Goal: Information Seeking & Learning: Check status

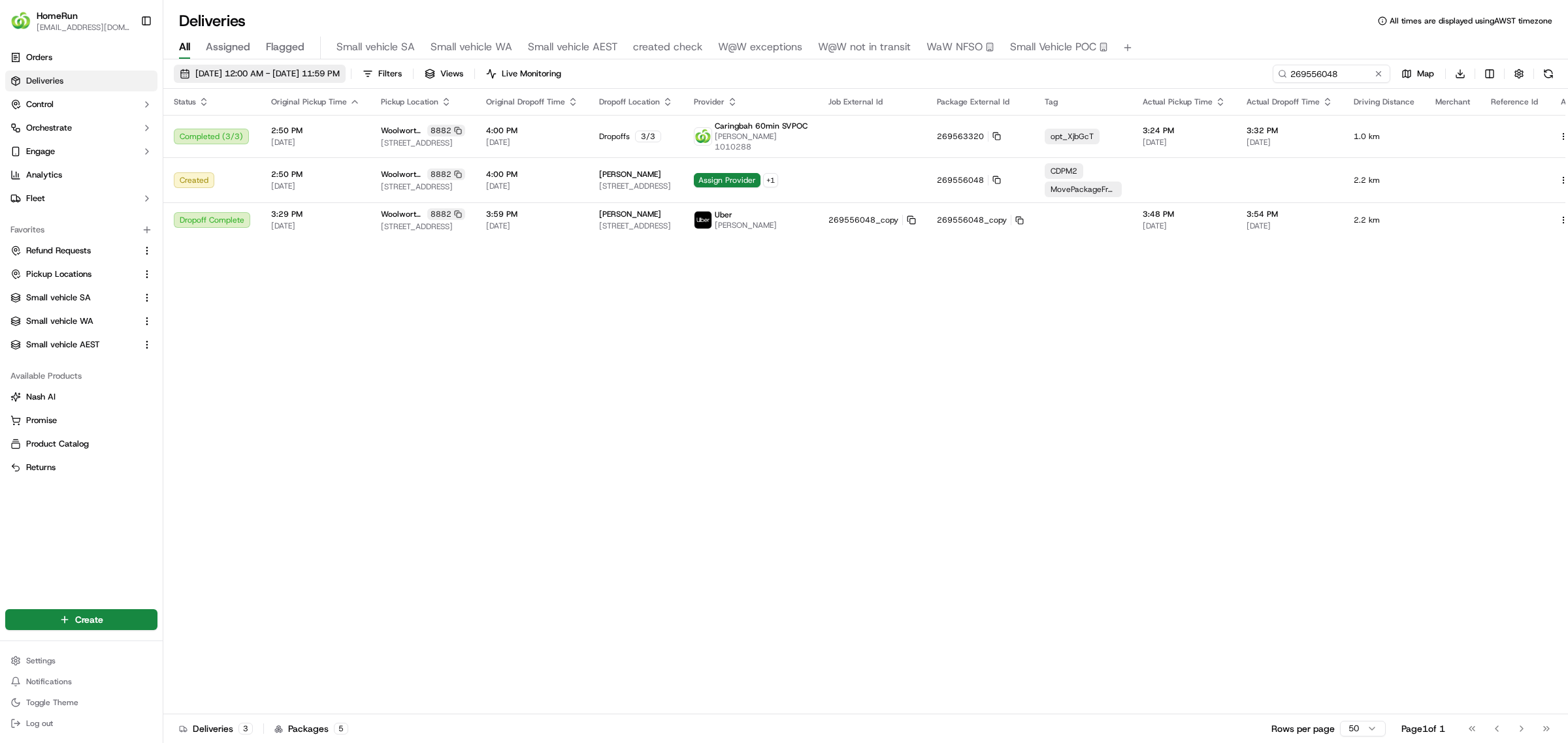
click at [231, 69] on span "15/09/2025 12:00 AM - 22/09/2025 11:59 PM" at bounding box center [267, 74] width 144 height 12
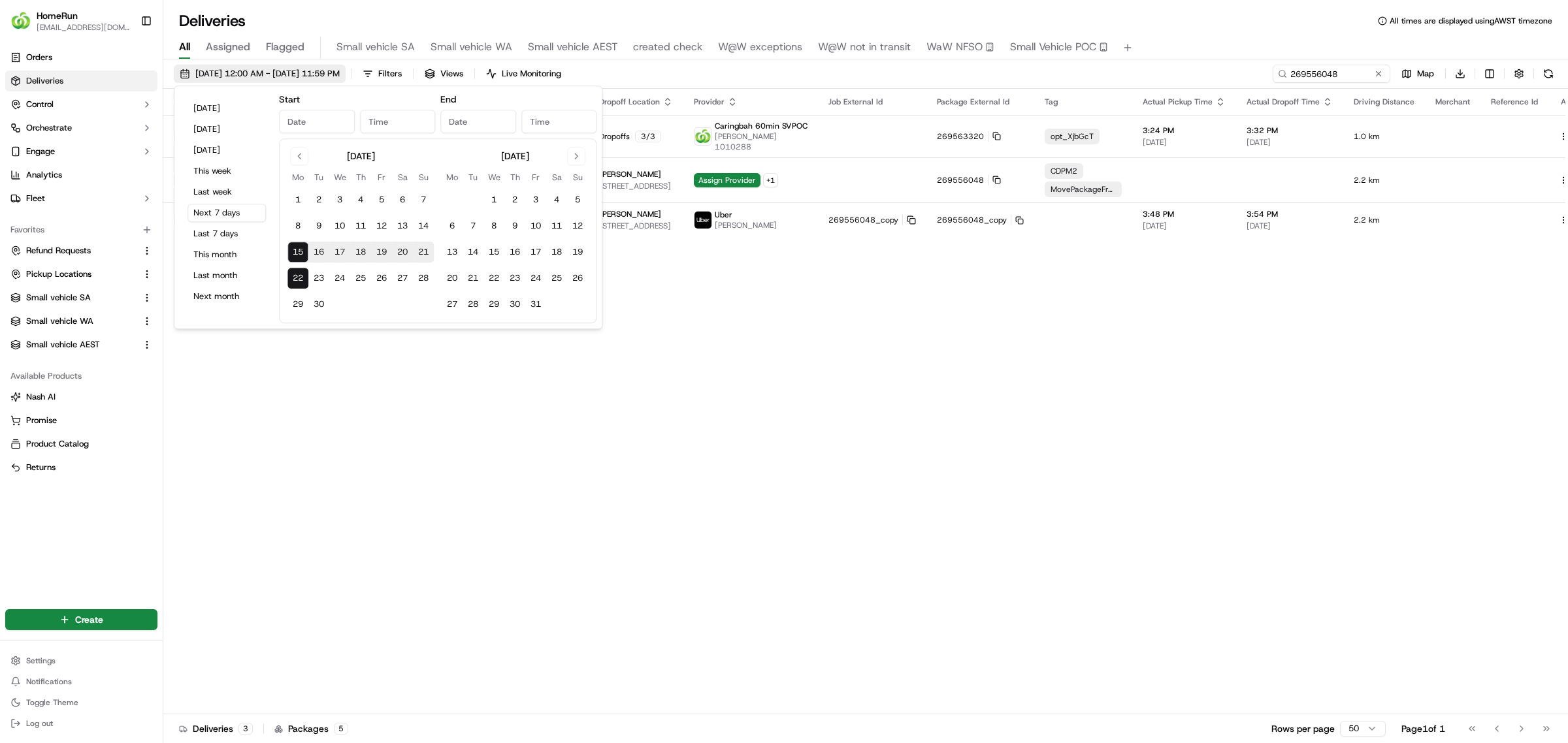
type input "[DATE]"
type input "12:00 AM"
type input "[DATE]"
type input "11:59 PM"
click at [380, 217] on button "12" at bounding box center [382, 226] width 21 height 21
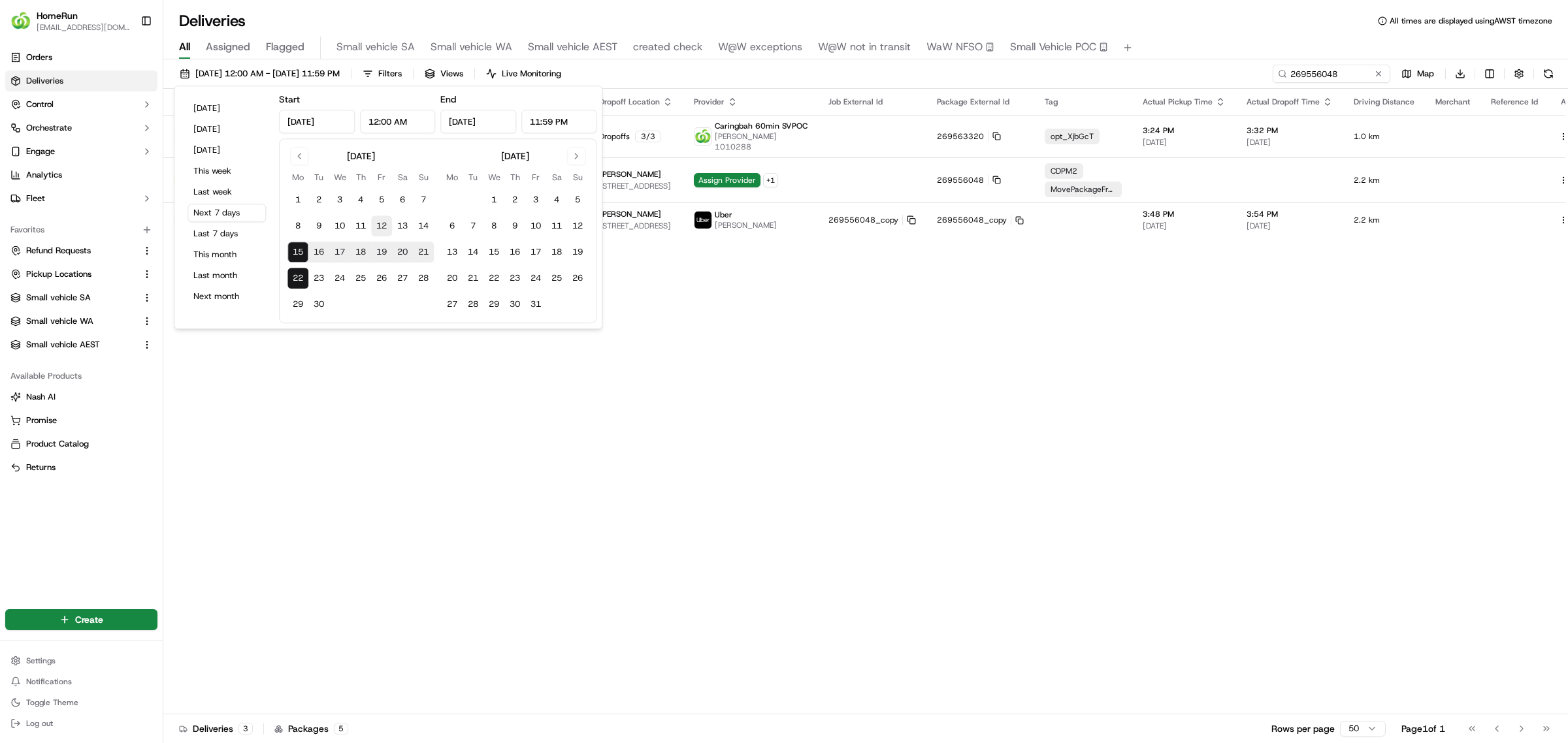
type input "Sep 12, 2025"
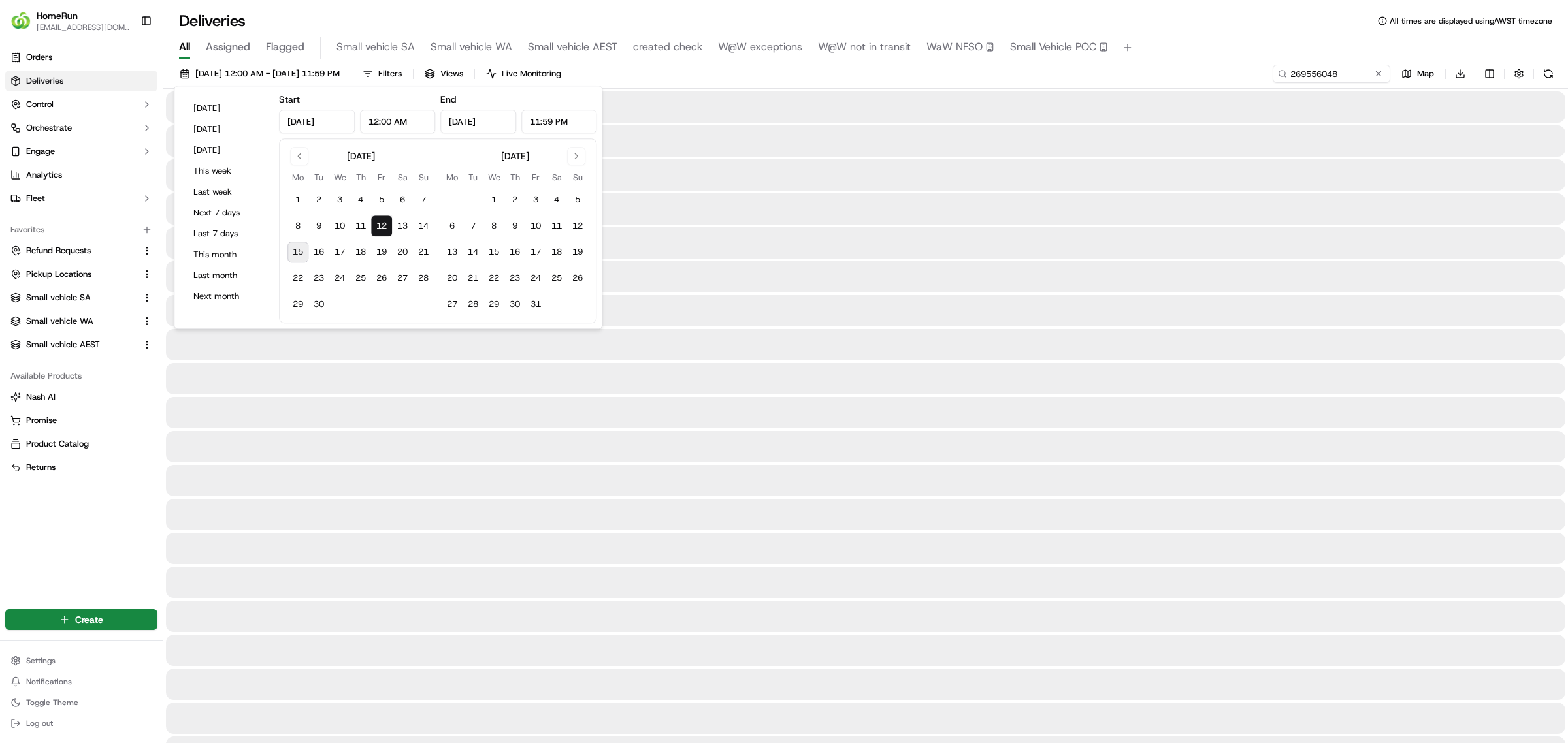
click at [380, 217] on button "12" at bounding box center [382, 226] width 21 height 21
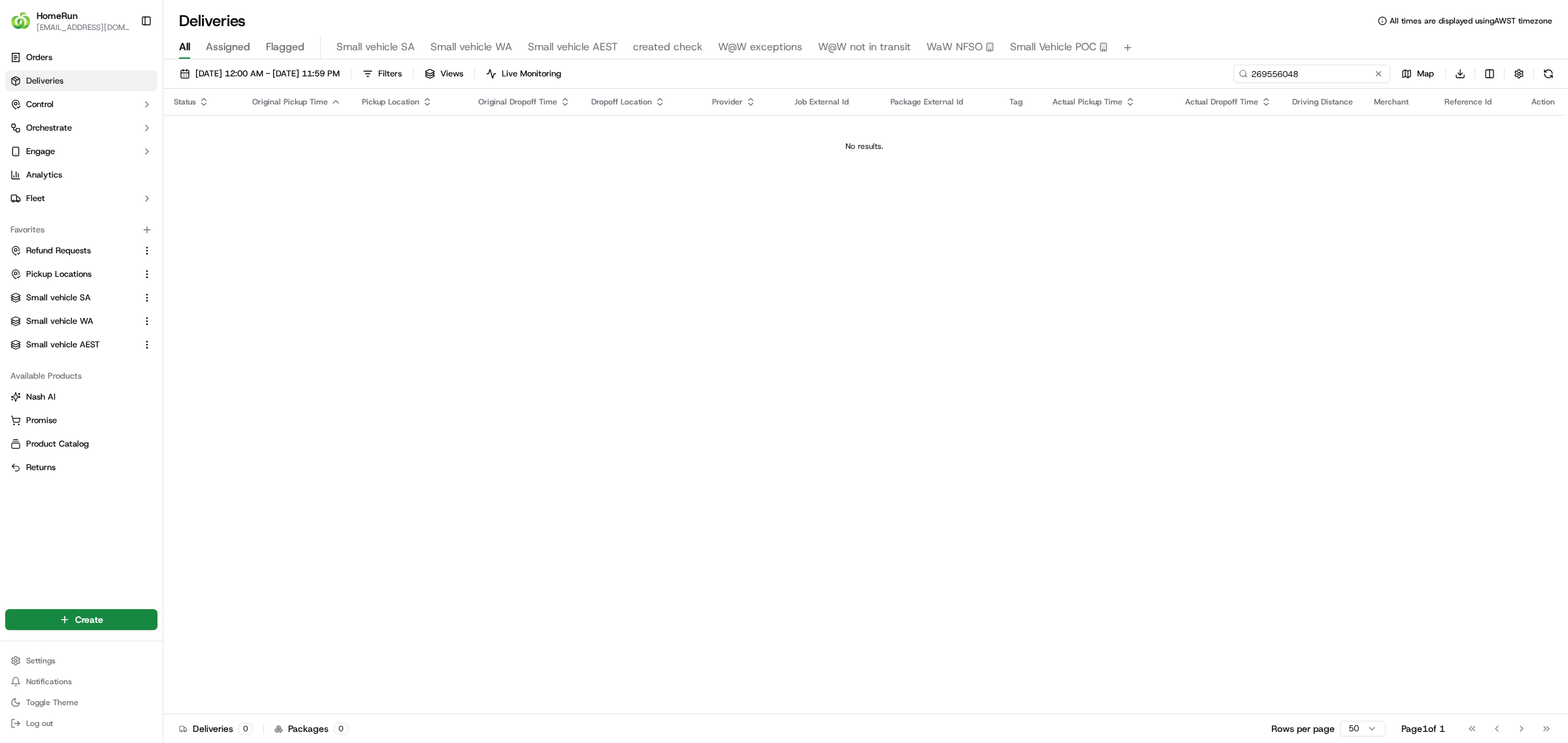
click at [1357, 70] on input "269556048" at bounding box center [1311, 74] width 157 height 18
drag, startPoint x: 1315, startPoint y: 74, endPoint x: 1179, endPoint y: 72, distance: 136.0
click at [1177, 73] on div "12/09/2025 12:00 AM - 12/09/2025 11:59 PM Filters Views Live Monitoring 2695560…" at bounding box center [865, 77] width 1404 height 24
paste input "07232"
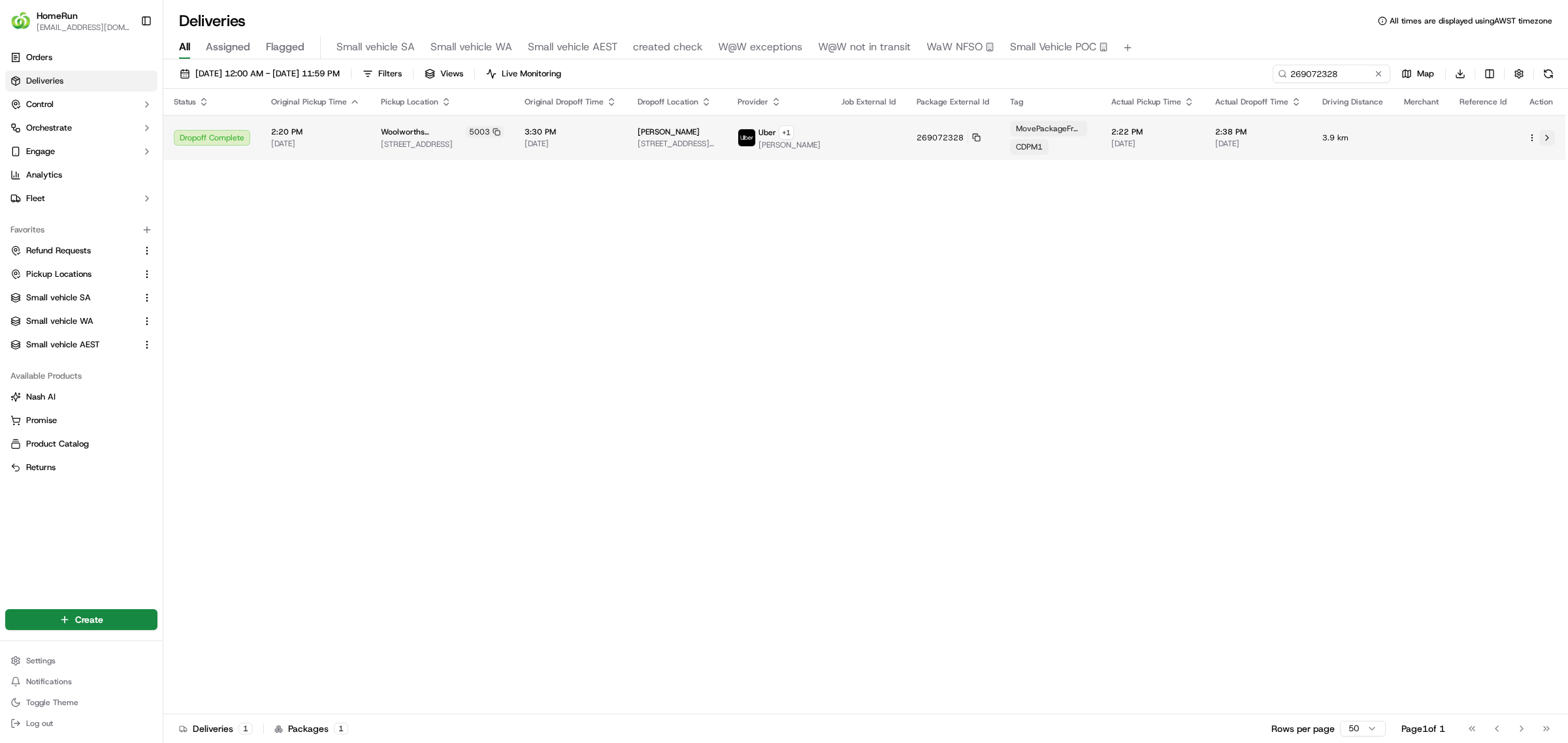
click at [1545, 134] on button at bounding box center [1546, 138] width 16 height 16
drag, startPoint x: 1350, startPoint y: 73, endPoint x: 1348, endPoint y: 84, distance: 11.2
click at [1089, 66] on div "12/09/2025 12:00 AM - 12/09/2025 11:59 PM Filters Views Live Monitoring 2690723…" at bounding box center [865, 77] width 1404 height 24
paste input "432534"
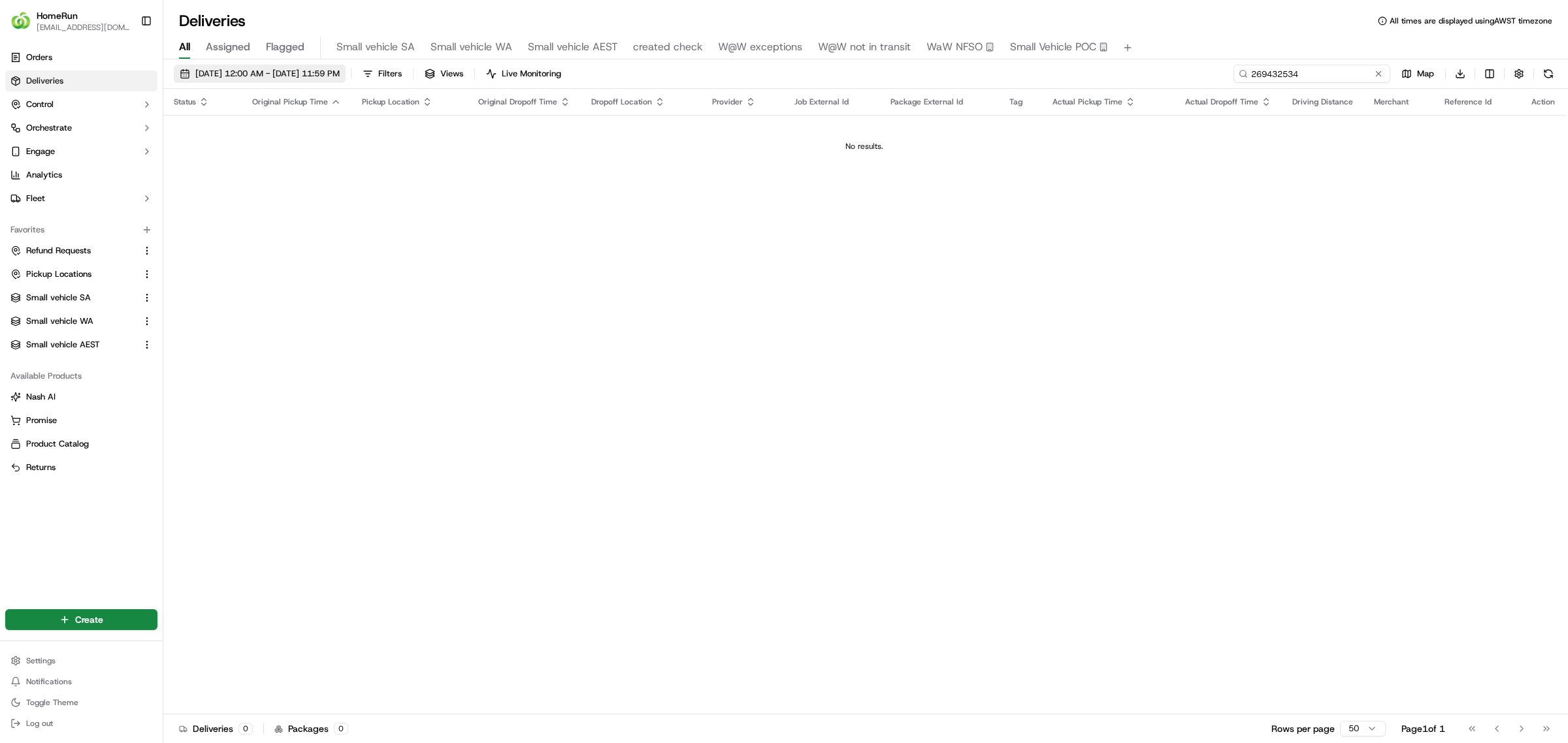
type input "269432534"
click at [285, 70] on span "12/09/2025 12:00 AM - 12/09/2025 11:59 PM" at bounding box center [267, 74] width 144 height 12
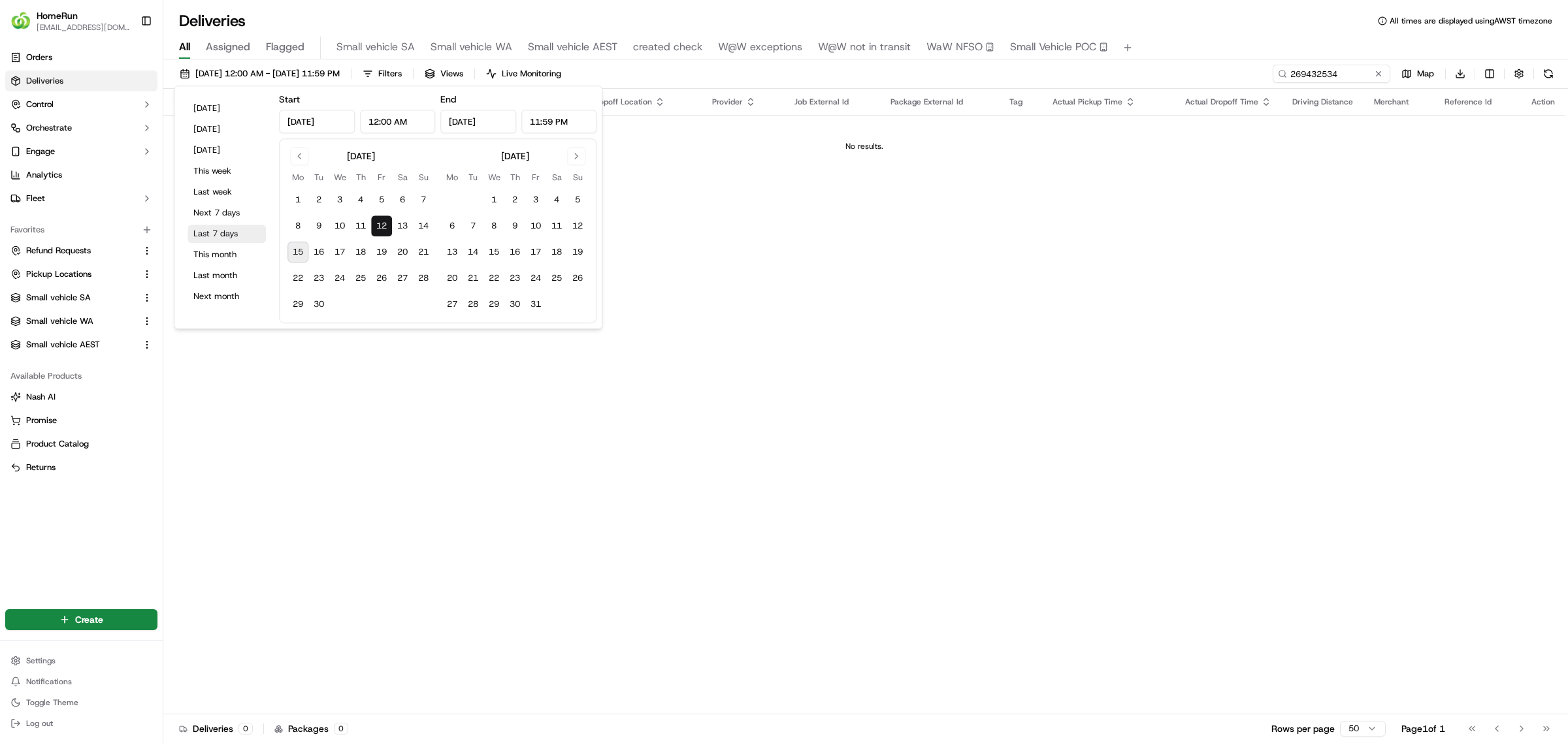
click at [224, 230] on button "Last 7 days" at bounding box center [226, 234] width 79 height 18
type input "Sep 8, 2025"
type input "Sep 15, 2025"
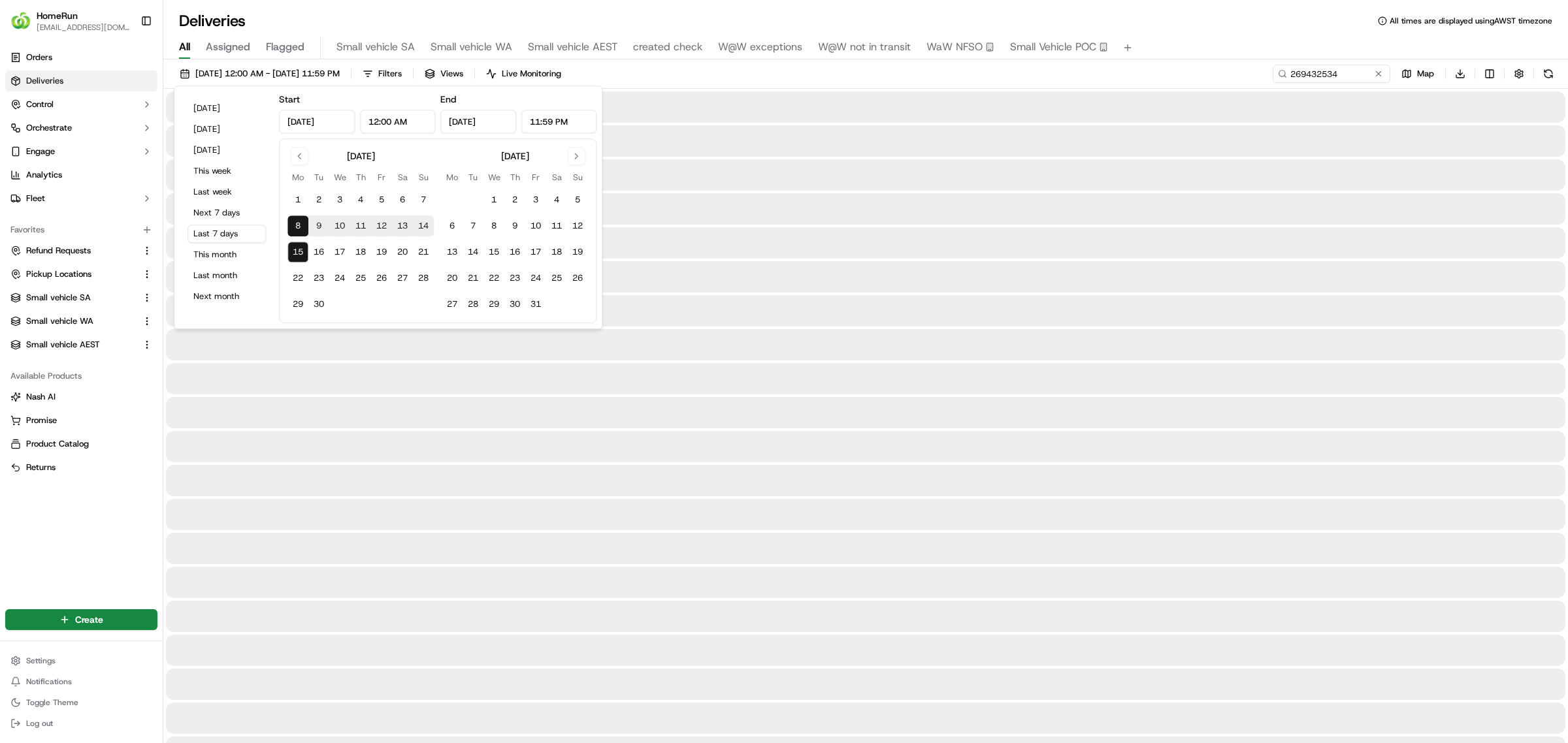
click at [1034, 77] on div "08/09/2025 12:00 AM - 15/09/2025 11:59 PM Filters Views Live Monitoring 2694325…" at bounding box center [865, 77] width 1404 height 24
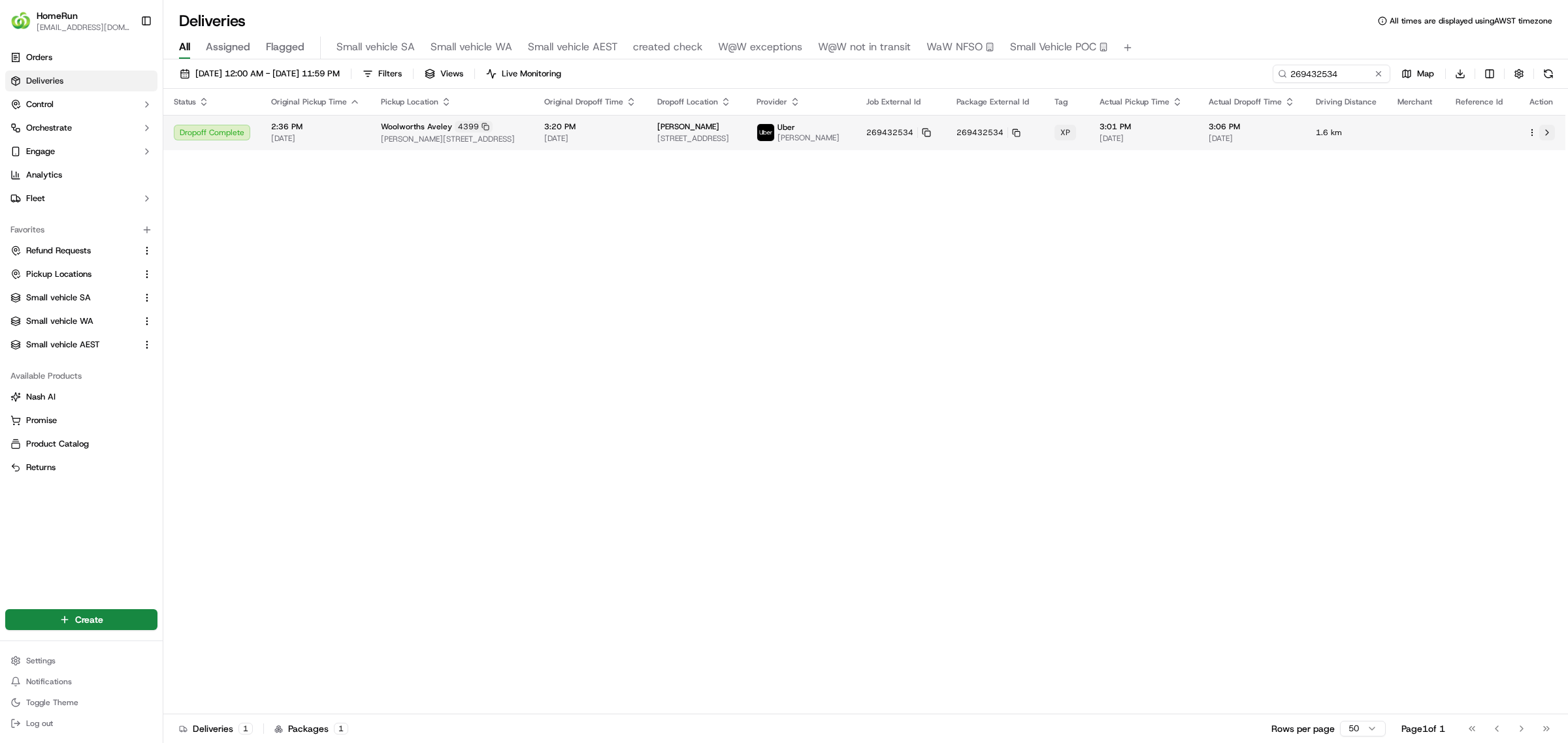
click at [1548, 129] on button at bounding box center [1546, 132] width 16 height 16
drag, startPoint x: 1358, startPoint y: 72, endPoint x: 1124, endPoint y: 70, distance: 234.0
click at [1121, 69] on div "08/09/2025 12:00 AM - 15/09/2025 11:59 PM Filters Views Live Monitoring 2694325…" at bounding box center [865, 77] width 1404 height 24
paste input "7 169 913"
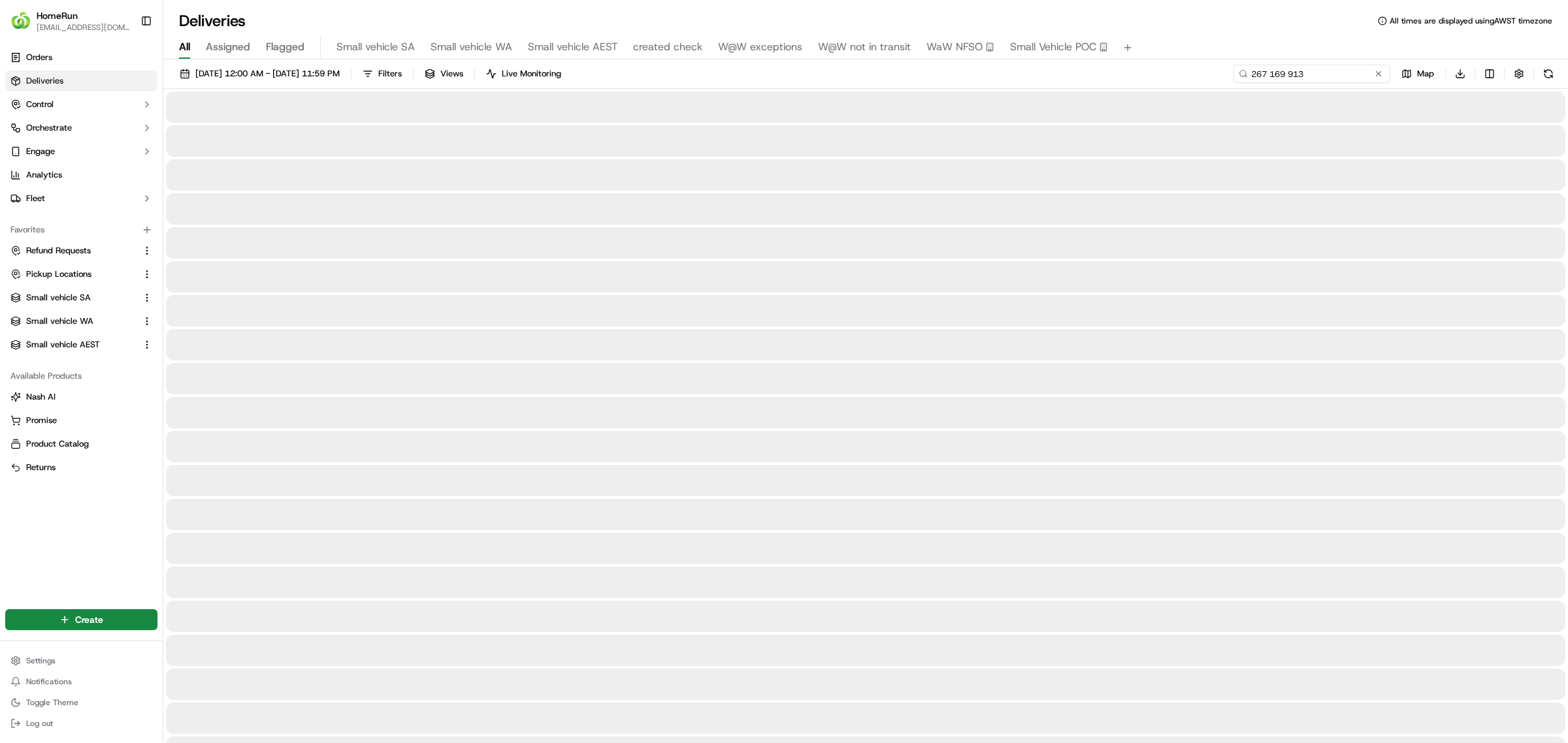
click at [1290, 77] on input "267 169 913" at bounding box center [1311, 74] width 157 height 18
type input "267169913"
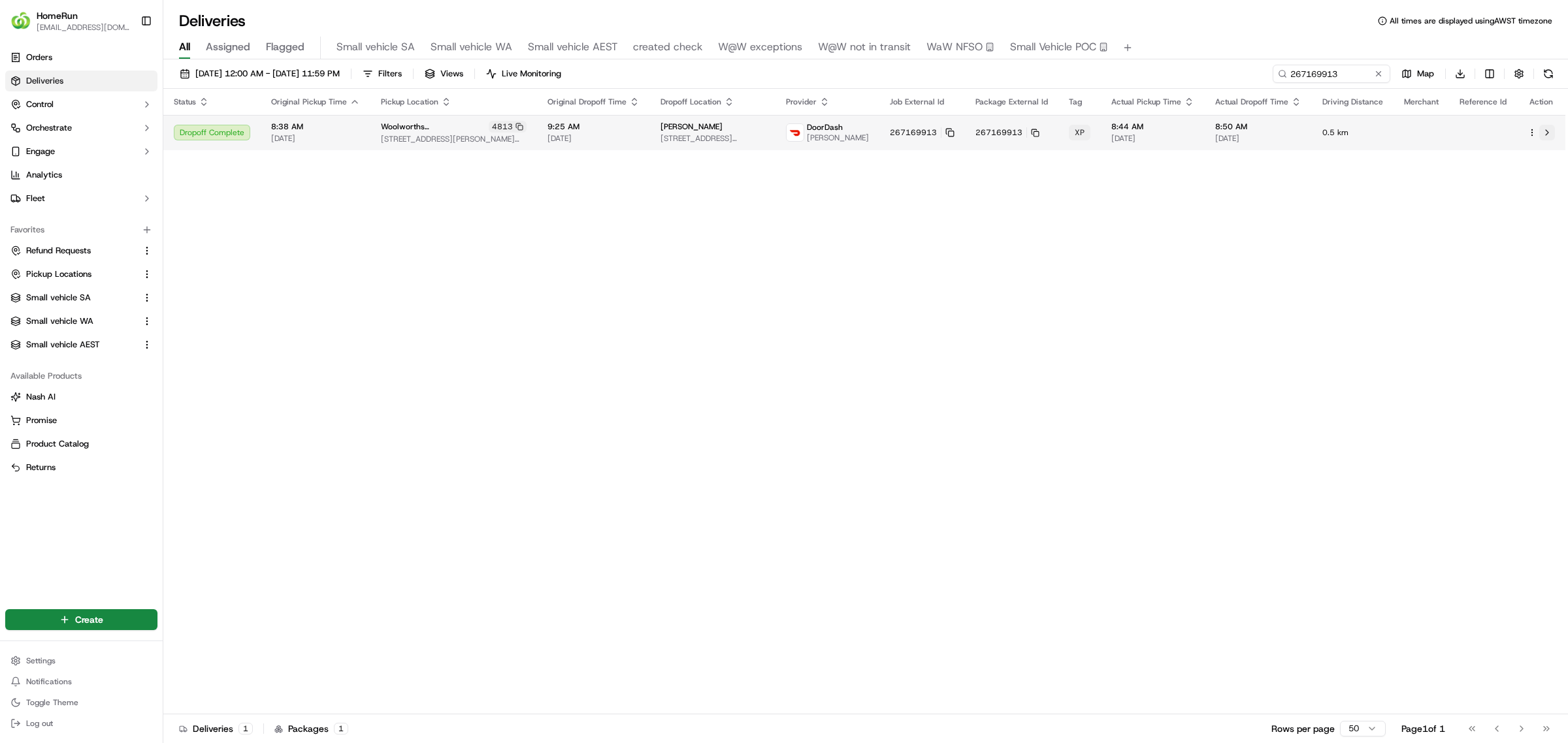
click at [1546, 125] on button at bounding box center [1546, 132] width 16 height 16
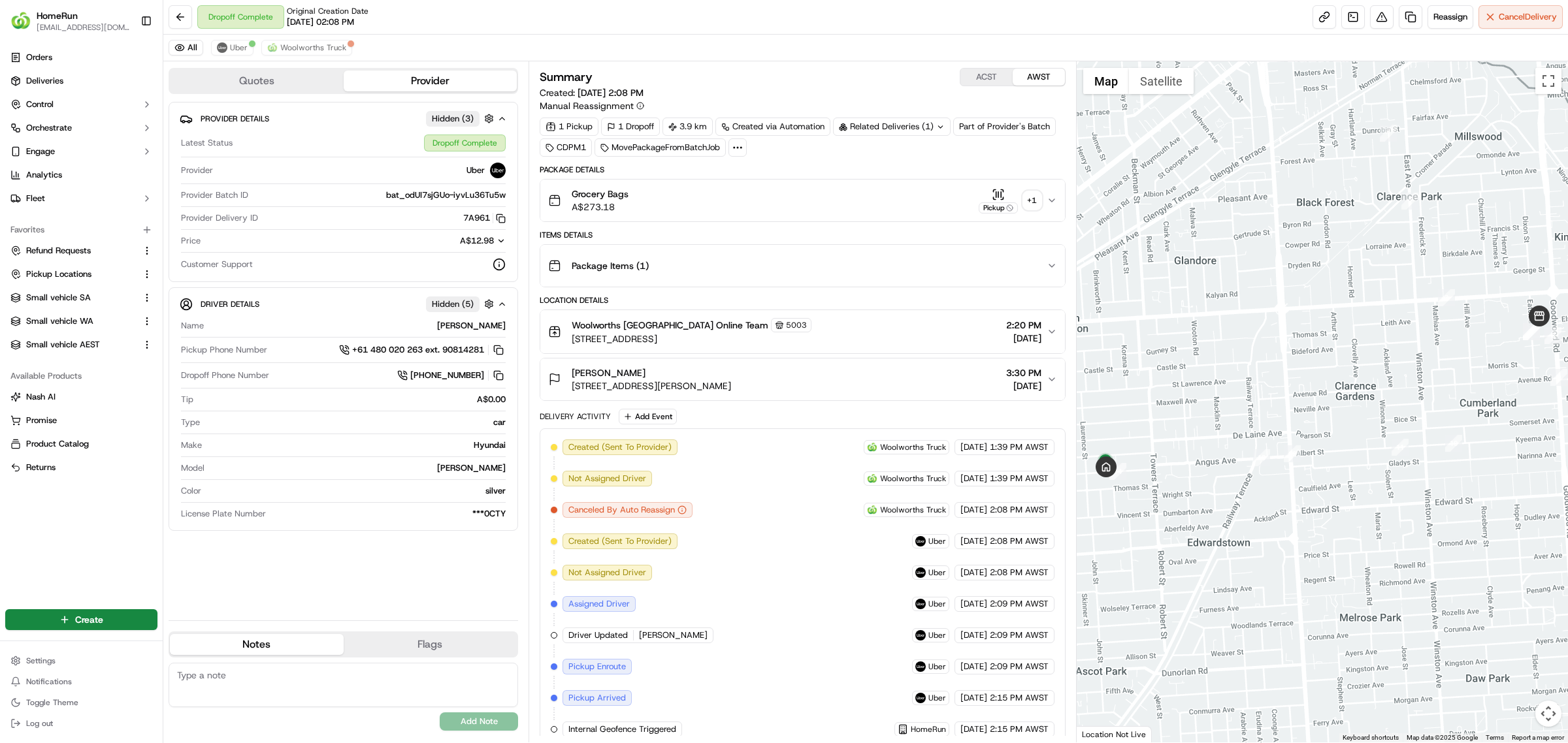
click at [1023, 199] on div "+ 1" at bounding box center [1032, 201] width 18 height 18
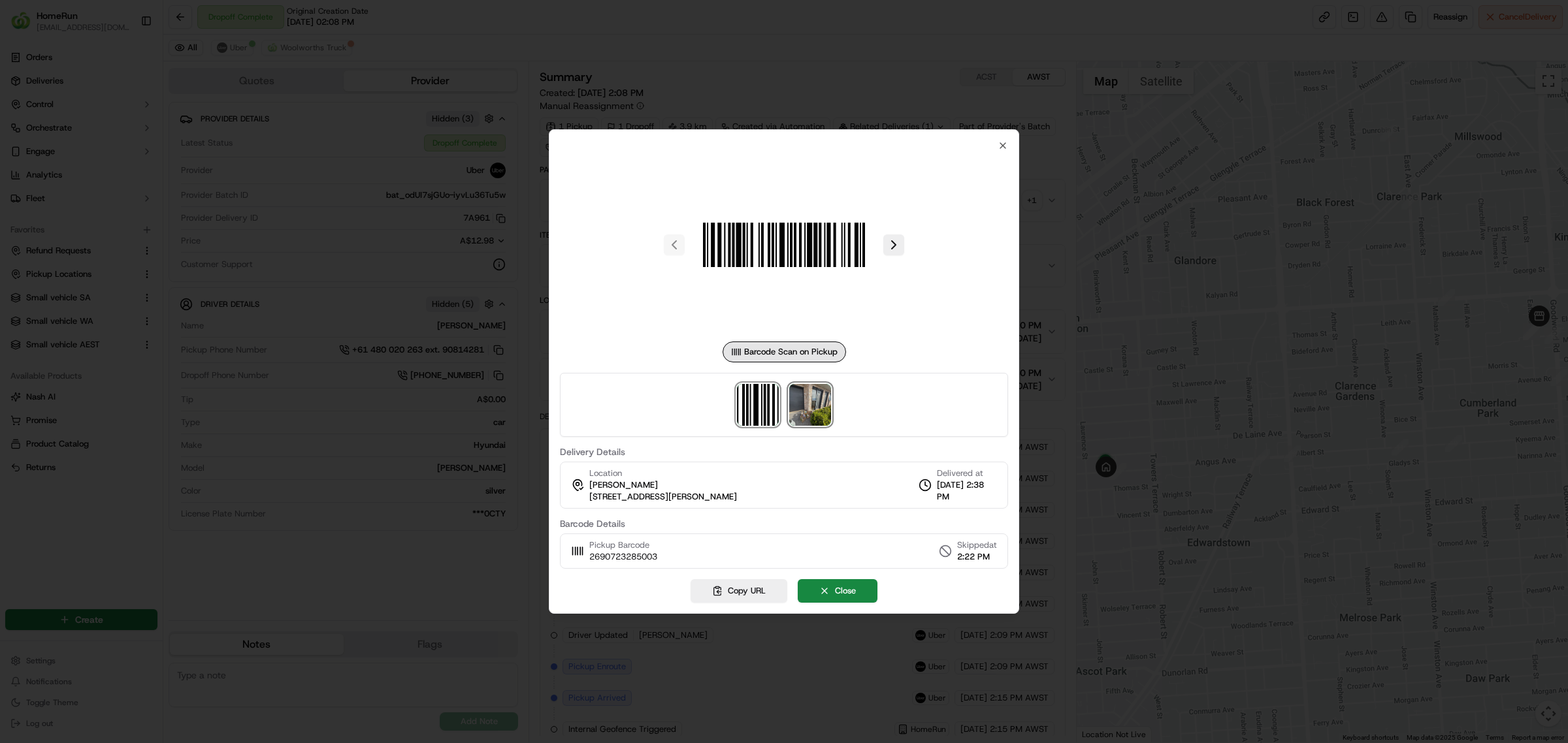
click at [807, 405] on img at bounding box center [810, 405] width 42 height 42
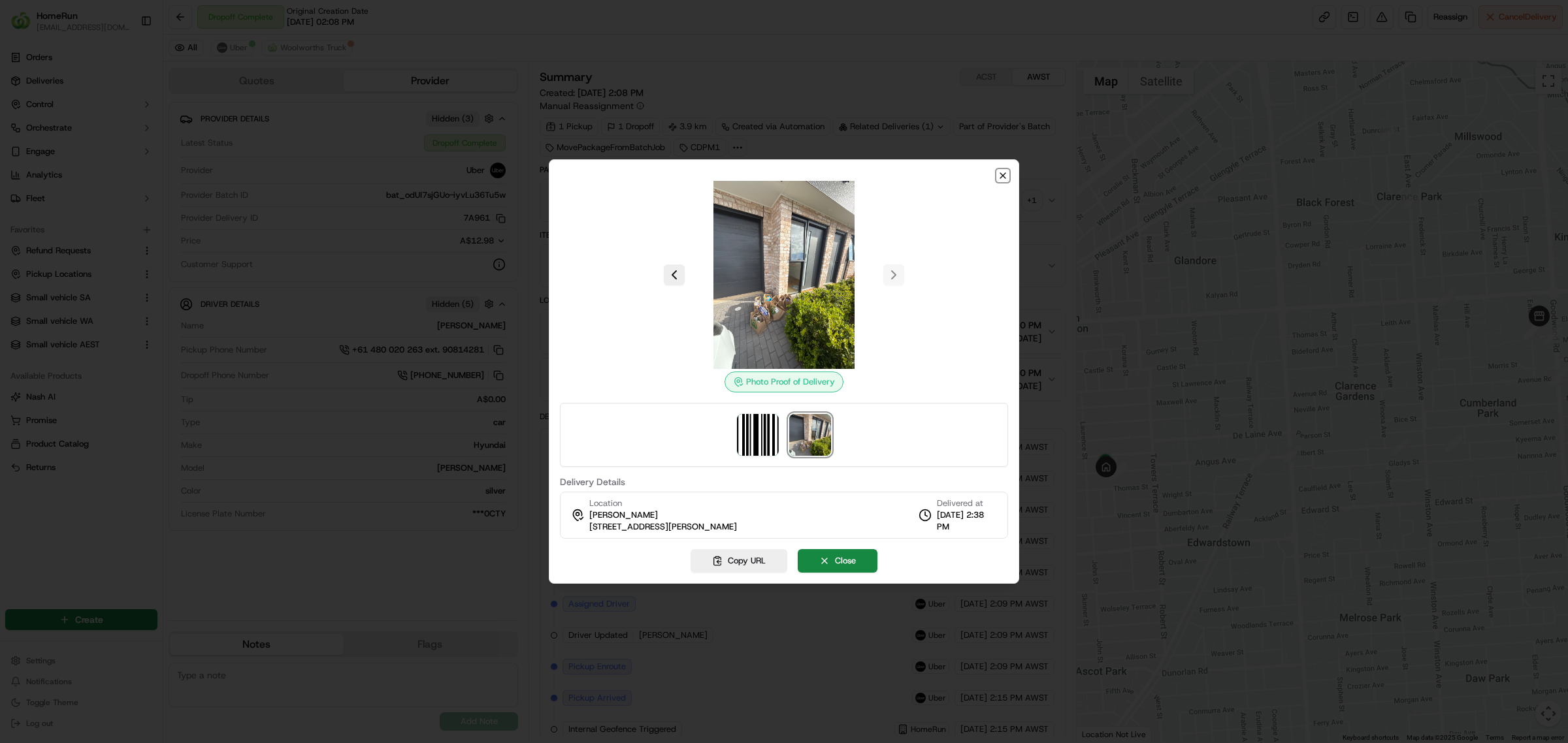
click at [1001, 171] on icon "button" at bounding box center [1002, 175] width 10 height 10
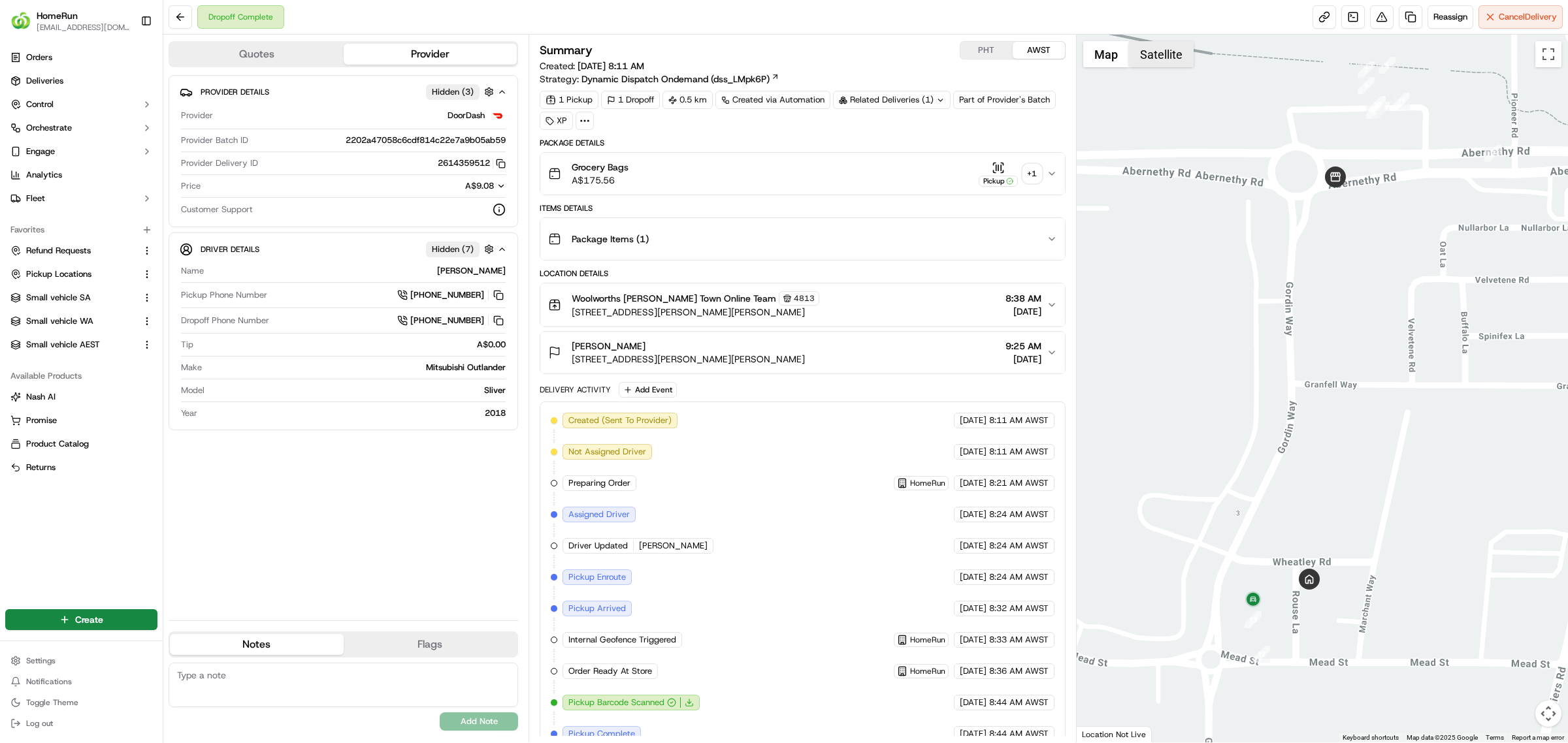
click at [1165, 51] on button "Satellite" at bounding box center [1161, 54] width 65 height 26
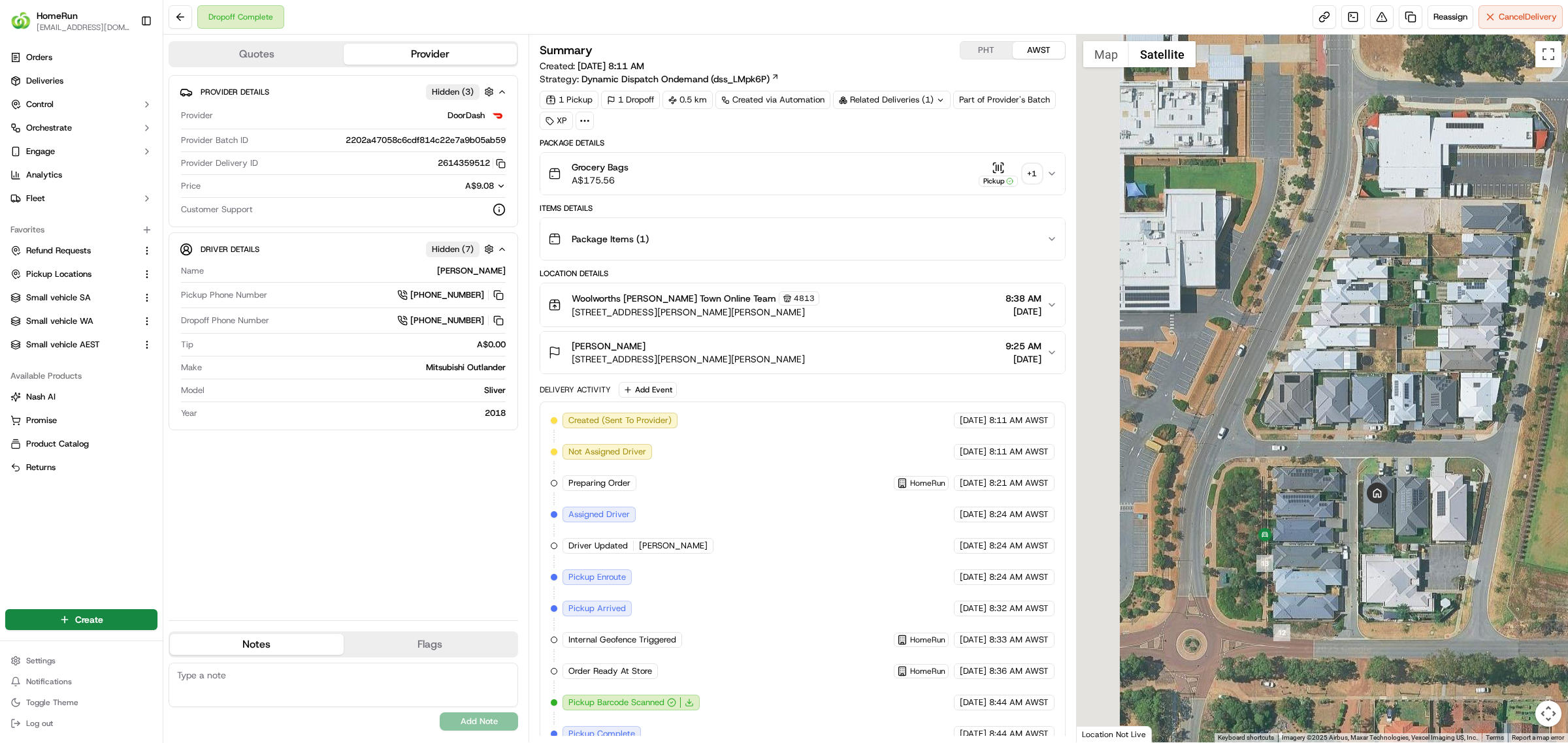
drag, startPoint x: 1261, startPoint y: 616, endPoint x: 1383, endPoint y: 599, distance: 123.2
click at [1383, 599] on div at bounding box center [1322, 389] width 492 height 708
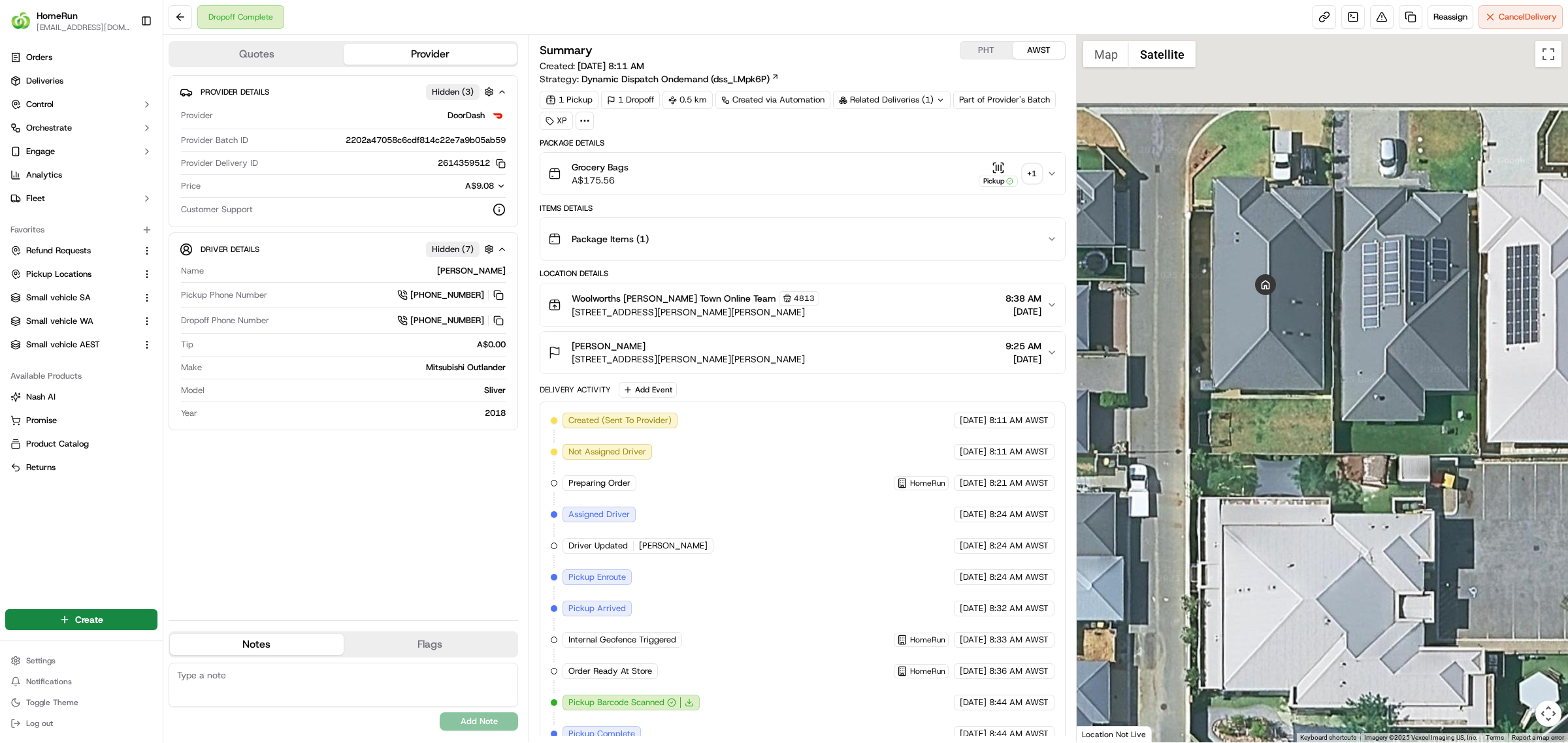
drag, startPoint x: 1377, startPoint y: 593, endPoint x: 1207, endPoint y: 781, distance: 253.5
click at [1207, 742] on html "HomeRun ewilliams1@woolworths.com.au Toggle Sidebar Orders Deliveries Control O…" at bounding box center [784, 371] width 1568 height 743
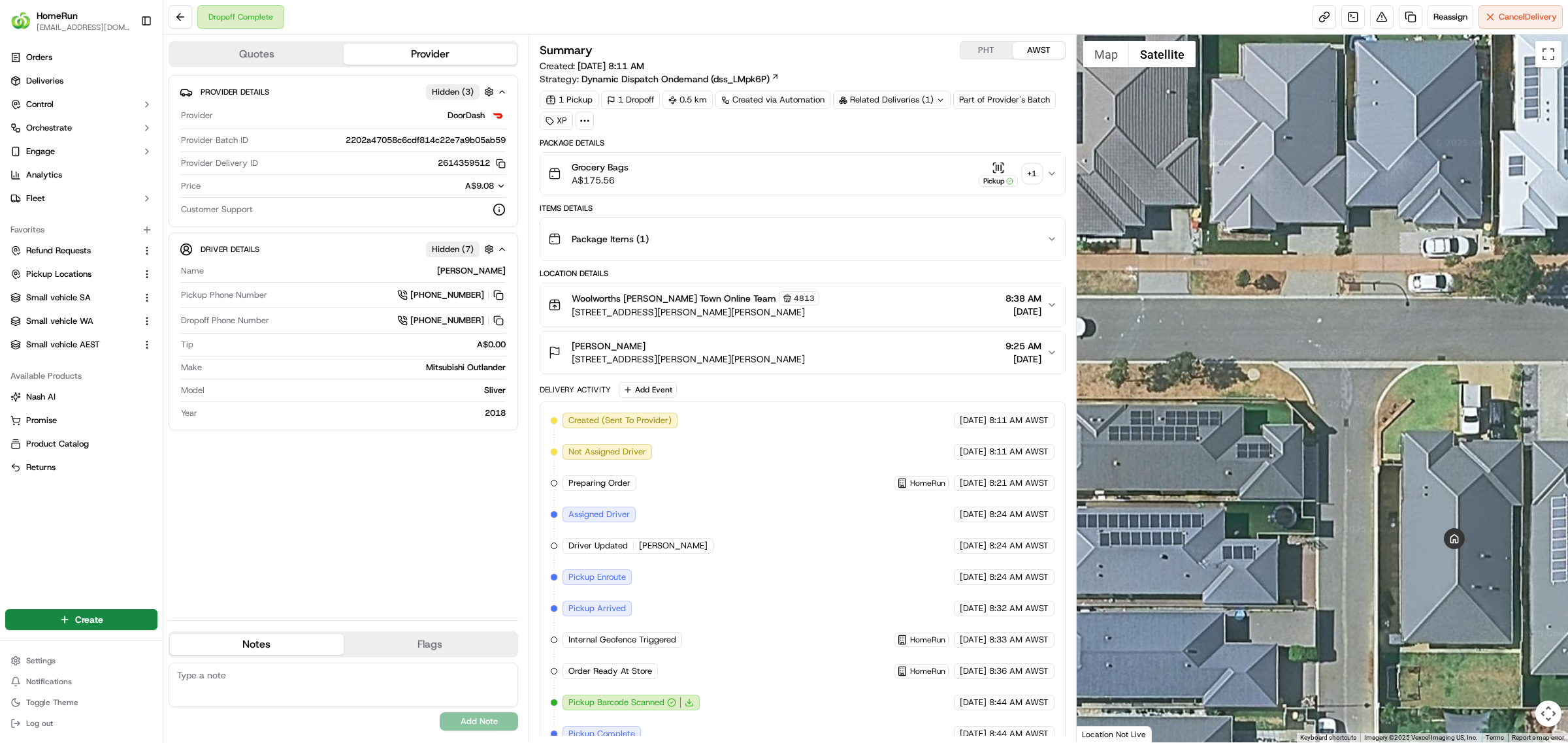
drag, startPoint x: 1222, startPoint y: 393, endPoint x: 1347, endPoint y: 632, distance: 269.7
click at [1350, 635] on div at bounding box center [1322, 389] width 492 height 708
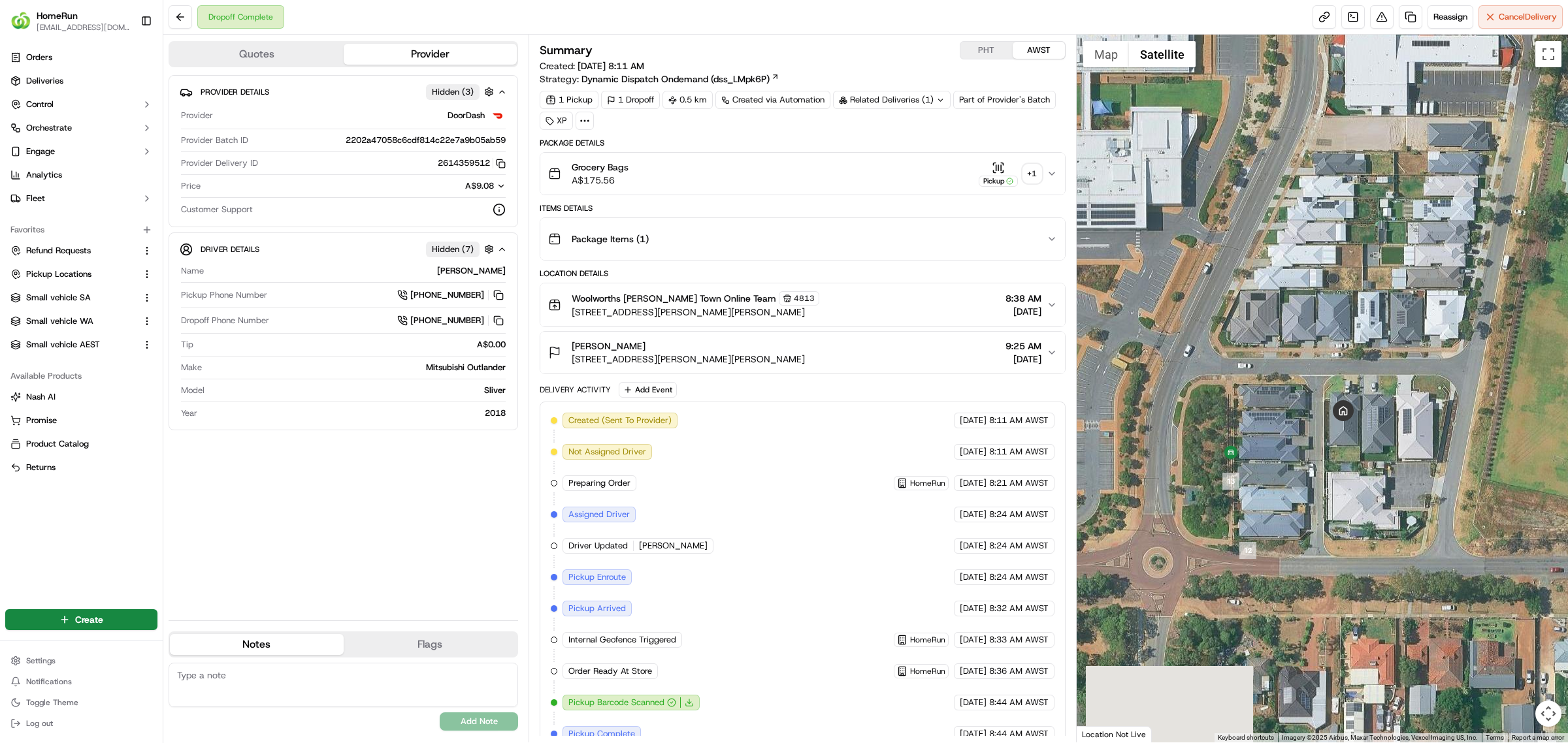
drag, startPoint x: 1363, startPoint y: 689, endPoint x: 1328, endPoint y: 499, distance: 193.2
click at [1329, 496] on div at bounding box center [1322, 389] width 492 height 708
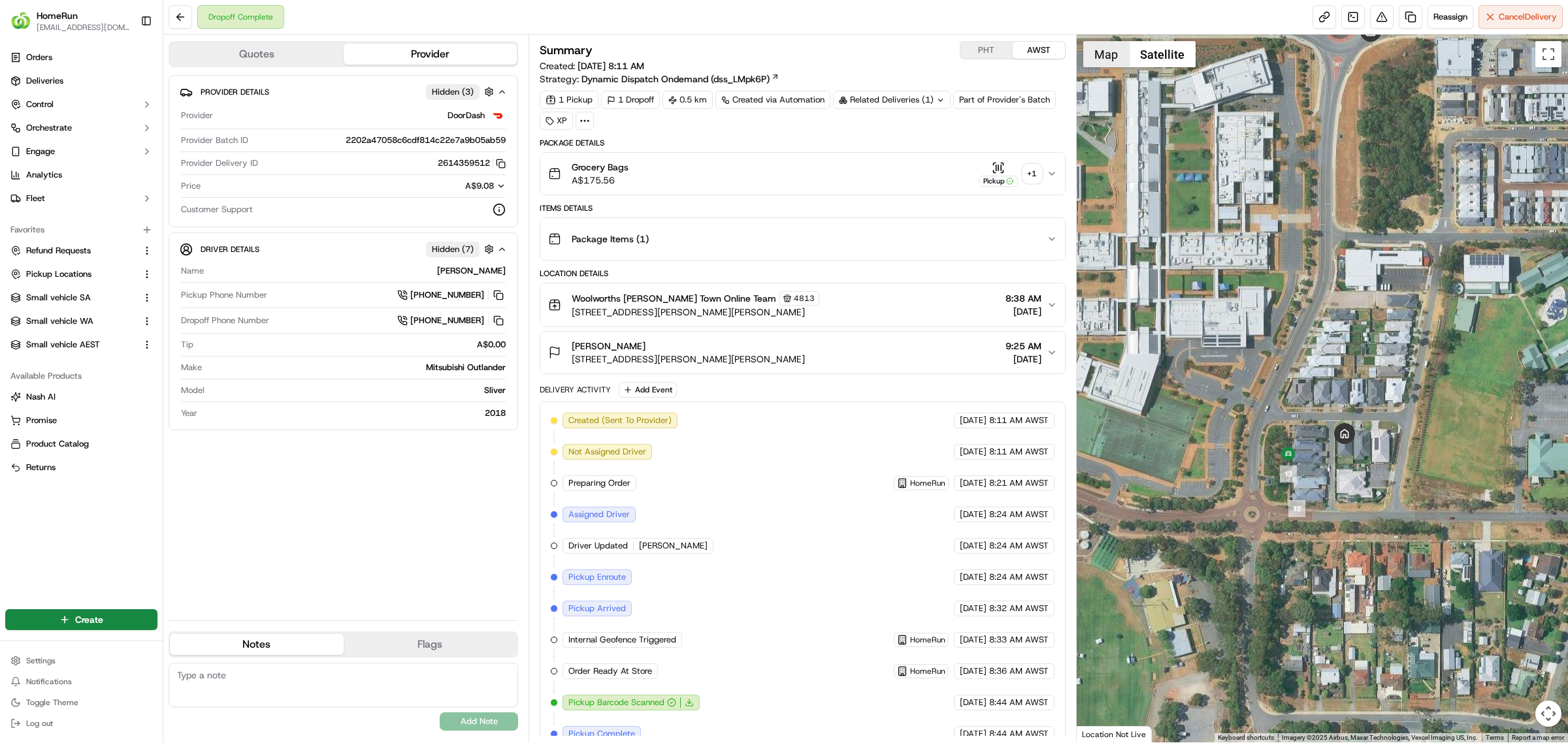
click at [1098, 54] on button "Map" at bounding box center [1106, 54] width 46 height 26
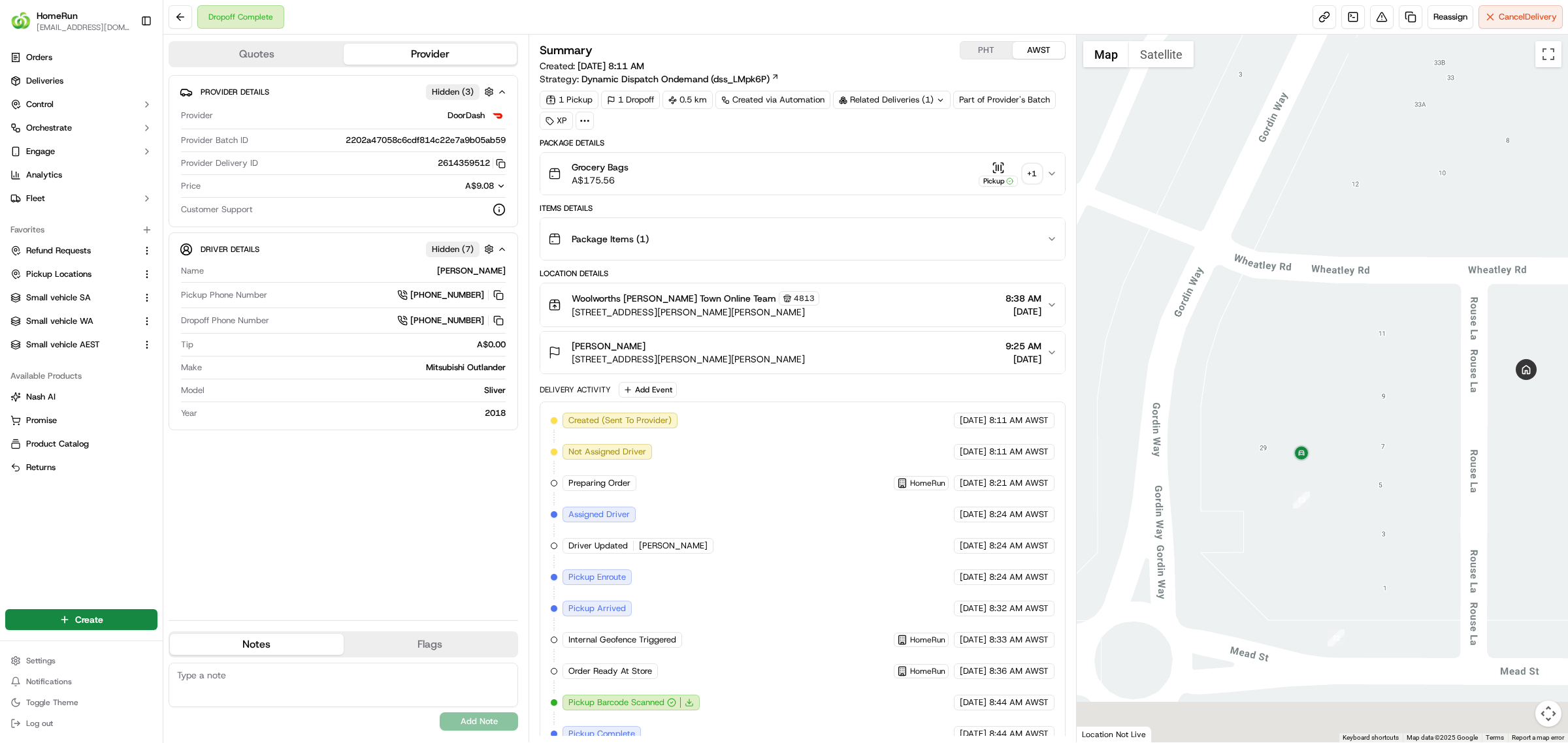
drag, startPoint x: 1342, startPoint y: 493, endPoint x: 1168, endPoint y: 341, distance: 231.0
click at [1168, 341] on div at bounding box center [1322, 389] width 492 height 708
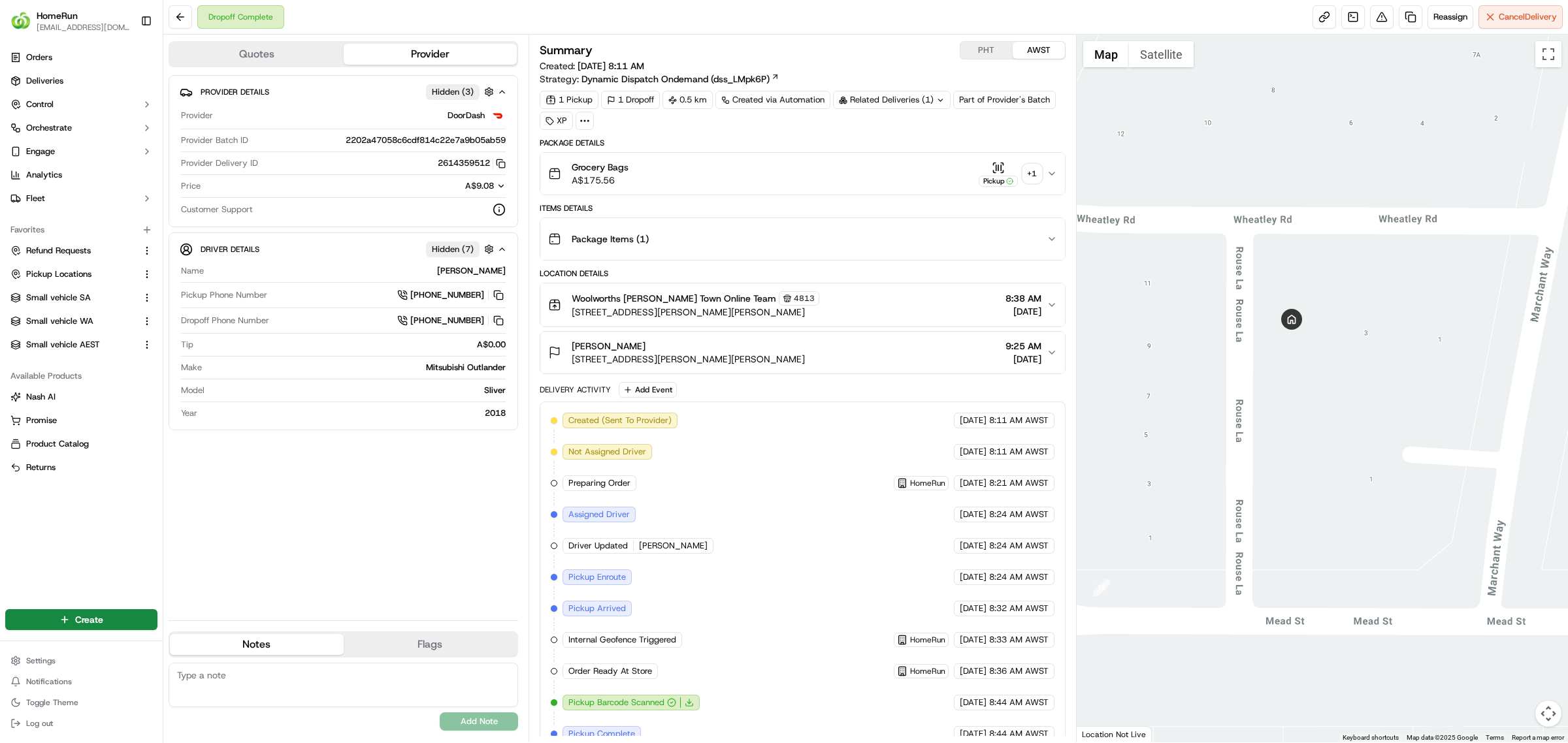
drag, startPoint x: 1496, startPoint y: 487, endPoint x: 1271, endPoint y: 464, distance: 226.2
click at [1271, 464] on div at bounding box center [1322, 389] width 492 height 708
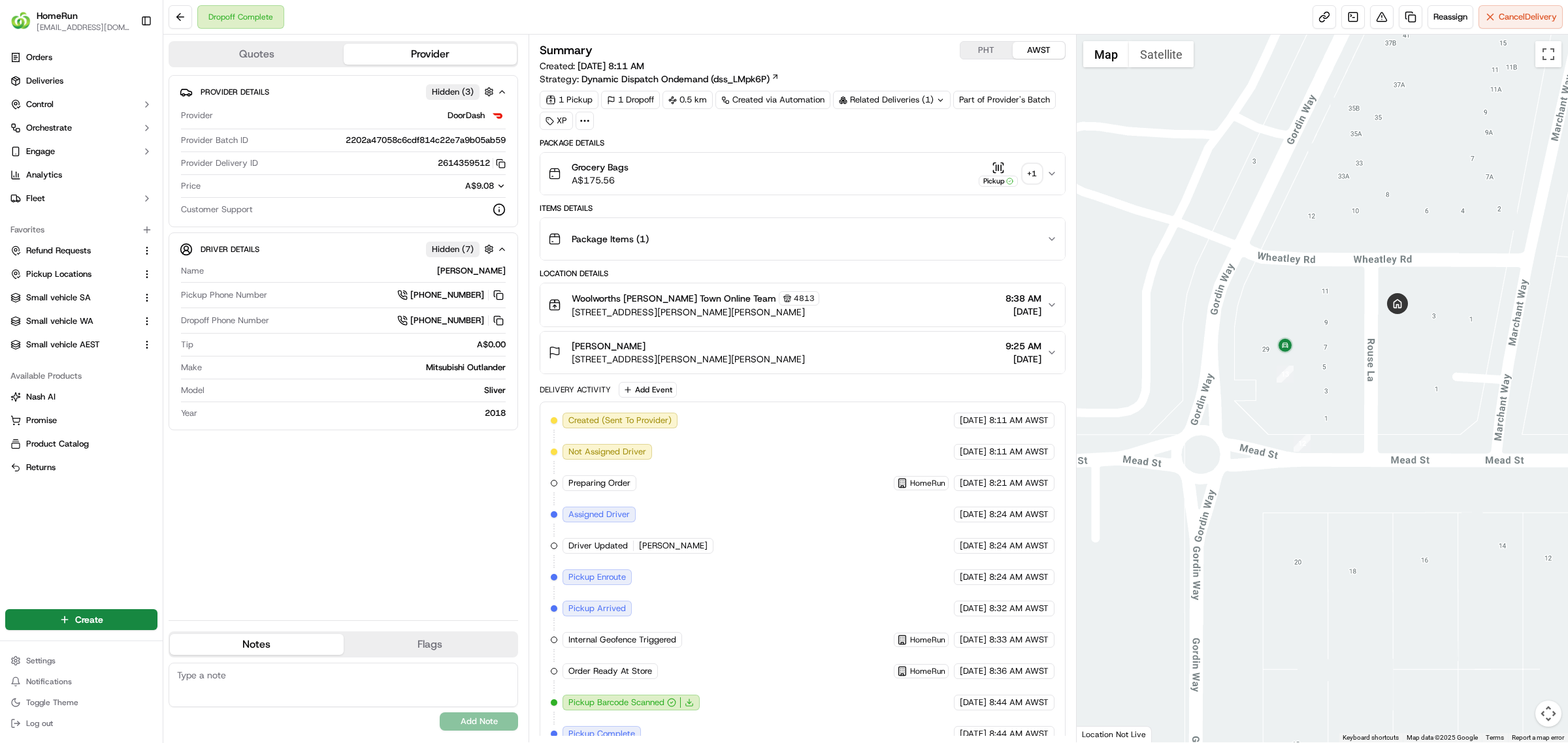
drag, startPoint x: 1321, startPoint y: 494, endPoint x: 1386, endPoint y: 432, distance: 89.8
click at [1386, 432] on div at bounding box center [1322, 389] width 492 height 708
click at [1030, 172] on div "+ 1" at bounding box center [1032, 173] width 18 height 18
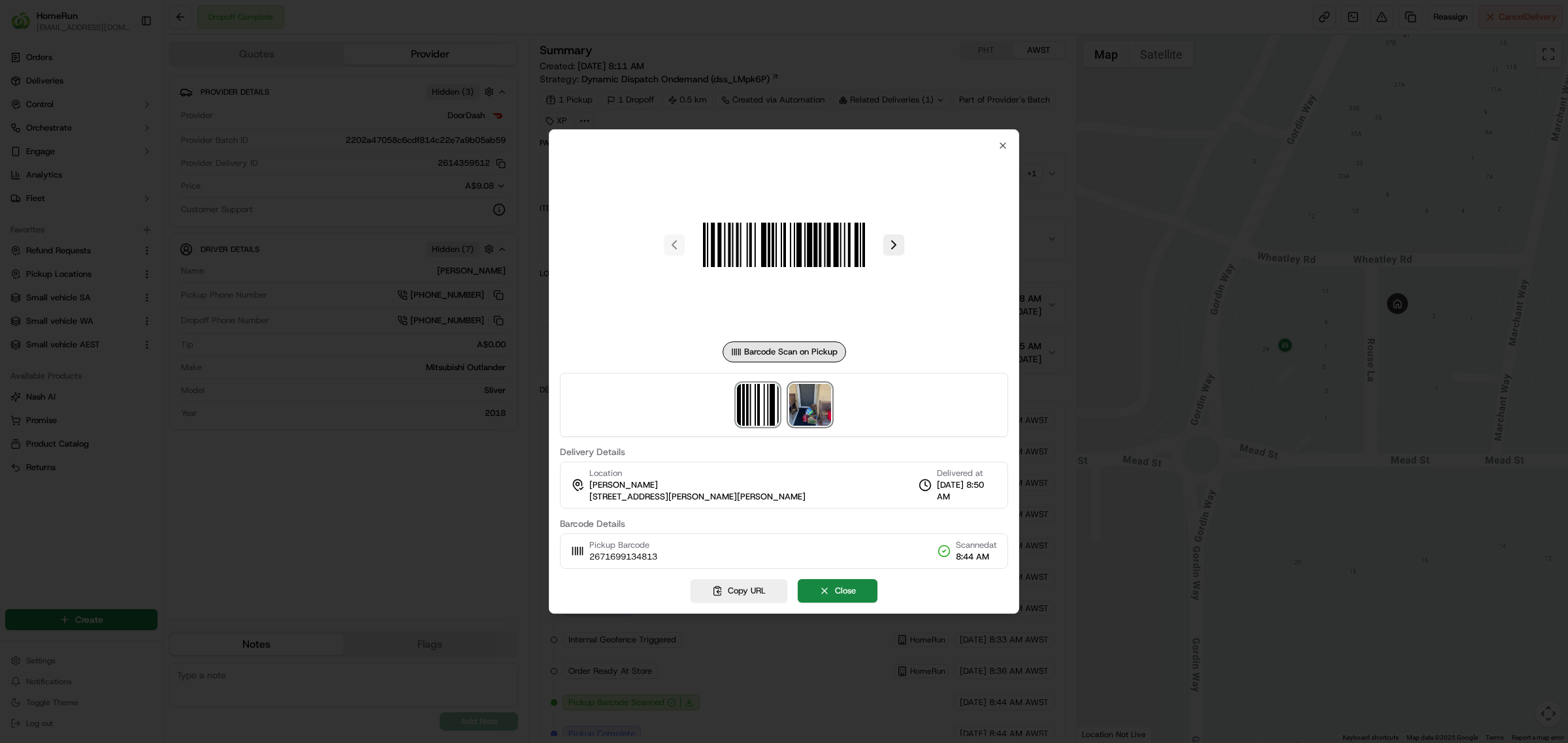
click at [809, 403] on img at bounding box center [810, 405] width 42 height 42
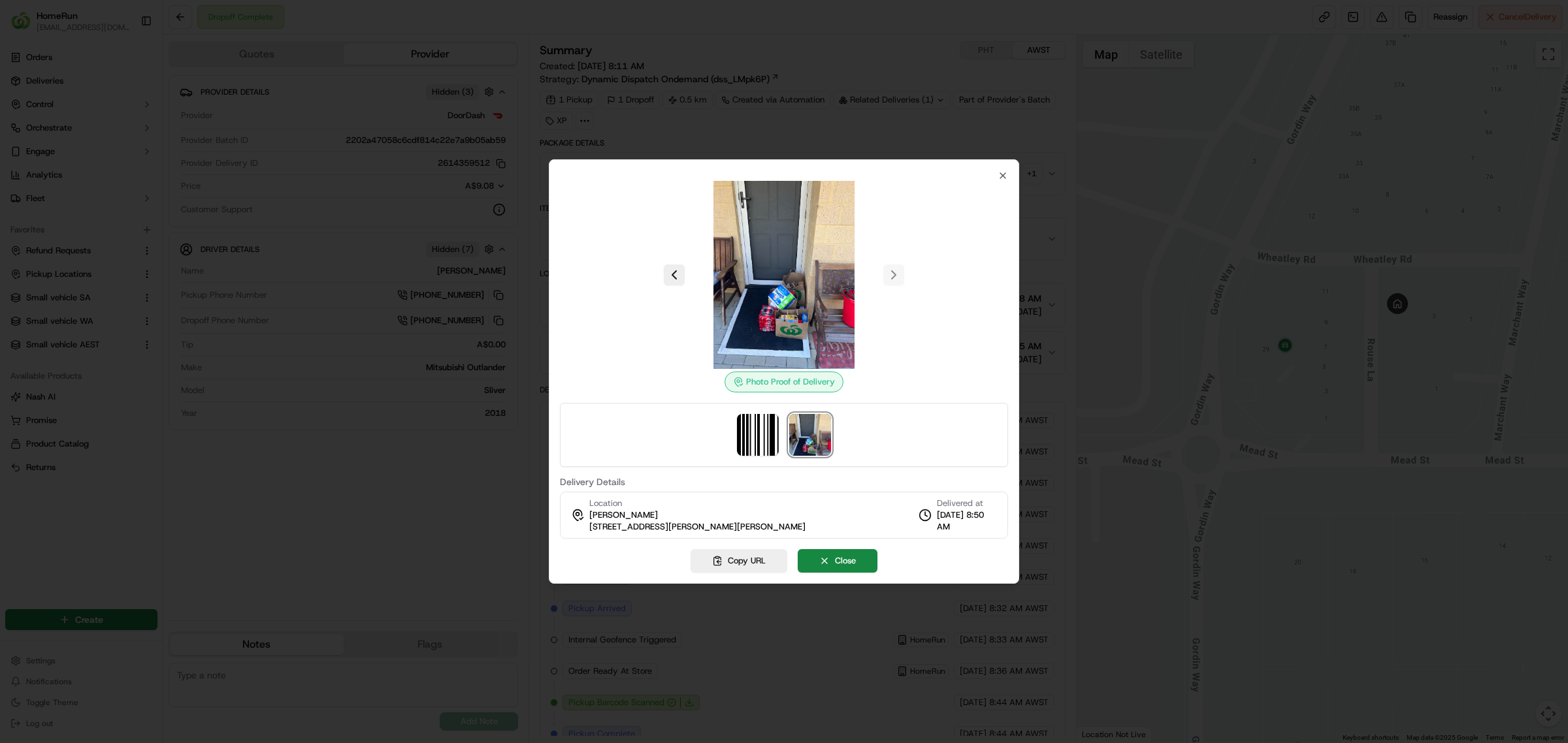
click at [1002, 168] on div "Photo Proof of Delivery Delivery Details Location Linda Wood 5 Wheatley Rd, Byf…" at bounding box center [784, 372] width 470 height 425
click at [838, 561] on button "Close" at bounding box center [837, 561] width 79 height 24
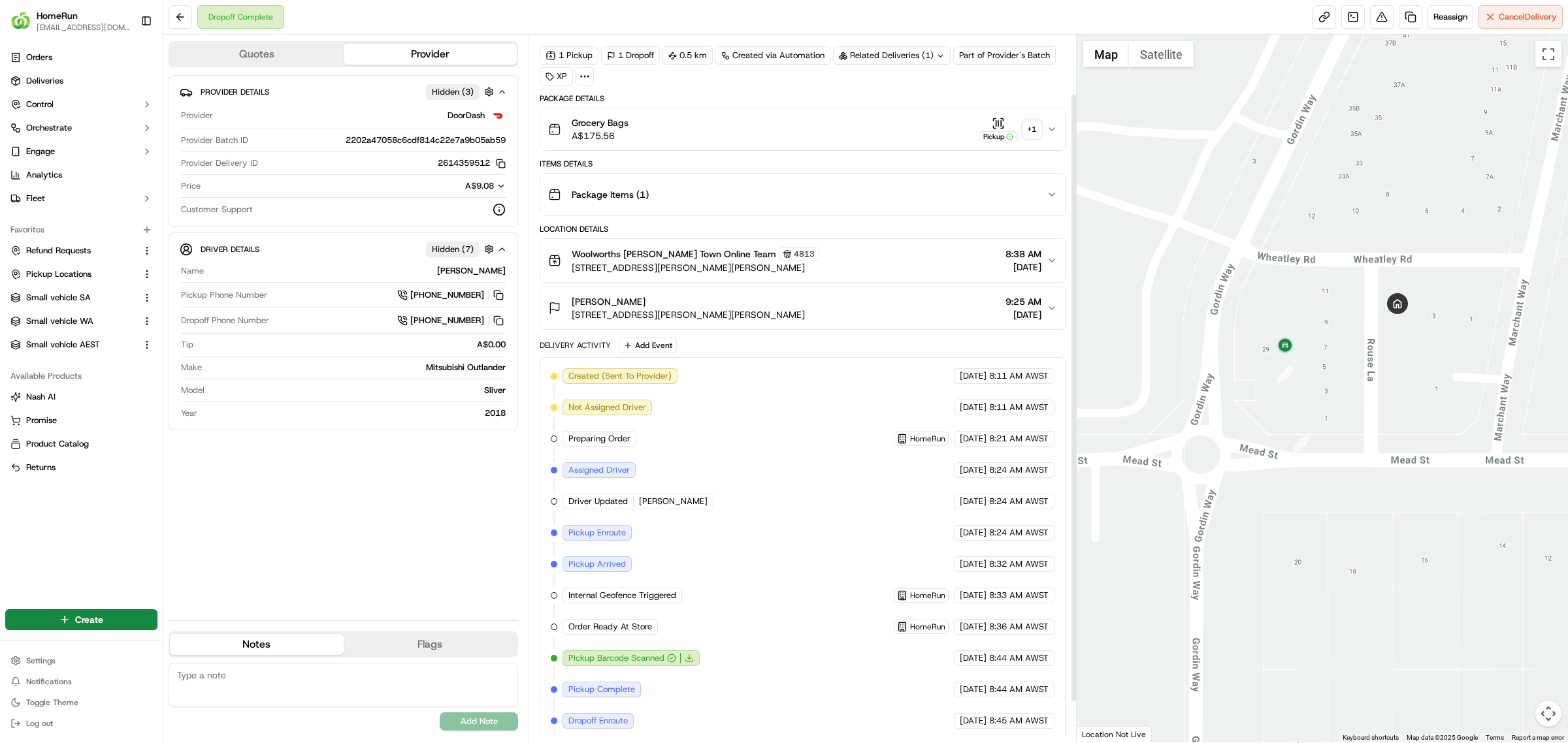
scroll to position [118, 0]
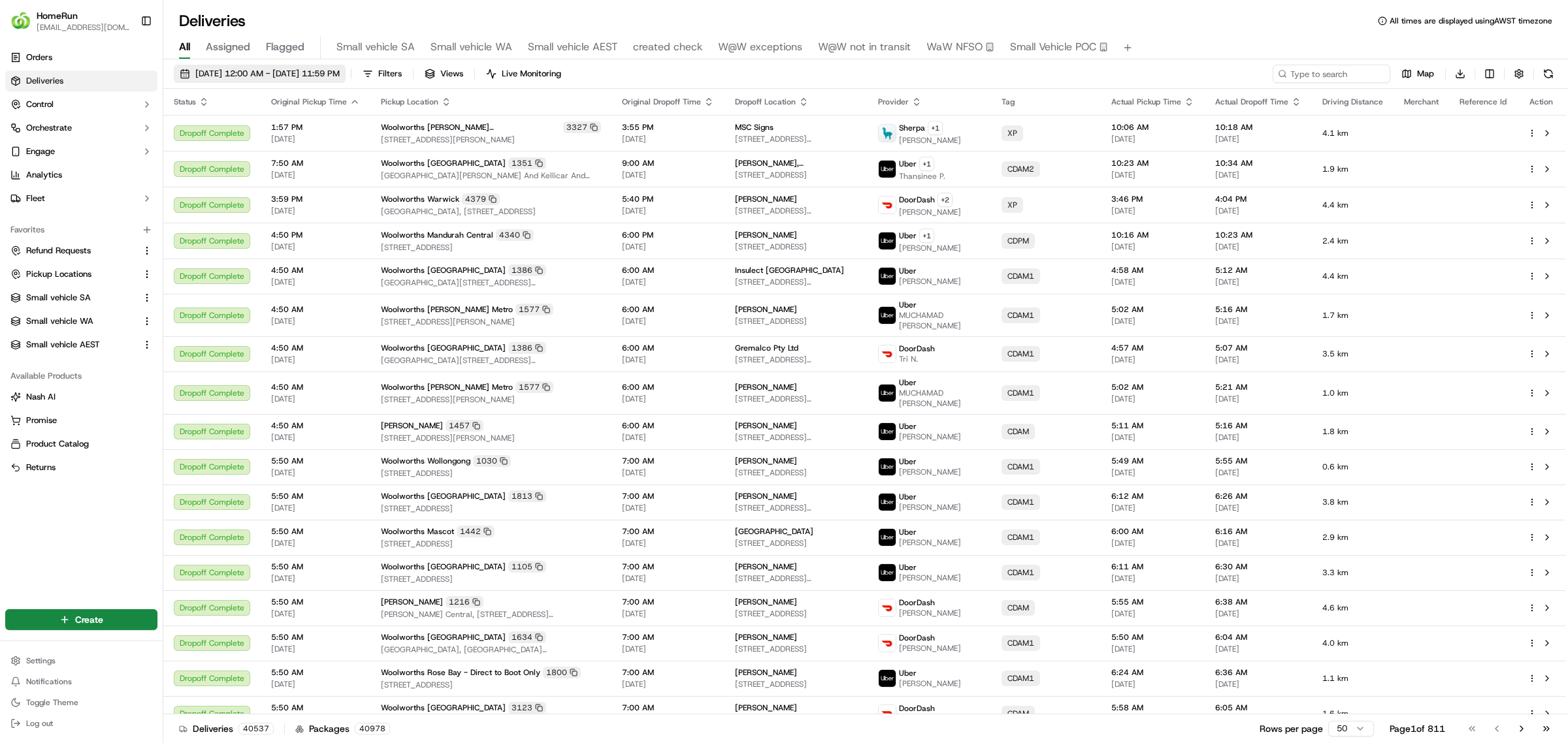
click at [258, 69] on span "15/09/2025 12:00 AM - 22/09/2025 11:59 PM" at bounding box center [267, 74] width 144 height 12
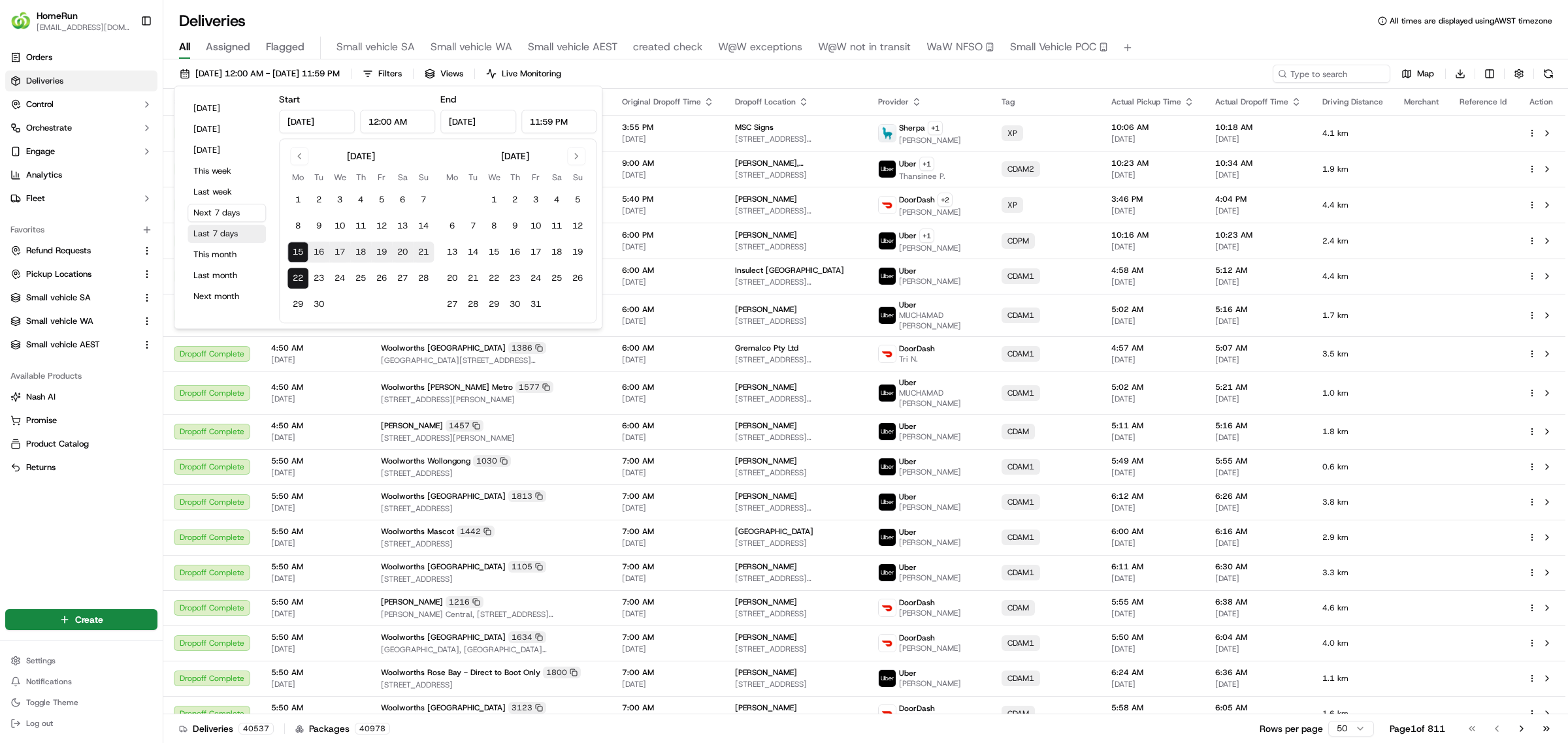
click at [216, 229] on button "Last 7 days" at bounding box center [226, 234] width 79 height 18
type input "Sep 8, 2025"
type input "Sep 15, 2025"
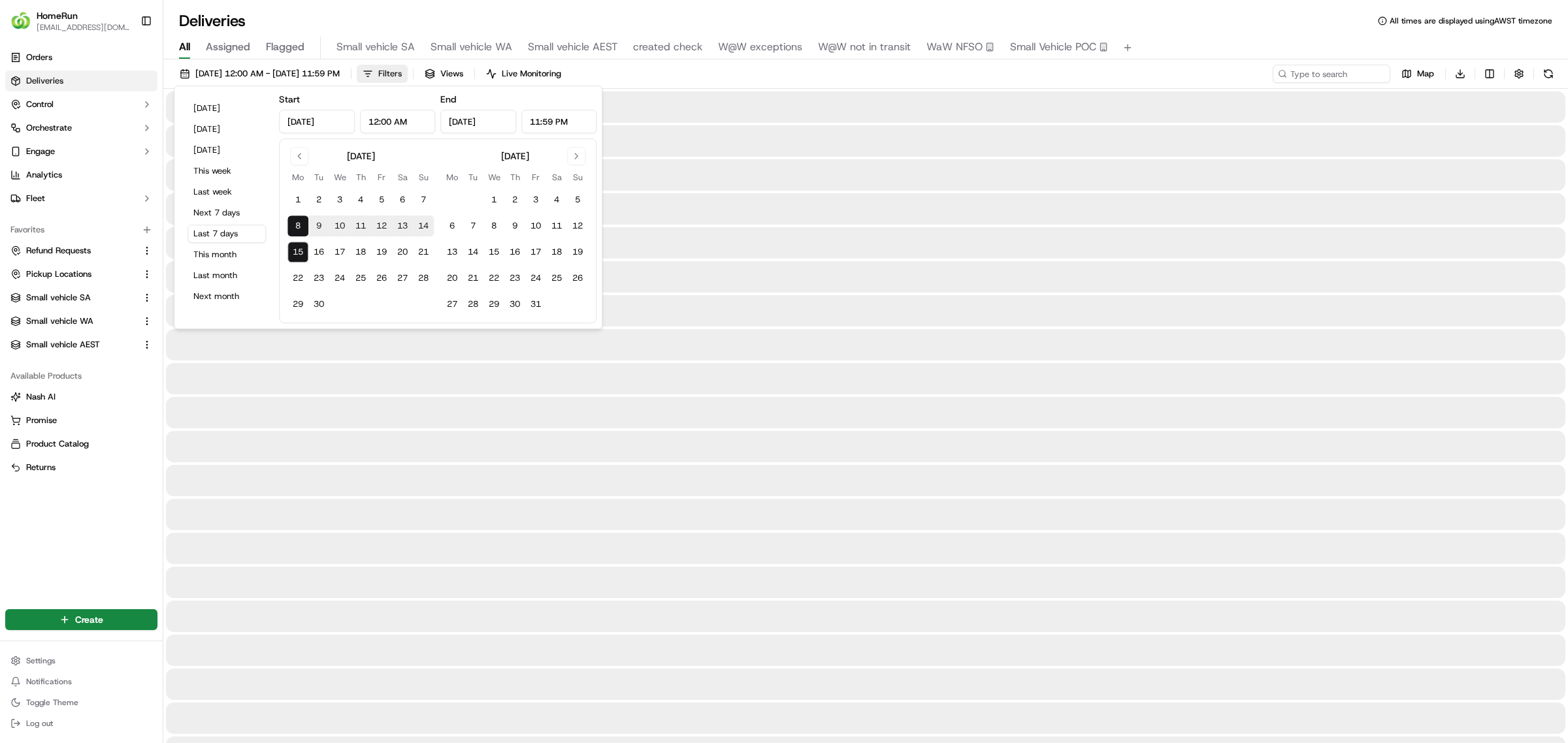
click at [402, 69] on span "Filters" at bounding box center [390, 74] width 24 height 12
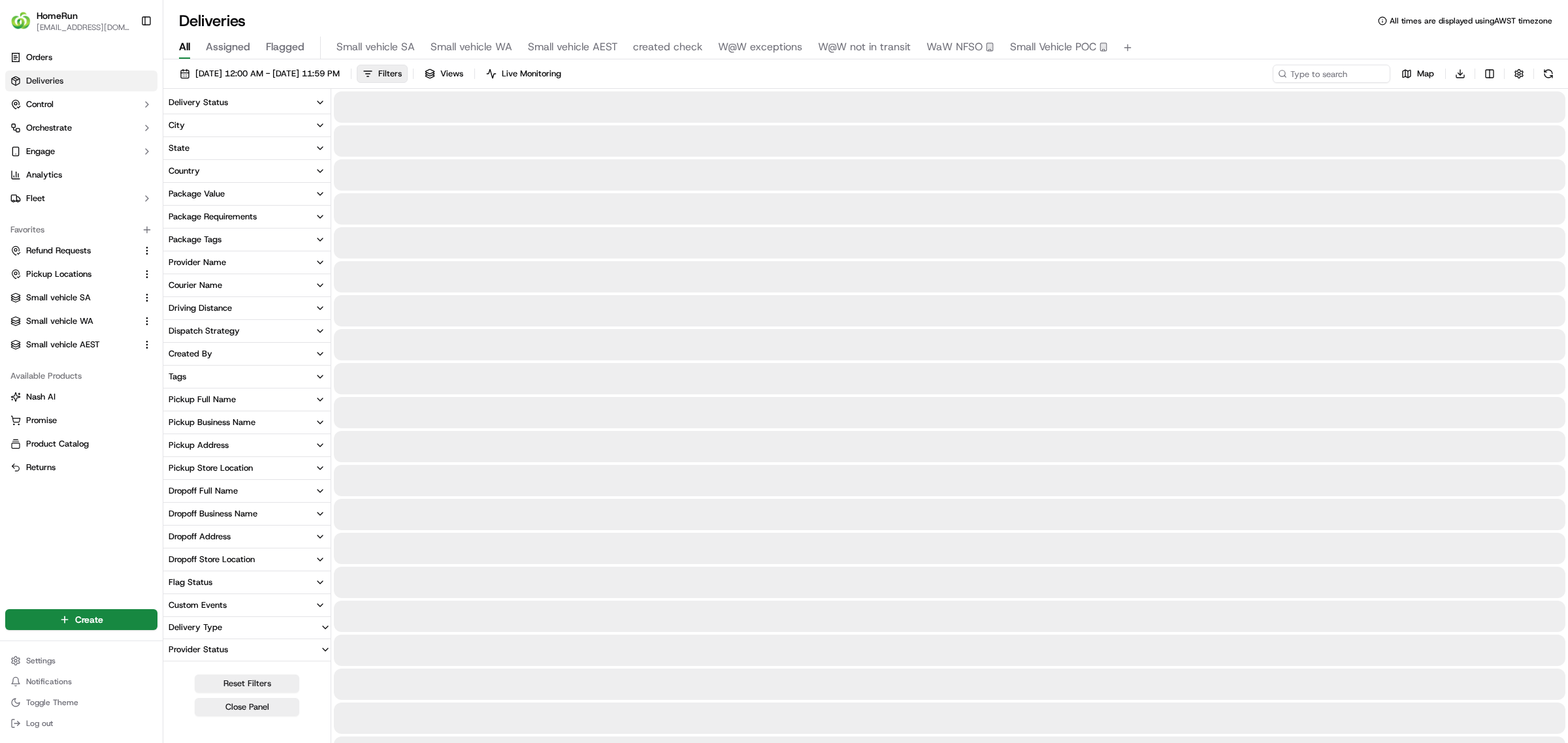
click at [174, 145] on div "State" at bounding box center [179, 148] width 21 height 12
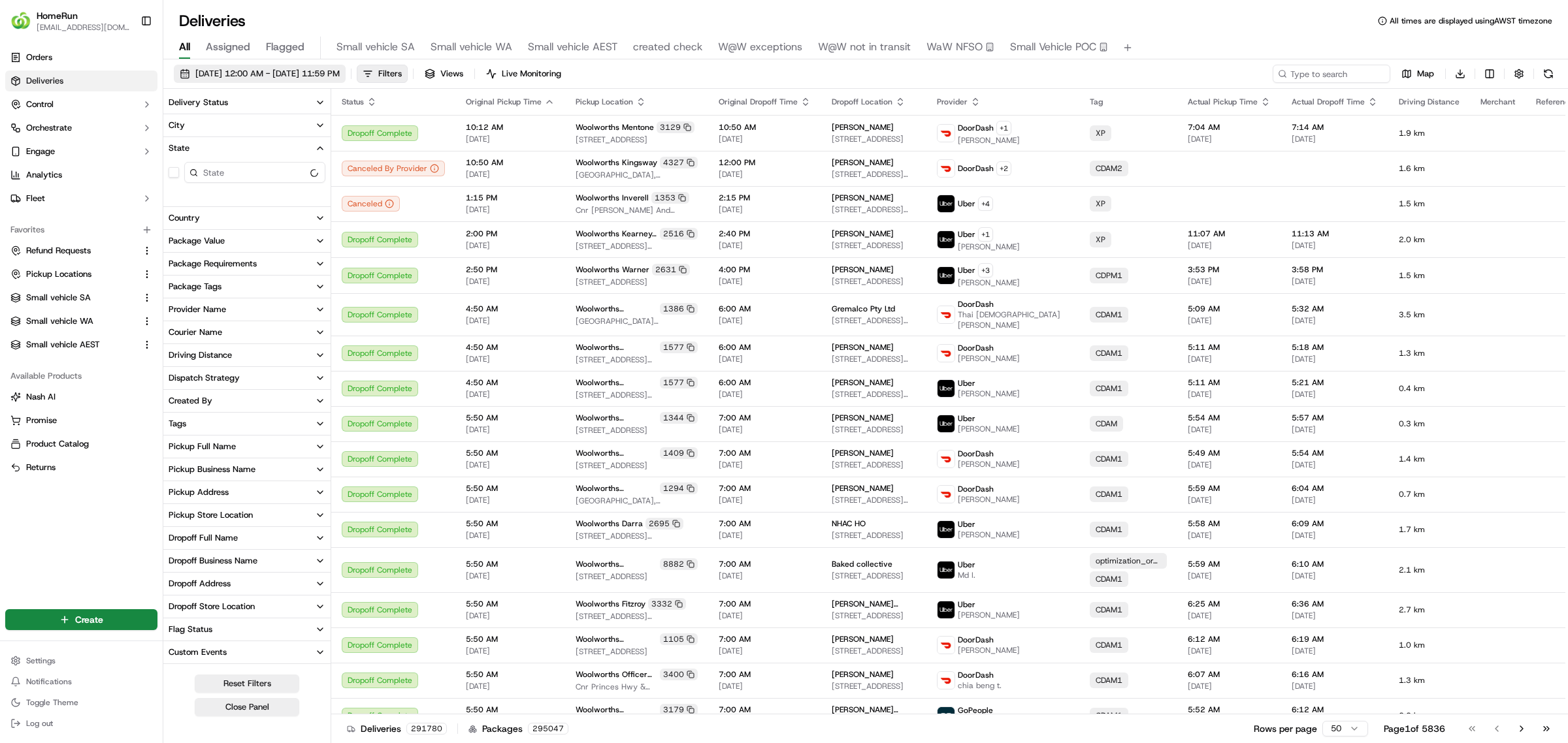
click at [288, 73] on span "08/09/2025 12:00 AM - 15/09/2025 11:59 PM" at bounding box center [267, 74] width 144 height 12
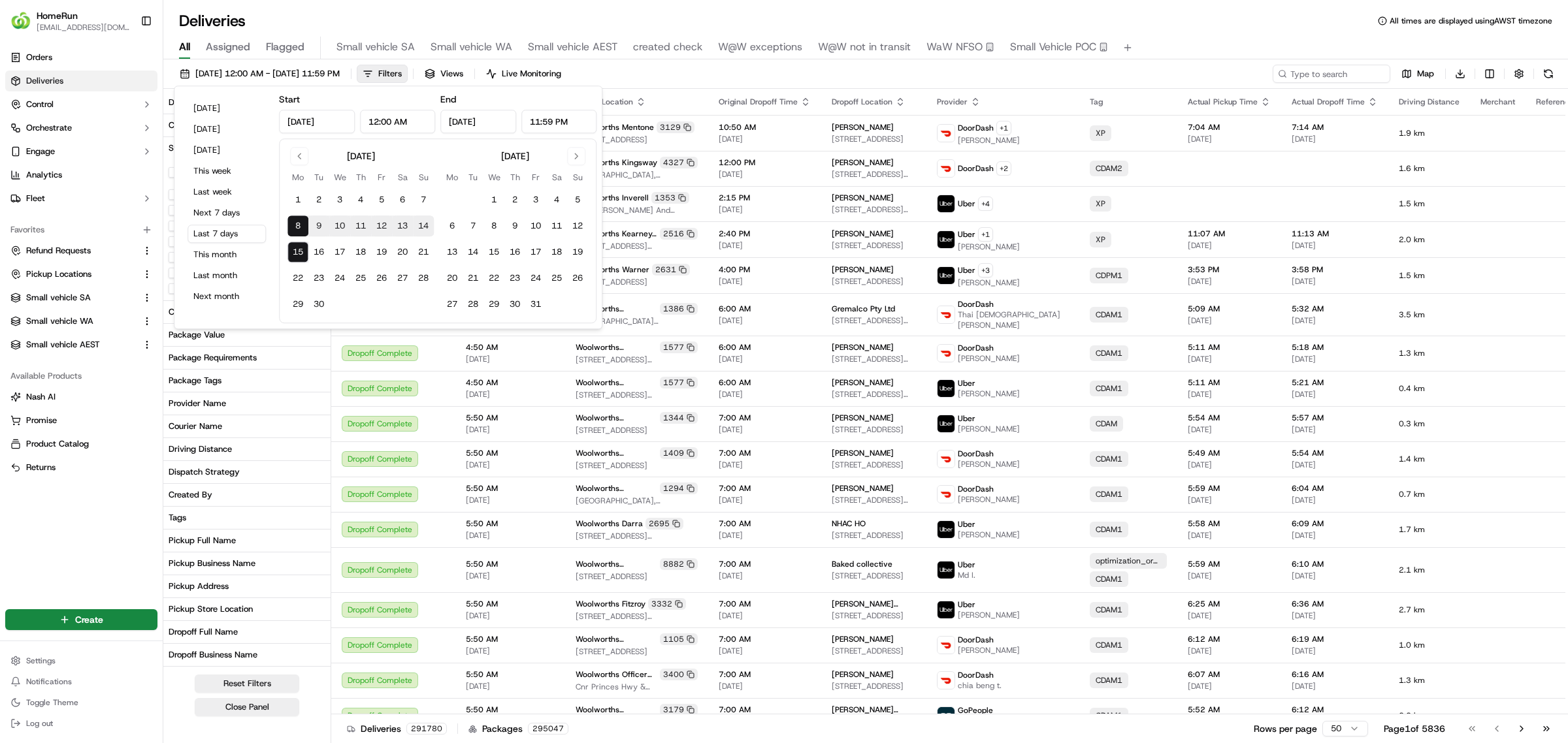
click at [807, 69] on div "08/09/2025 12:00 AM - 15/09/2025 11:59 PM Filters Views Live Monitoring Map Dow…" at bounding box center [865, 77] width 1404 height 24
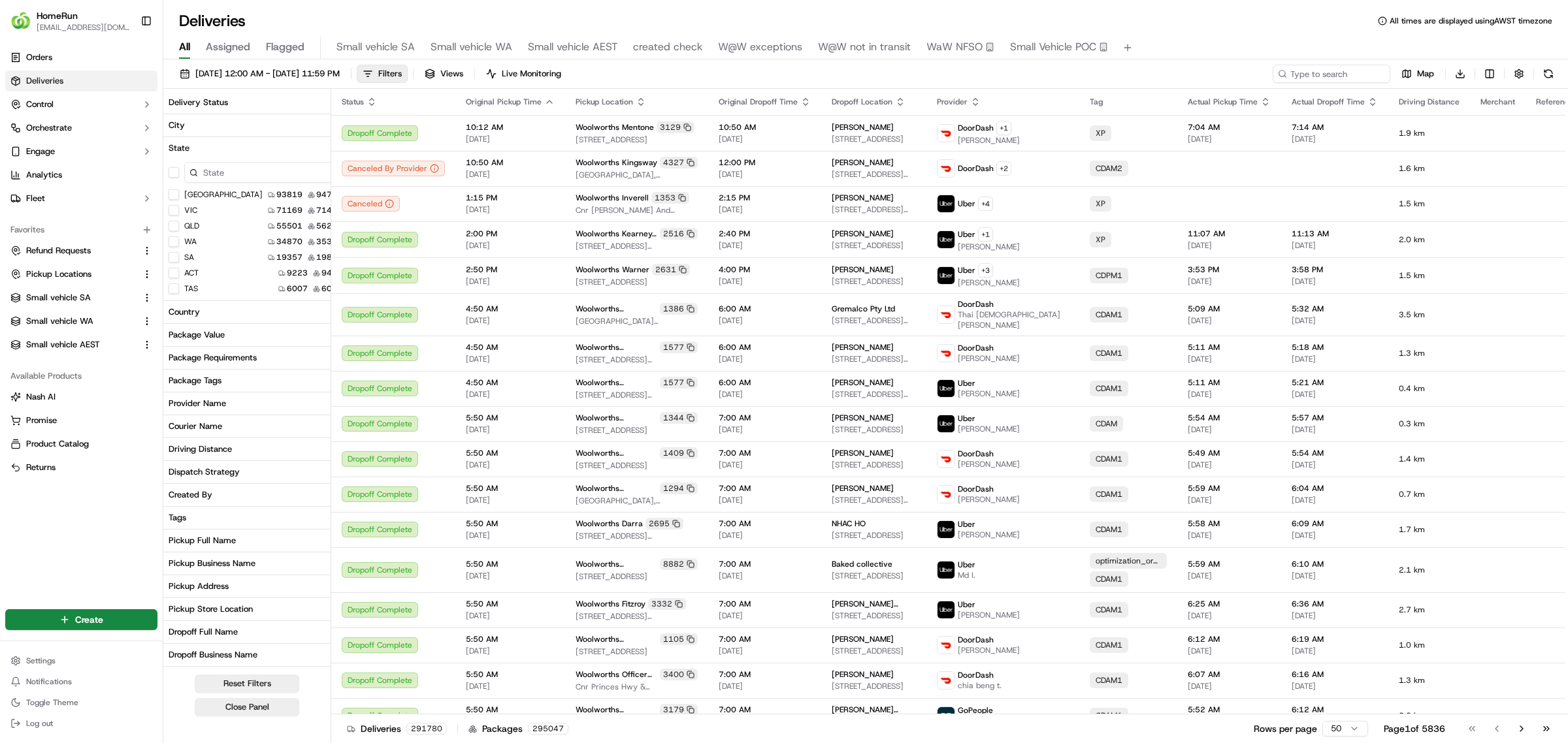
click at [173, 239] on button "WA" at bounding box center [173, 241] width 10 height 10
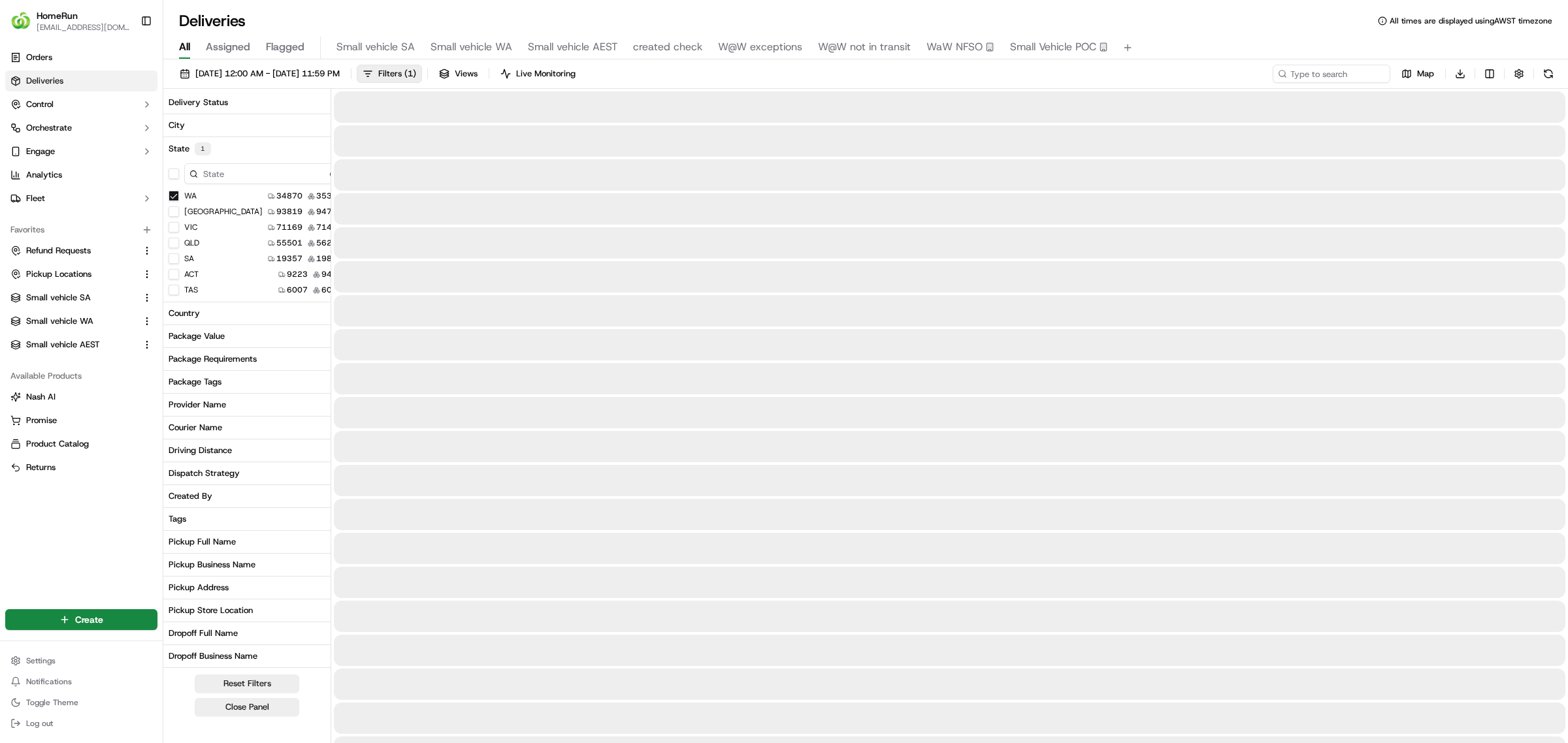
click at [235, 561] on div "Pickup Business Name" at bounding box center [212, 565] width 87 height 12
click at [226, 589] on input at bounding box center [264, 589] width 161 height 21
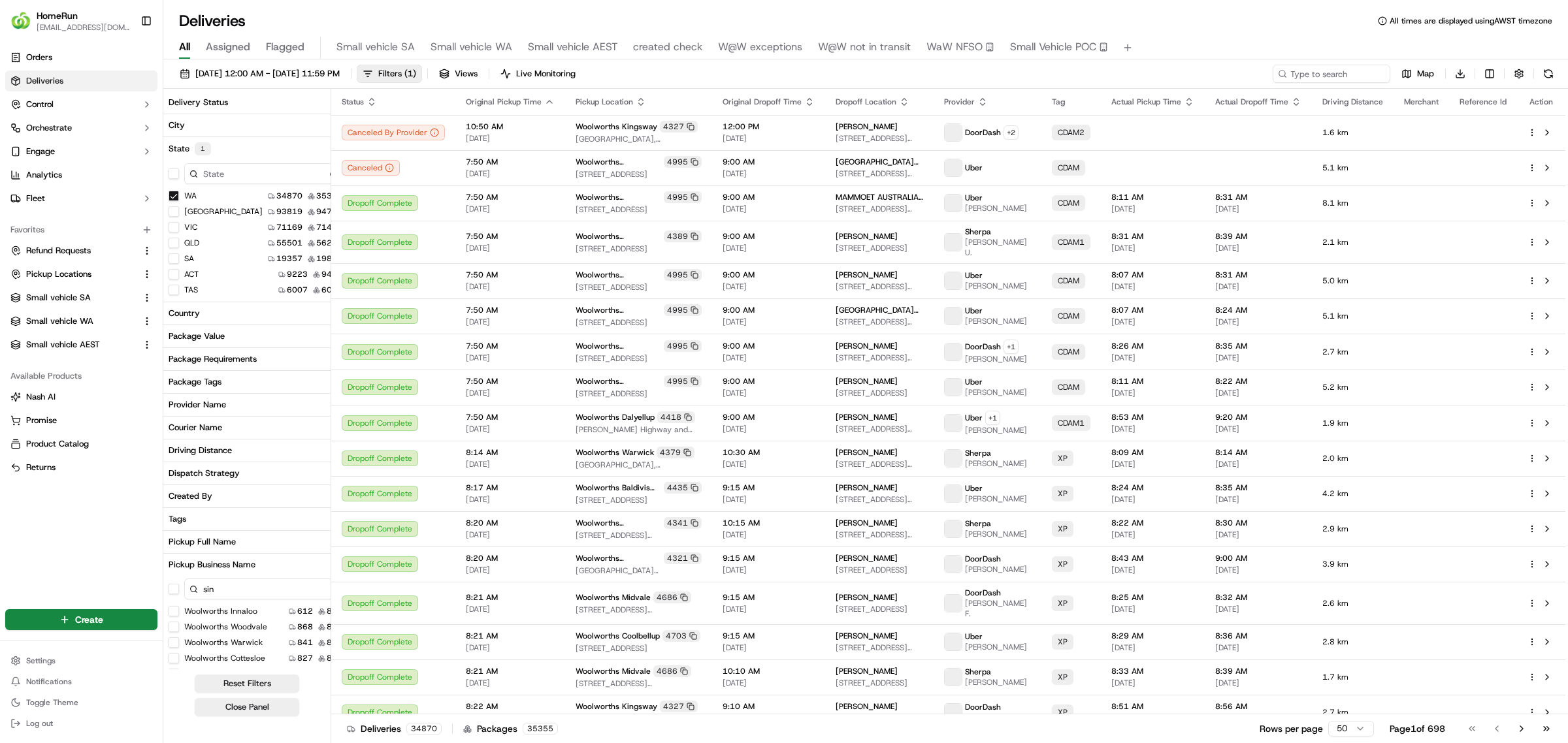
type input "sing"
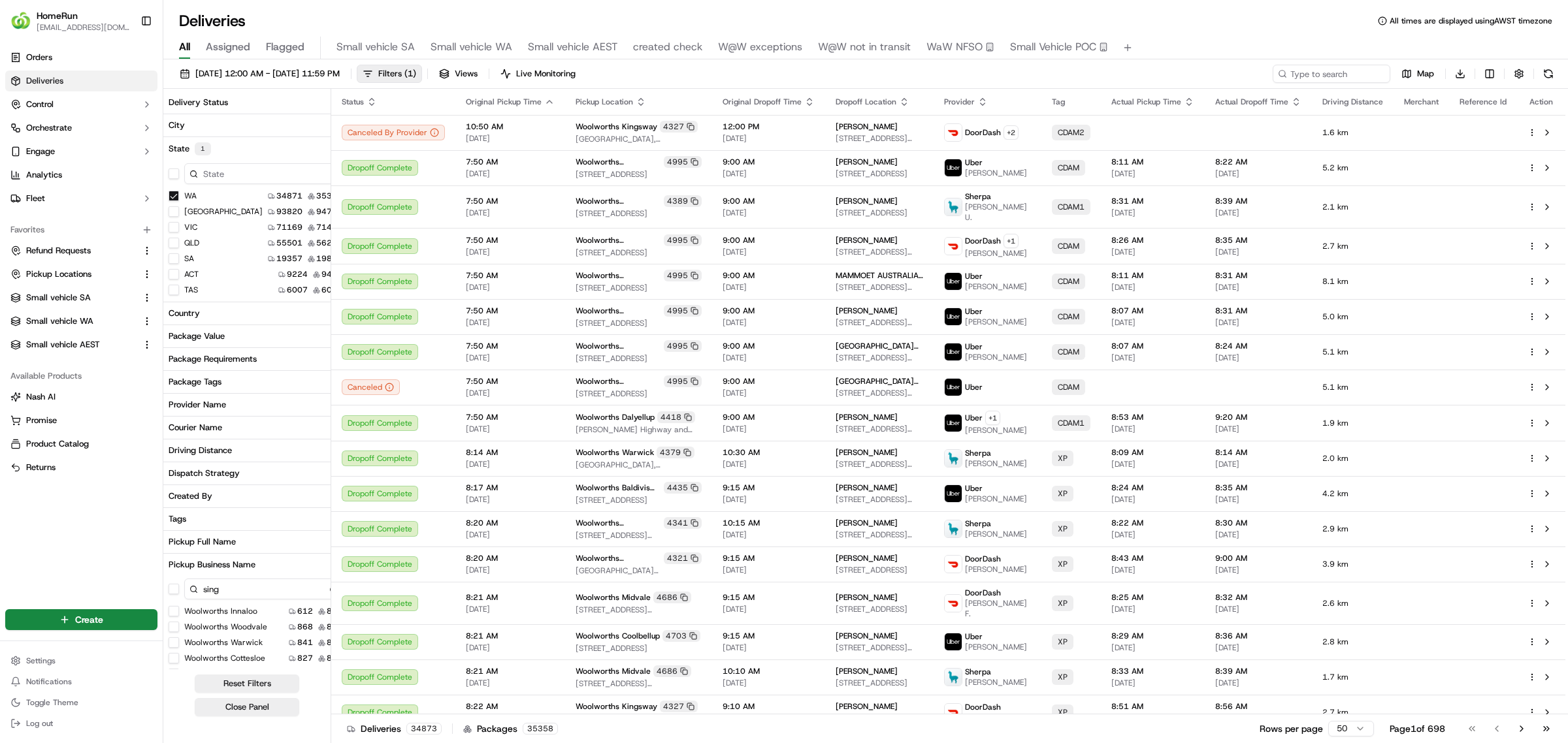
click at [236, 583] on input "sing" at bounding box center [264, 589] width 161 height 21
drag, startPoint x: 234, startPoint y: 588, endPoint x: 181, endPoint y: 586, distance: 53.0
click at [181, 586] on div "sing" at bounding box center [256, 589] width 187 height 26
click at [1052, 79] on div "08/09/2025 12:00 AM - 15/09/2025 11:59 PM Filters ( 1 ) Views Live Monitoring M…" at bounding box center [865, 77] width 1404 height 24
click at [212, 586] on input at bounding box center [264, 589] width 161 height 21
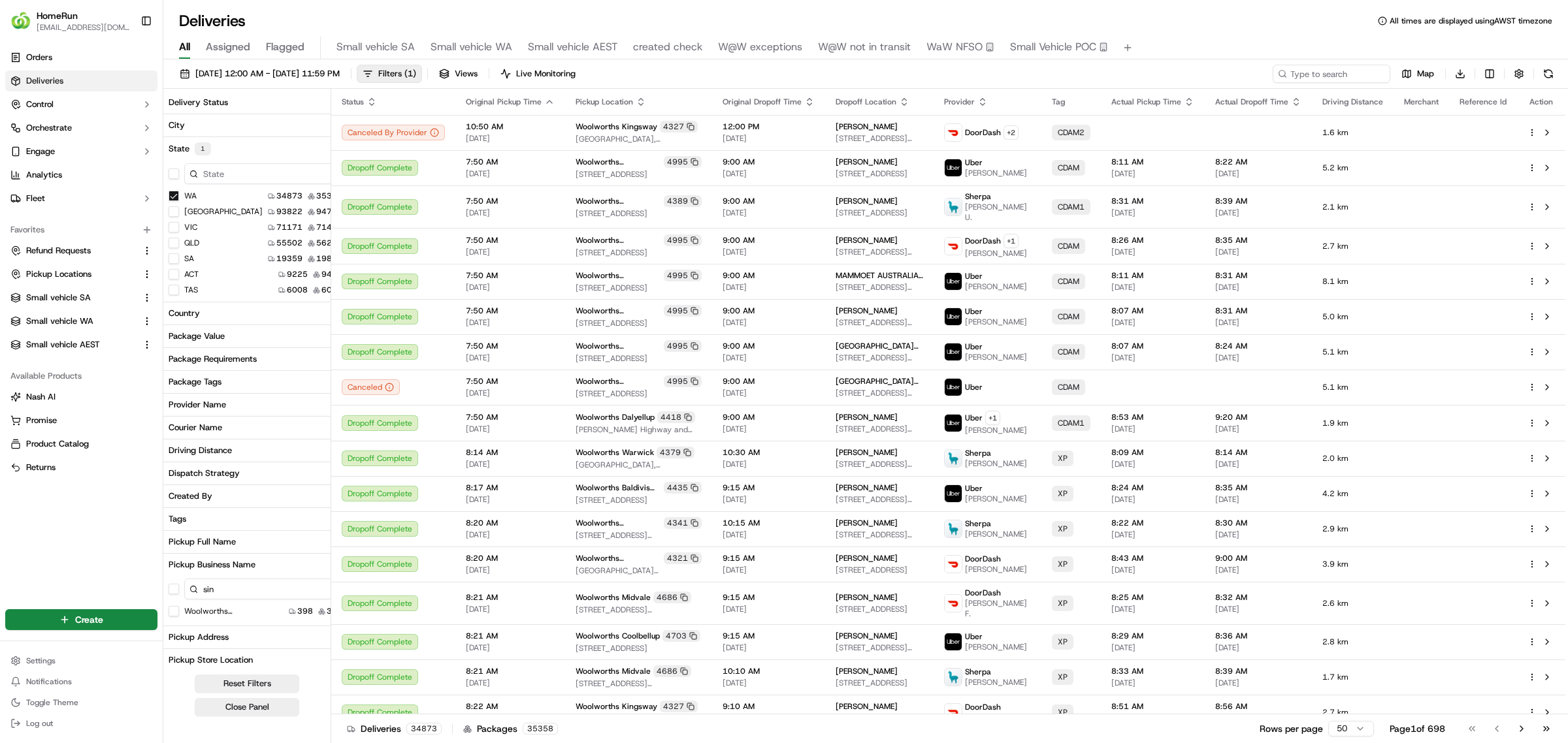
type input "sin"
click at [173, 613] on Singleton "Woolworths [PERSON_NAME]" at bounding box center [173, 611] width 10 height 10
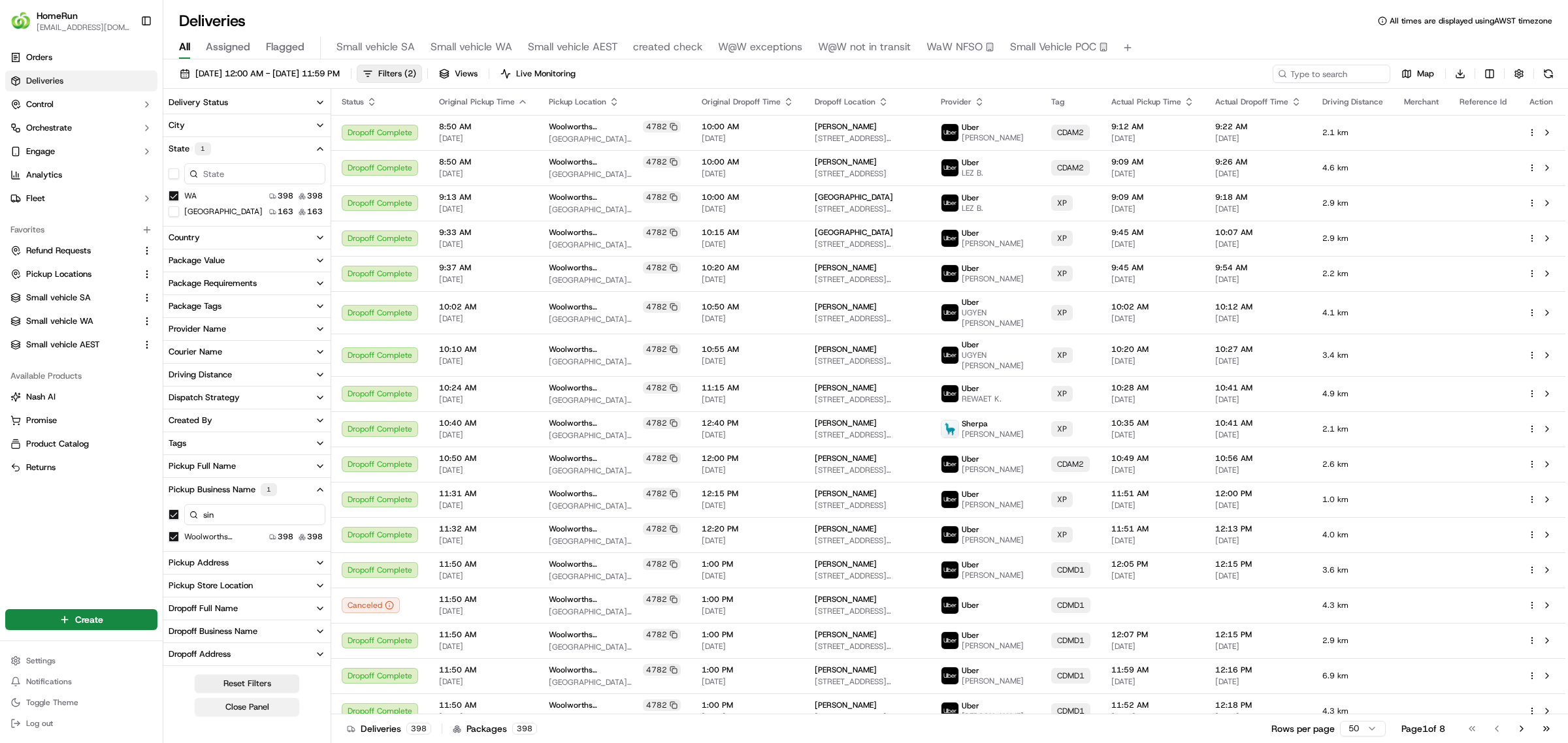
click at [247, 712] on button "Close Panel" at bounding box center [247, 707] width 104 height 18
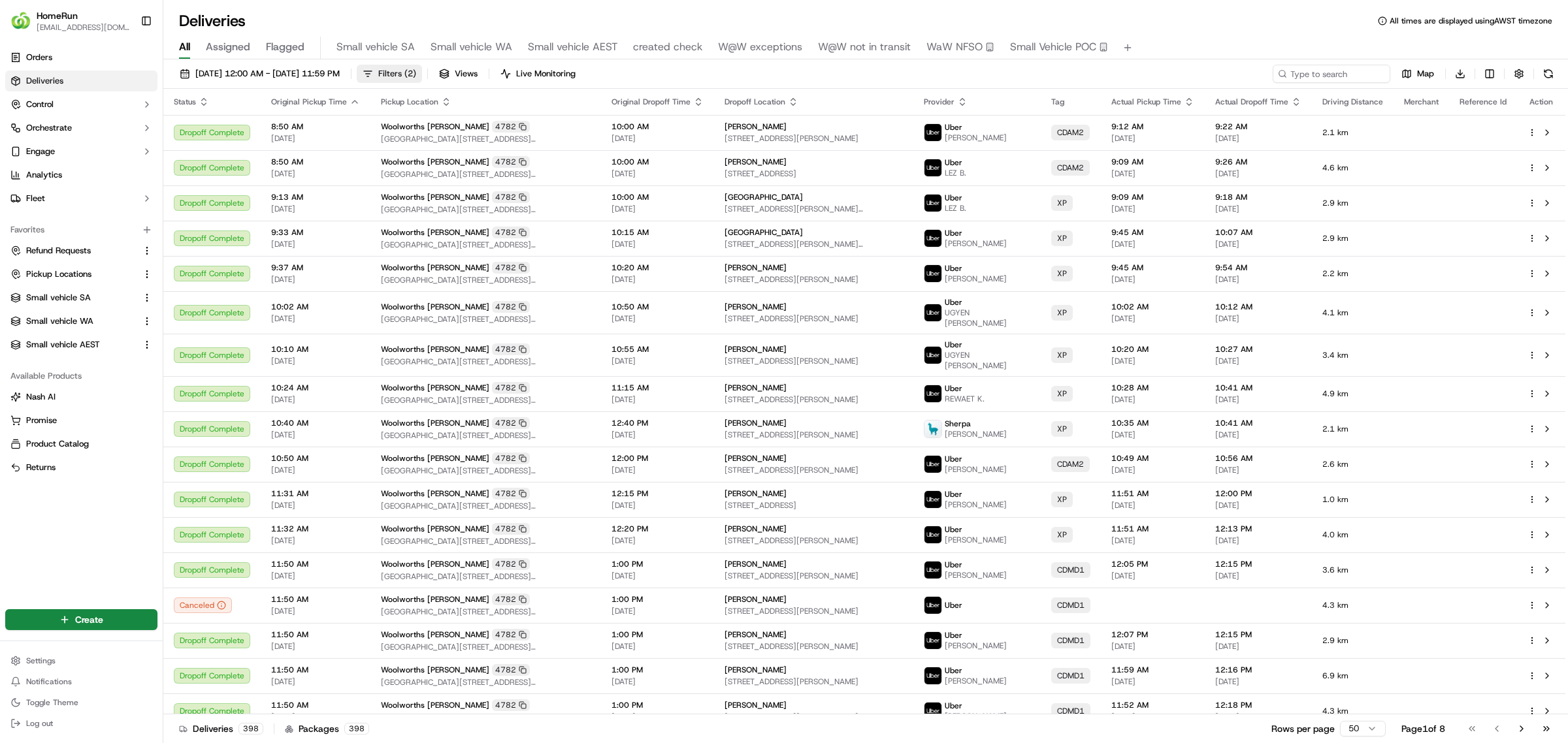
click at [416, 72] on span "Filters ( 2 )" at bounding box center [397, 74] width 38 height 12
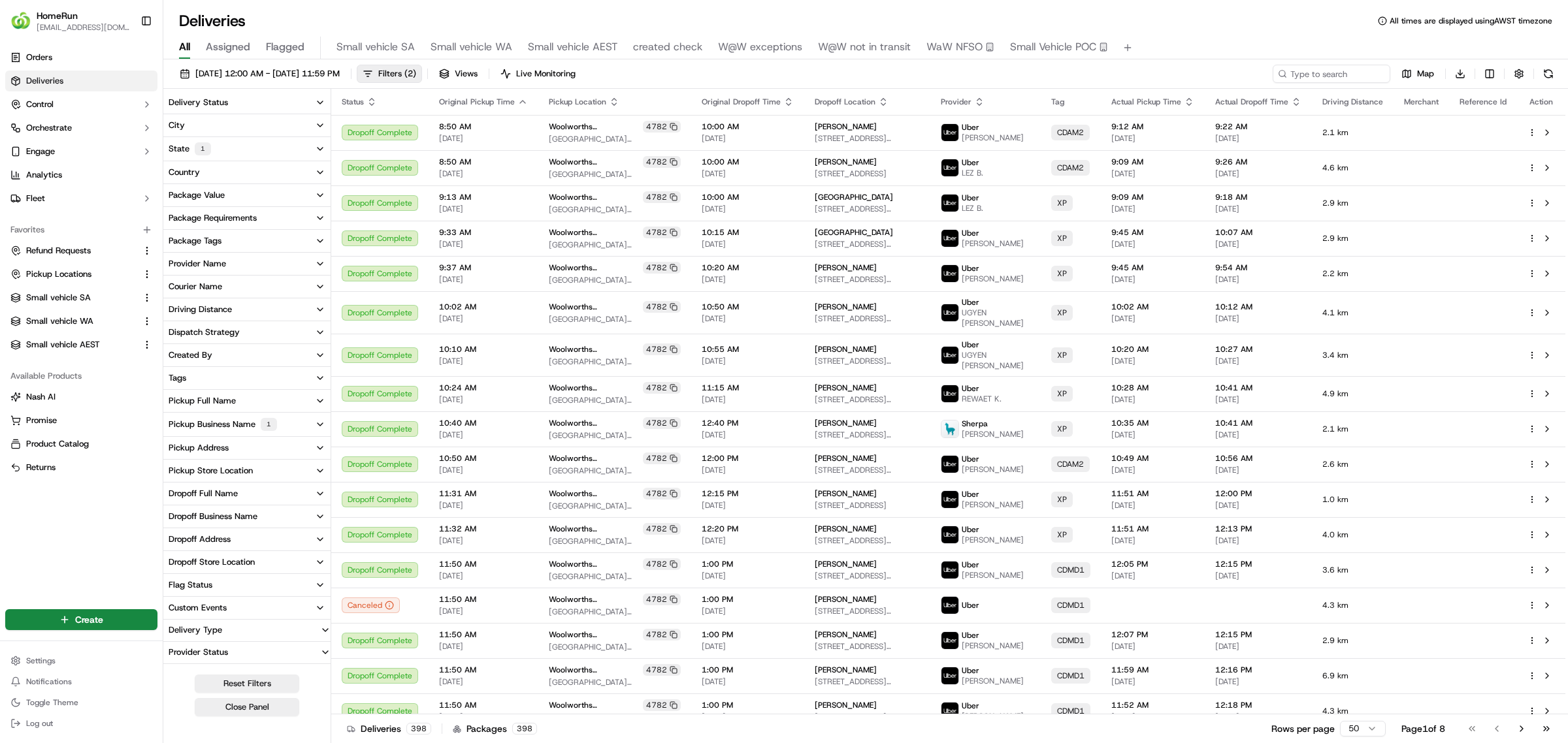
click at [322, 98] on button "Delivery Status" at bounding box center [247, 102] width 167 height 22
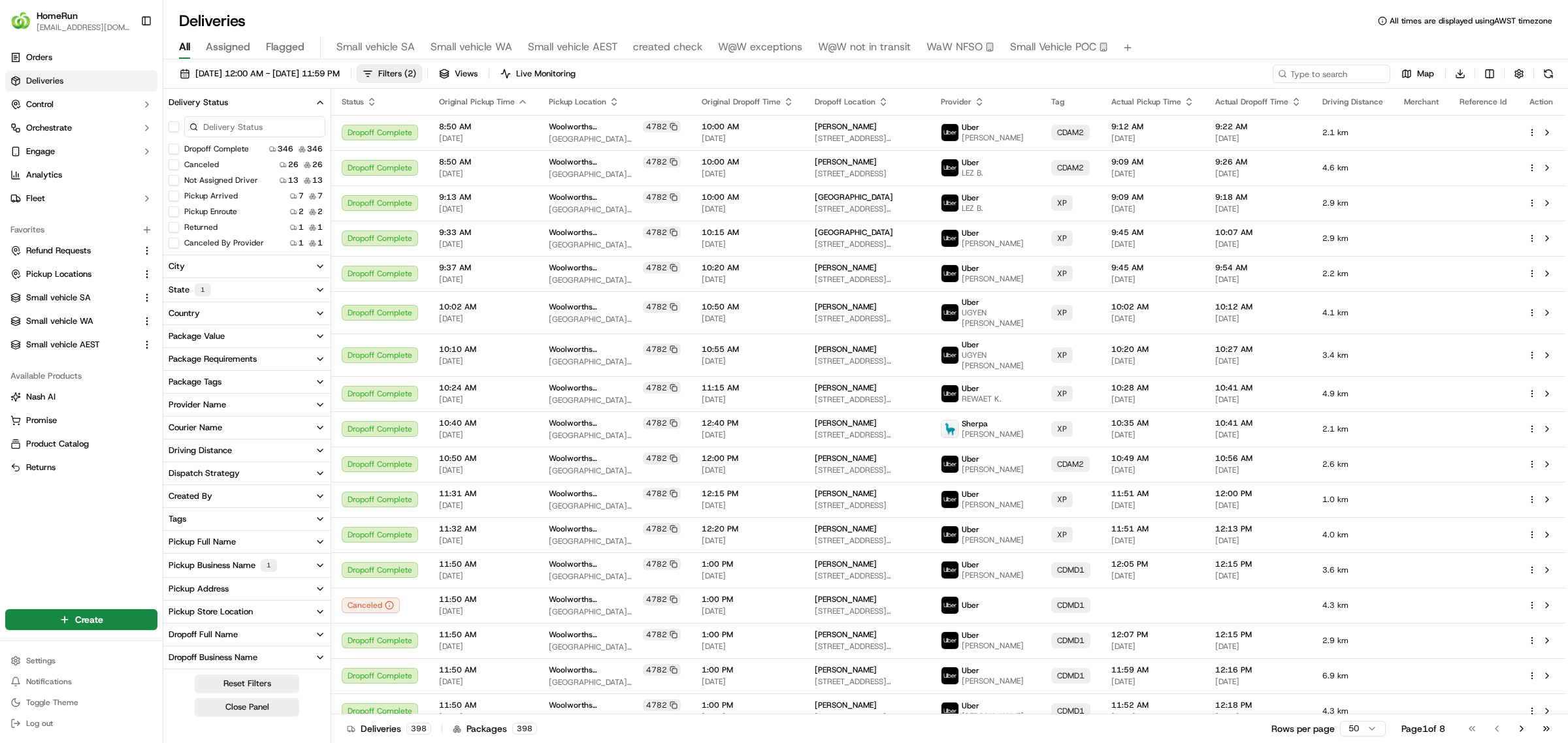
click at [176, 125] on button "button" at bounding box center [173, 126] width 10 height 10
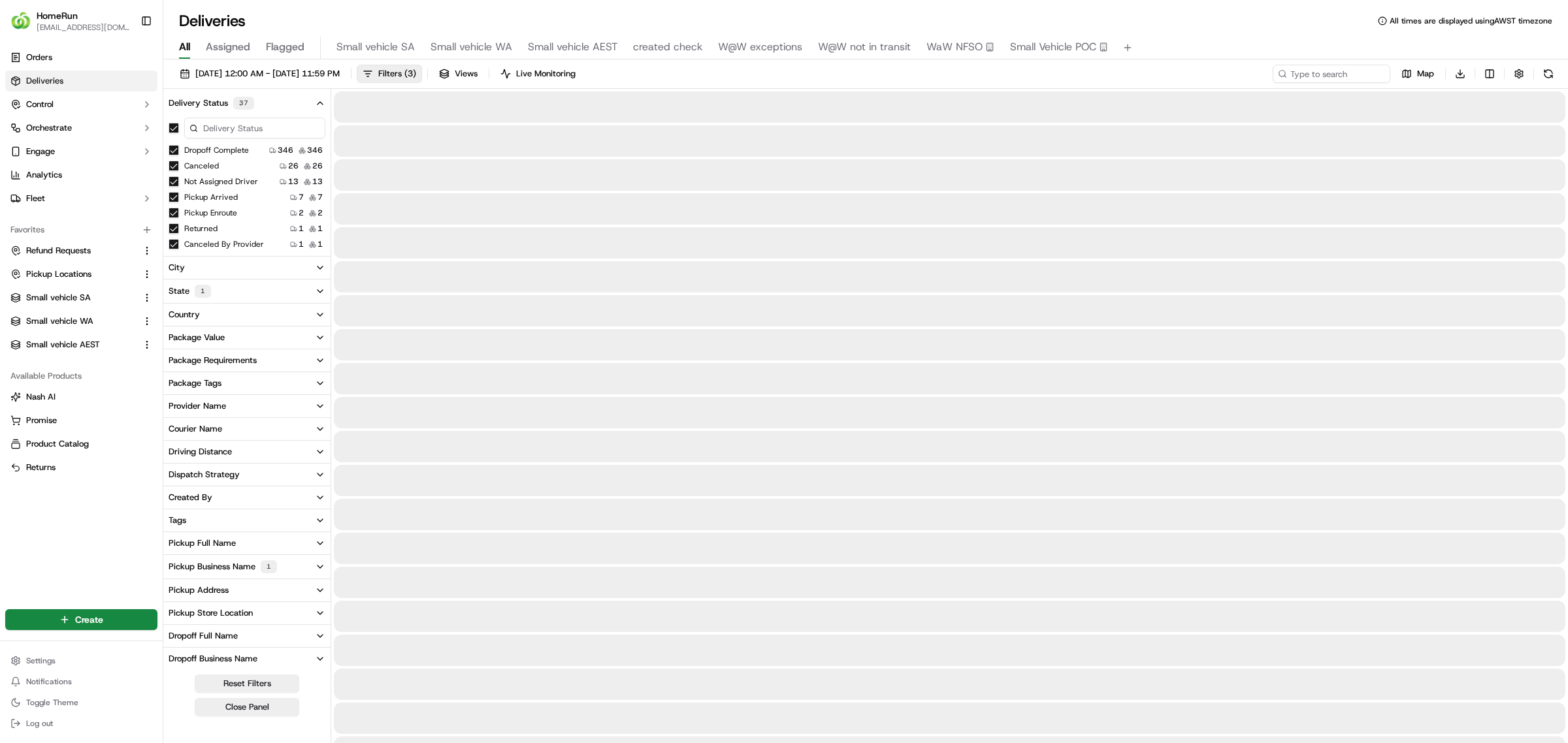
click at [177, 152] on button "Dropoff Complete" at bounding box center [173, 150] width 10 height 10
click at [801, 58] on div "All Assigned Flagged Small vehicle SA Small vehicle WA Small vehicle AEST creat…" at bounding box center [865, 48] width 1404 height 23
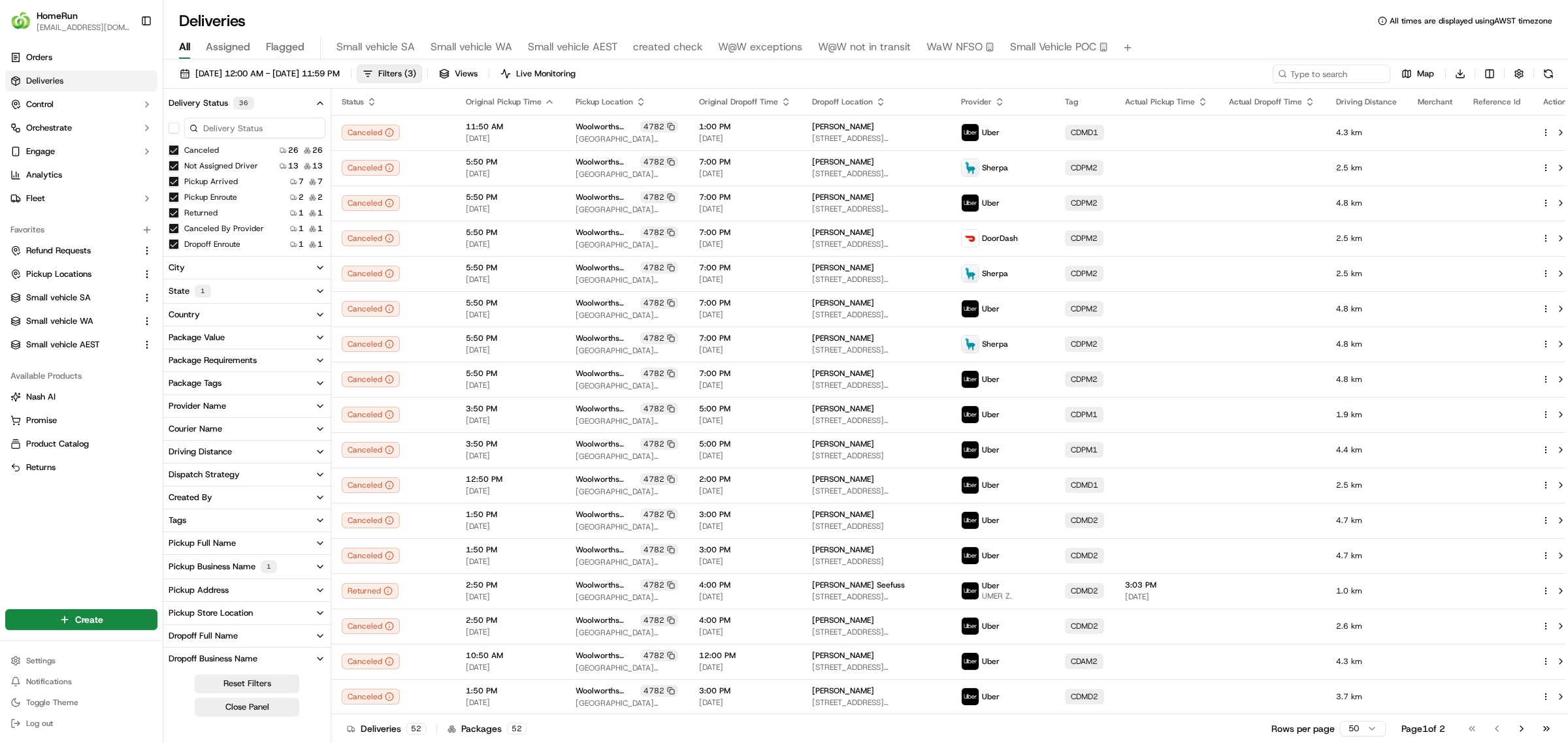
click at [736, 68] on div "08/09/2025 12:00 AM - 15/09/2025 11:59 PM Filters ( 3 ) Views Live Monitoring M…" at bounding box center [865, 77] width 1404 height 24
click at [236, 708] on button "Close Panel" at bounding box center [247, 707] width 104 height 18
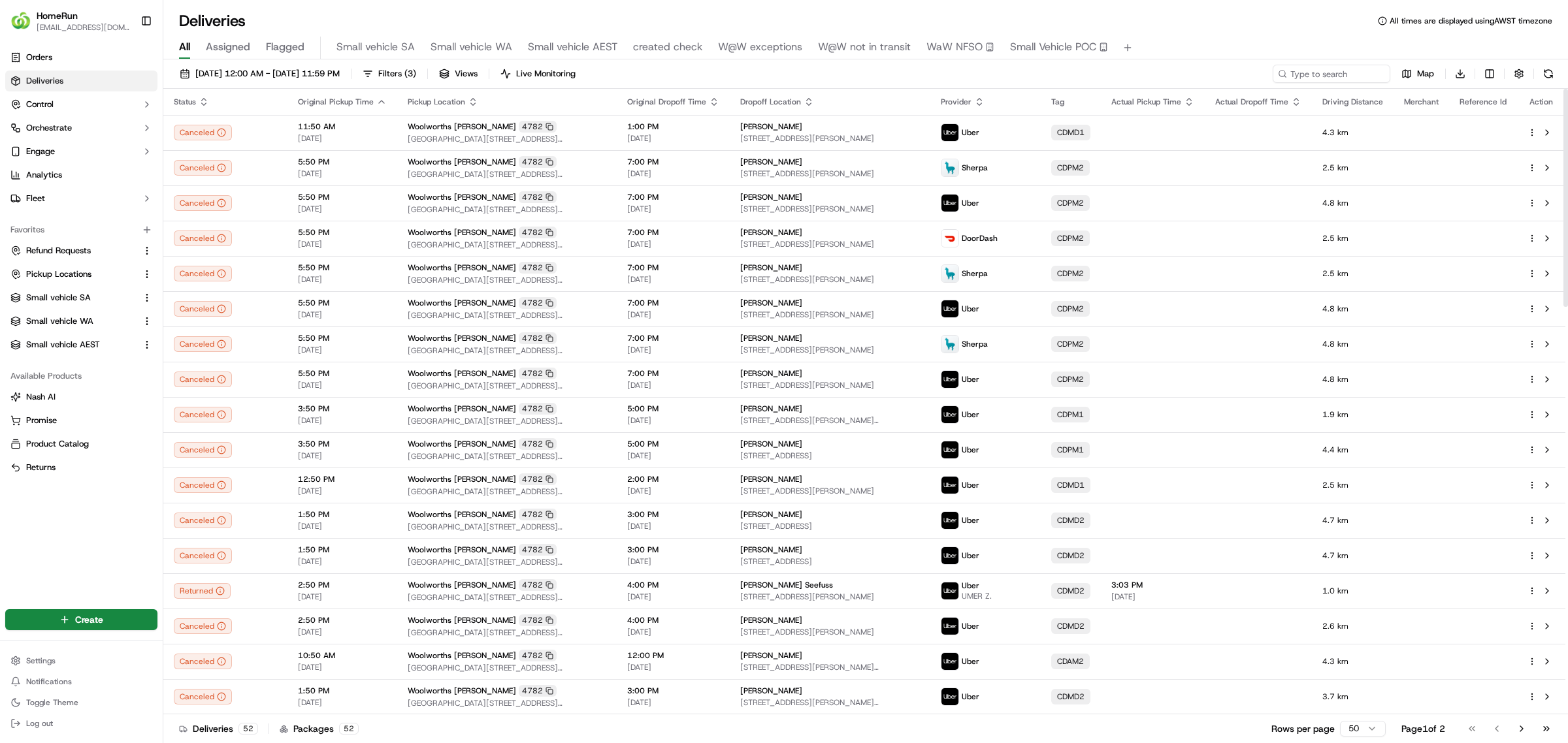
click at [376, 97] on icon "button" at bounding box center [381, 102] width 10 height 10
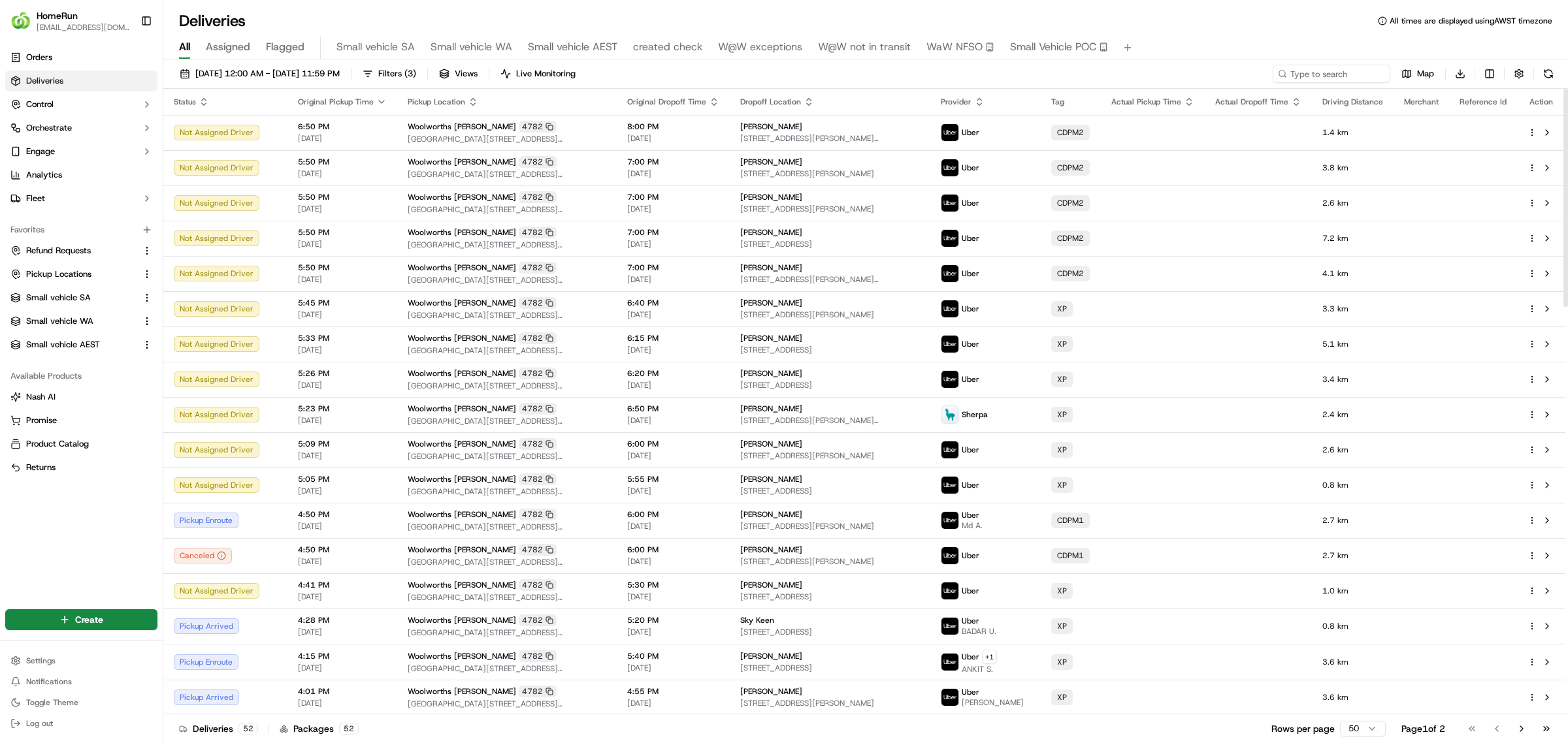
click at [812, 103] on icon "button" at bounding box center [809, 104] width 5 height 2
click at [798, 157] on button "Dropoff Location Name (A-Z)" at bounding box center [814, 155] width 132 height 16
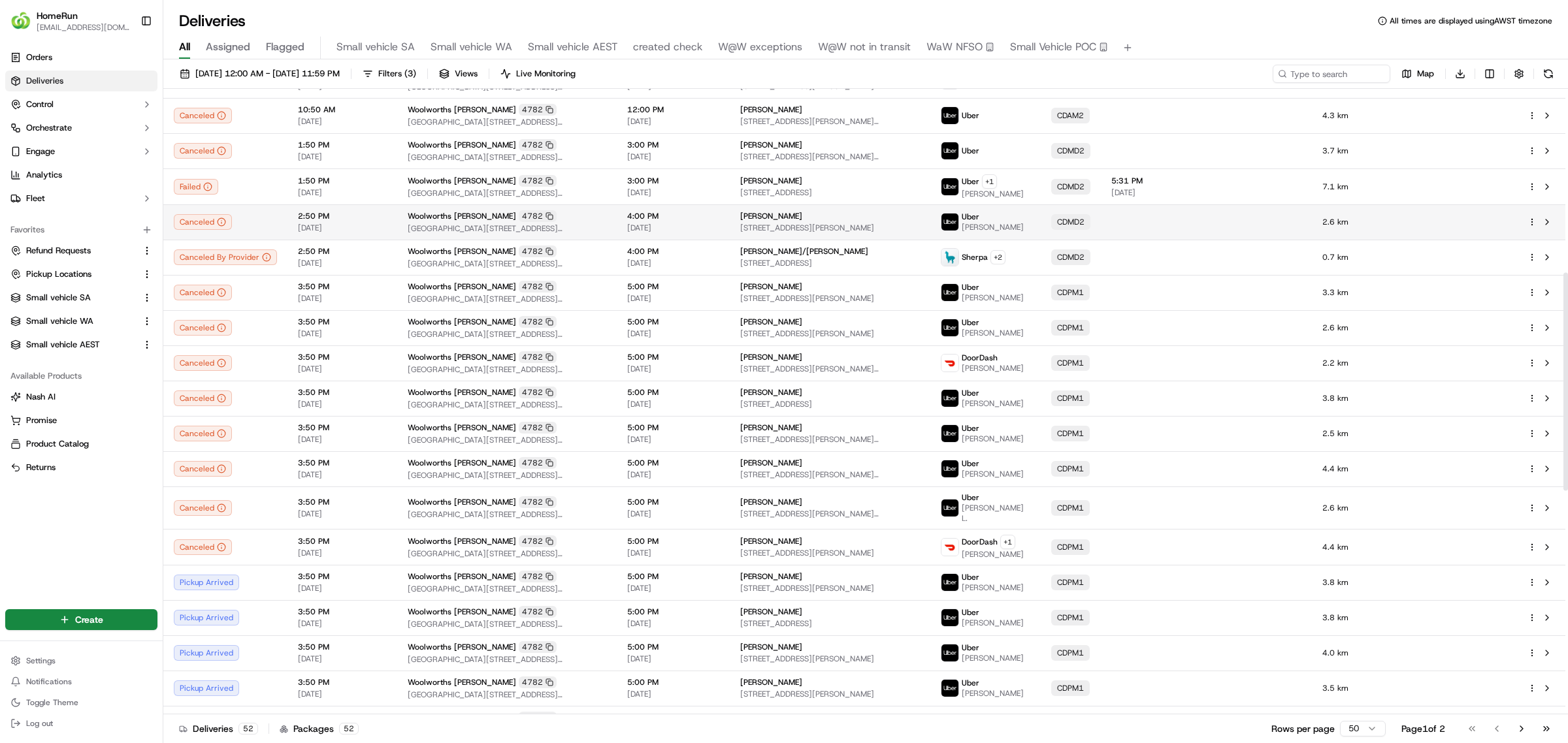
scroll to position [519, 0]
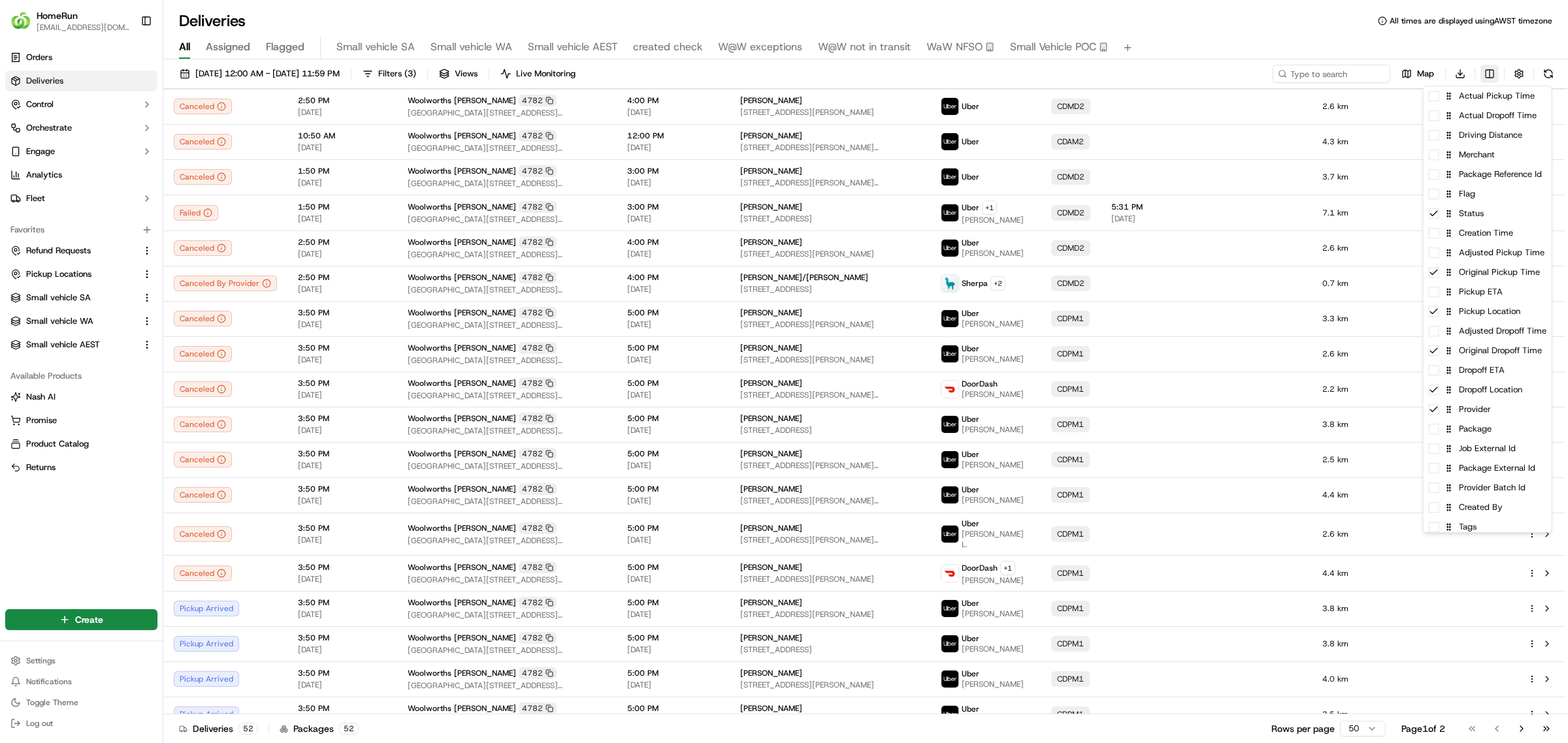
click at [1491, 77] on html "HomeRun ewilliams1@woolworths.com.au Toggle Sidebar Orders Deliveries Control O…" at bounding box center [784, 371] width 1568 height 743
click at [1477, 455] on div "Job External Id" at bounding box center [1487, 448] width 128 height 19
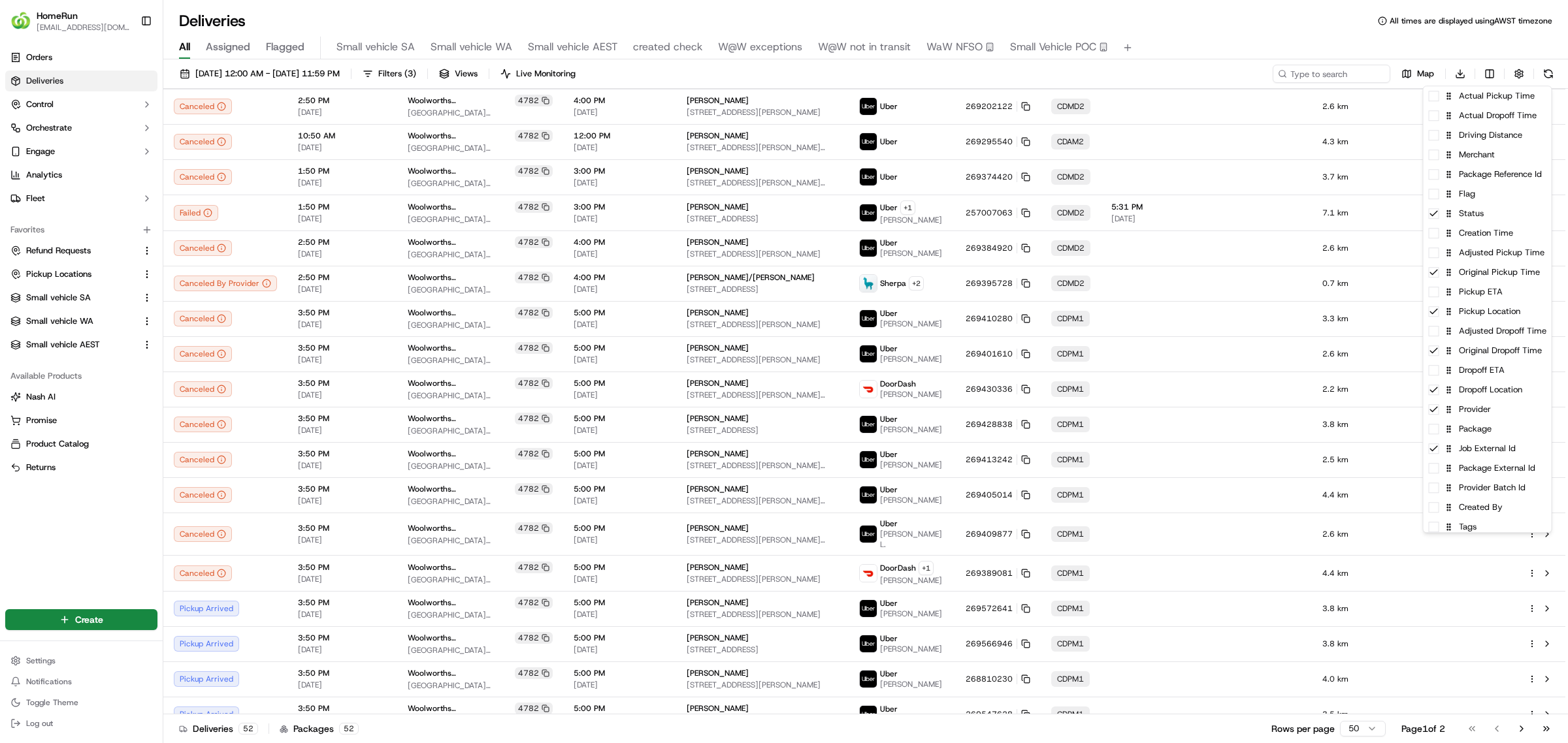
drag, startPoint x: 1140, startPoint y: 73, endPoint x: 1120, endPoint y: 86, distance: 23.9
click at [1141, 73] on html "HomeRun ewilliams1@woolworths.com.au Toggle Sidebar Orders Deliveries Control O…" at bounding box center [784, 371] width 1568 height 743
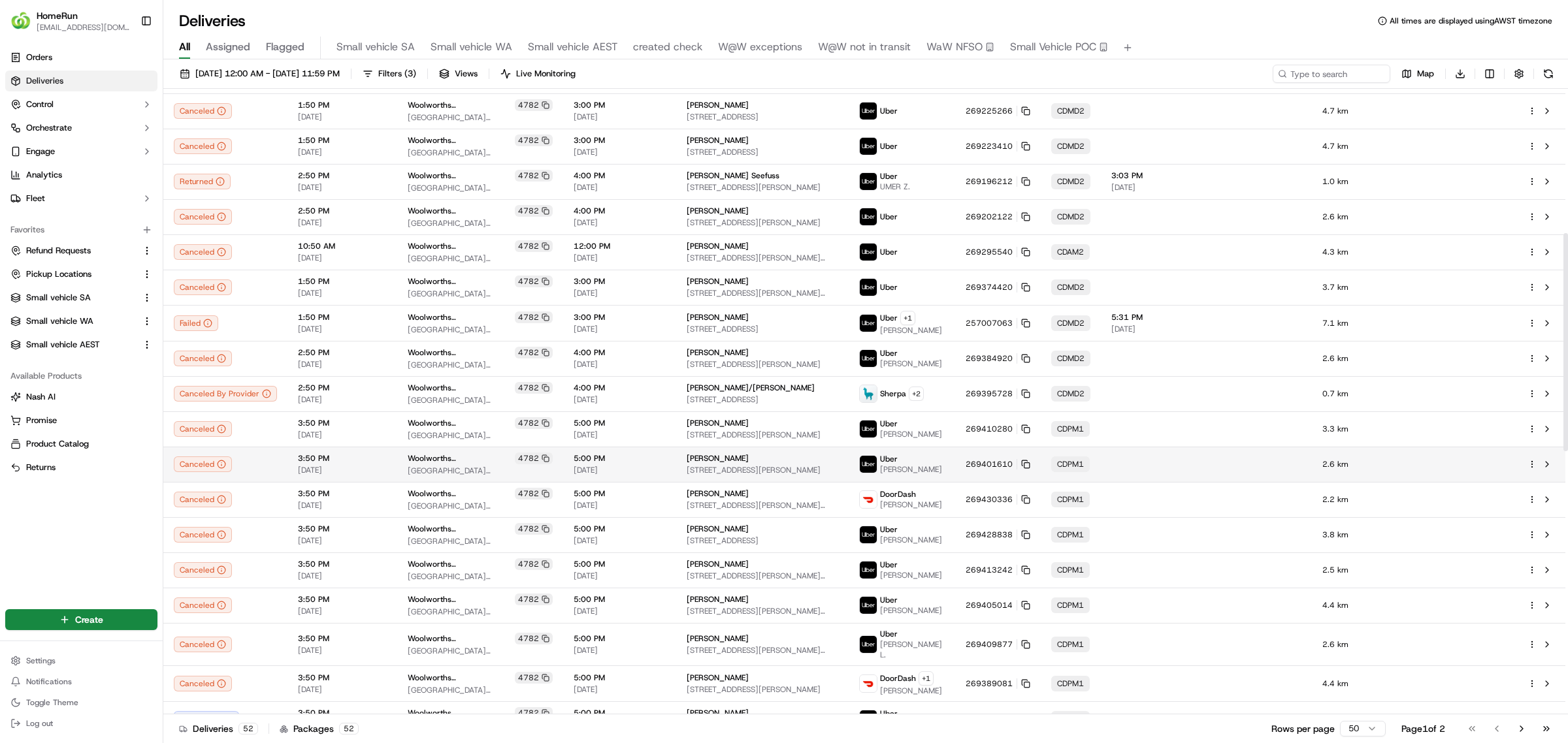
scroll to position [408, 0]
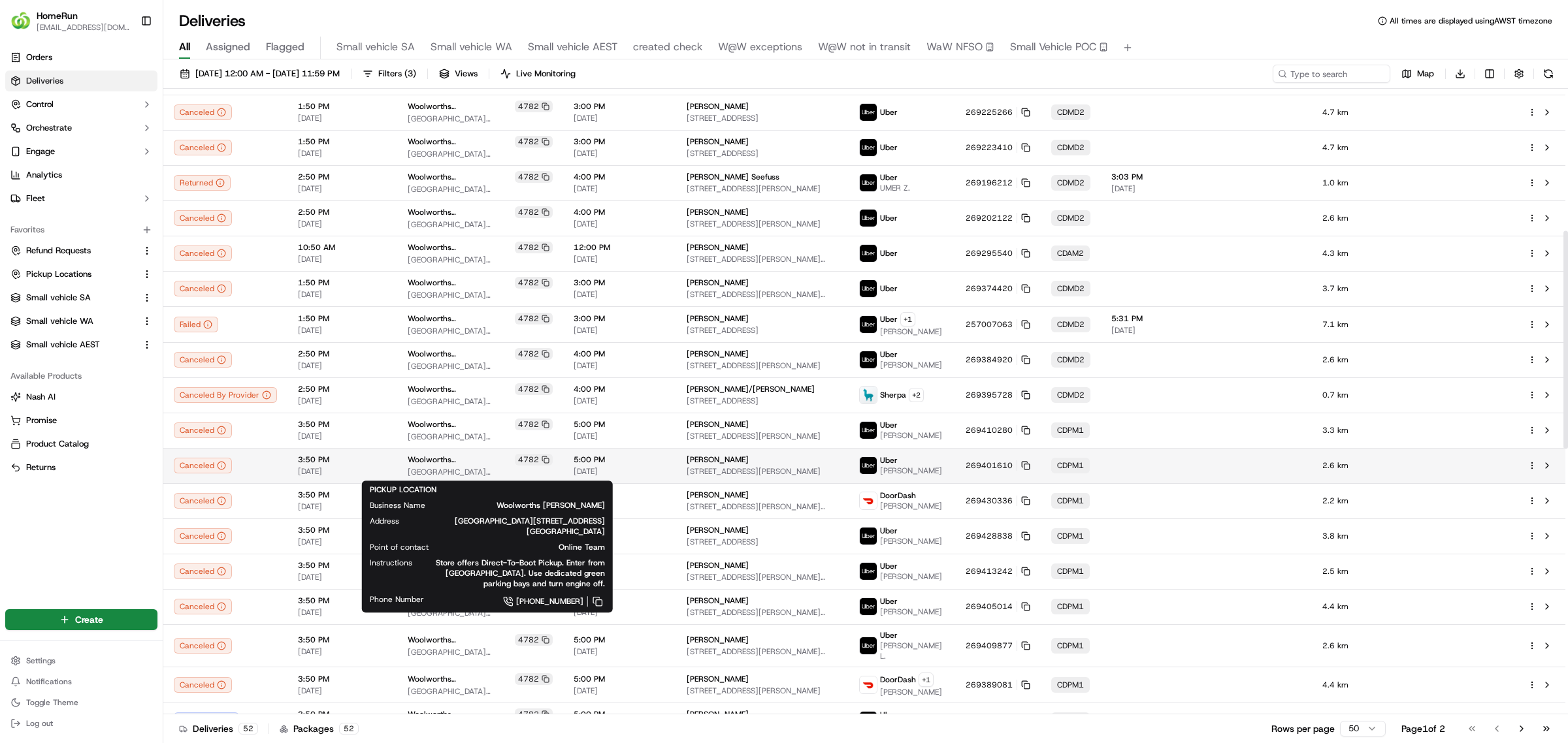
click at [448, 461] on span "Woolworths [PERSON_NAME]" at bounding box center [460, 460] width 104 height 10
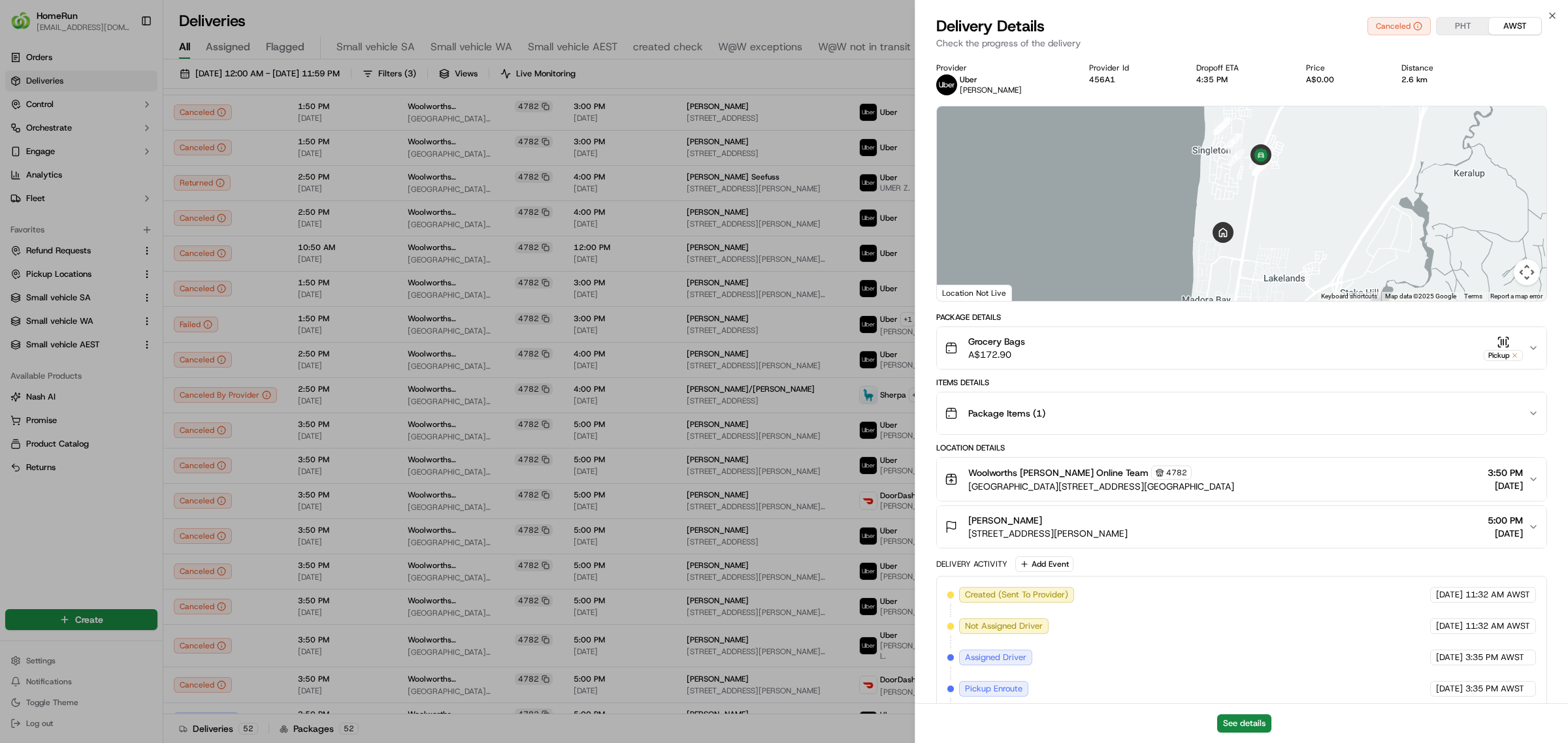
scroll to position [141, 0]
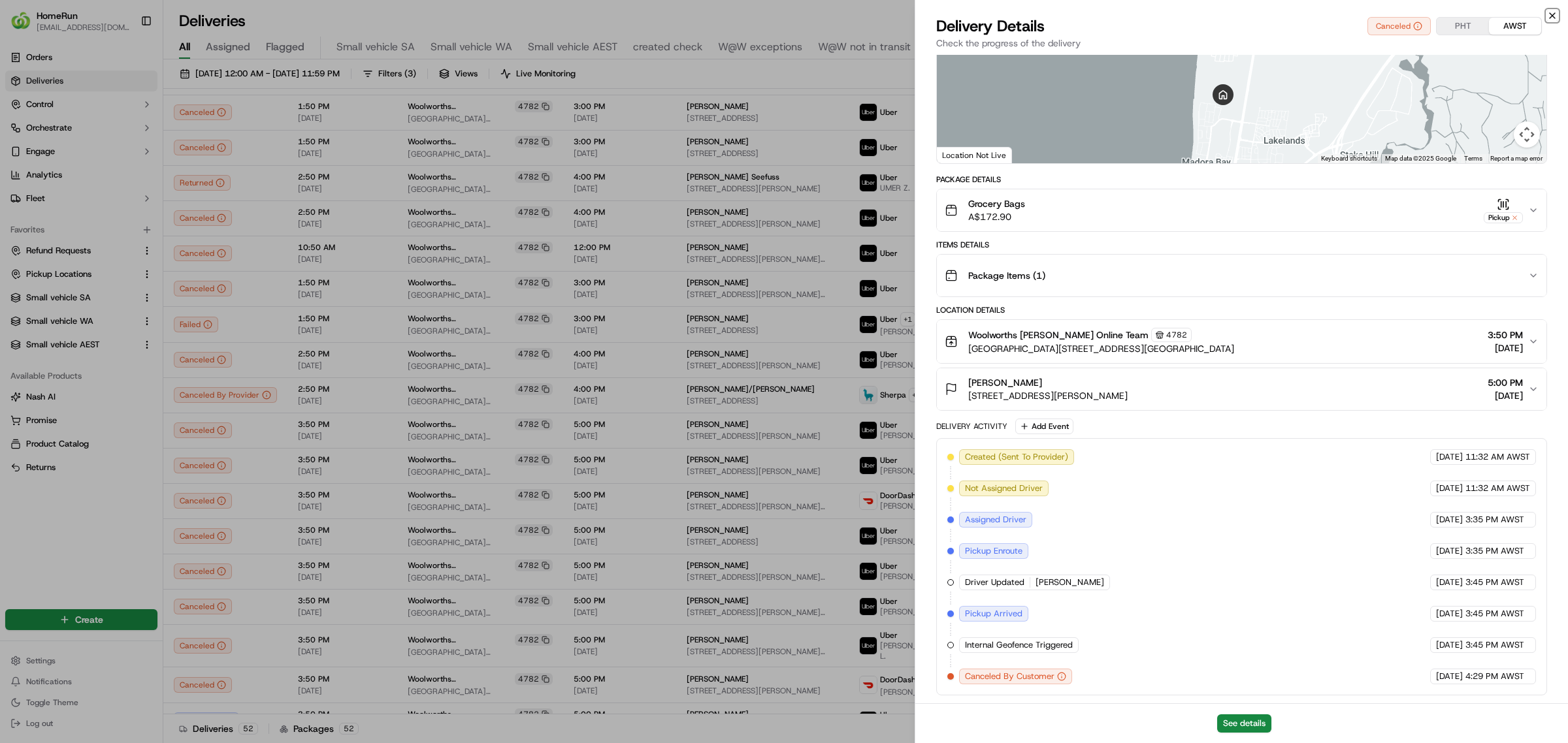
click at [1548, 10] on icon "button" at bounding box center [1552, 15] width 10 height 10
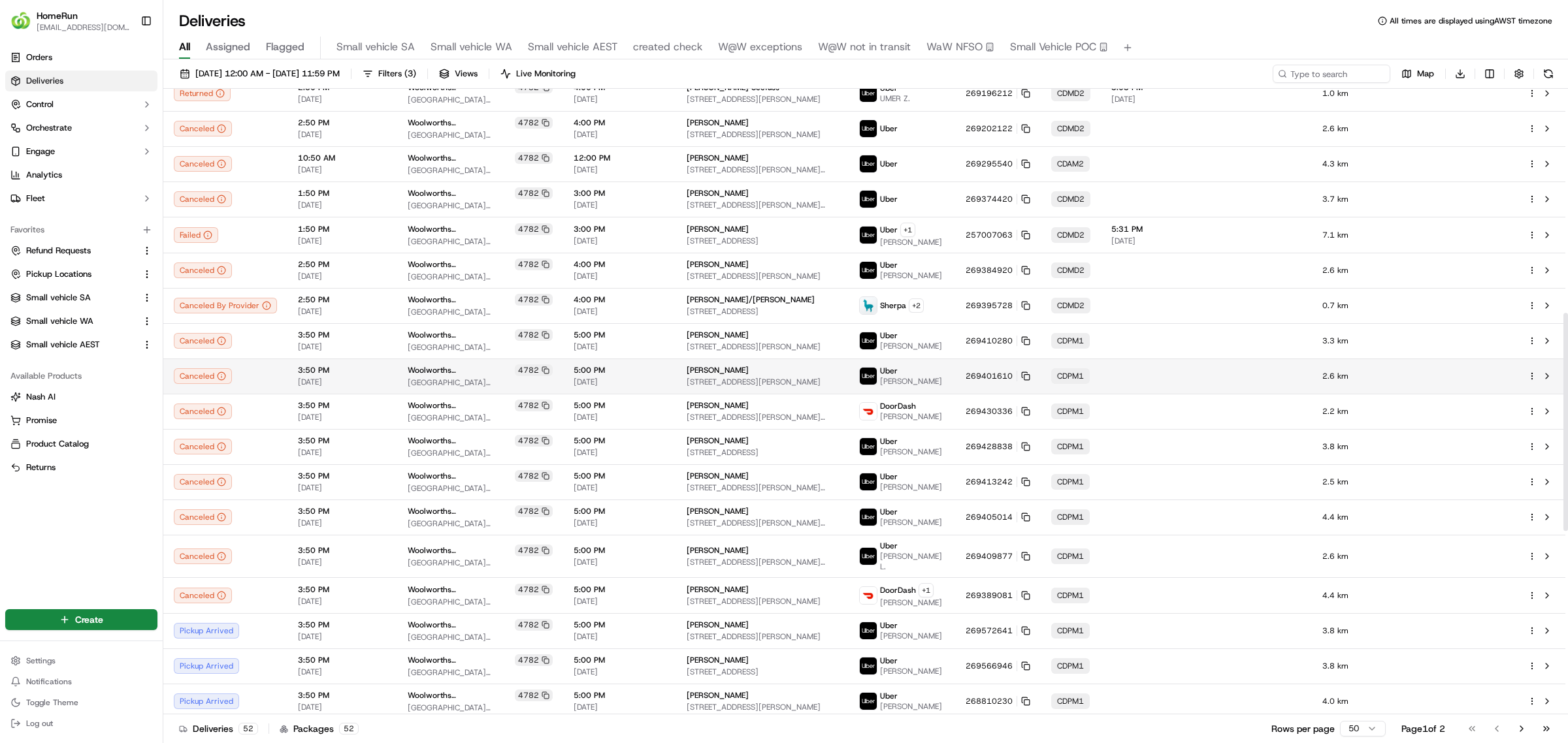
scroll to position [816, 0]
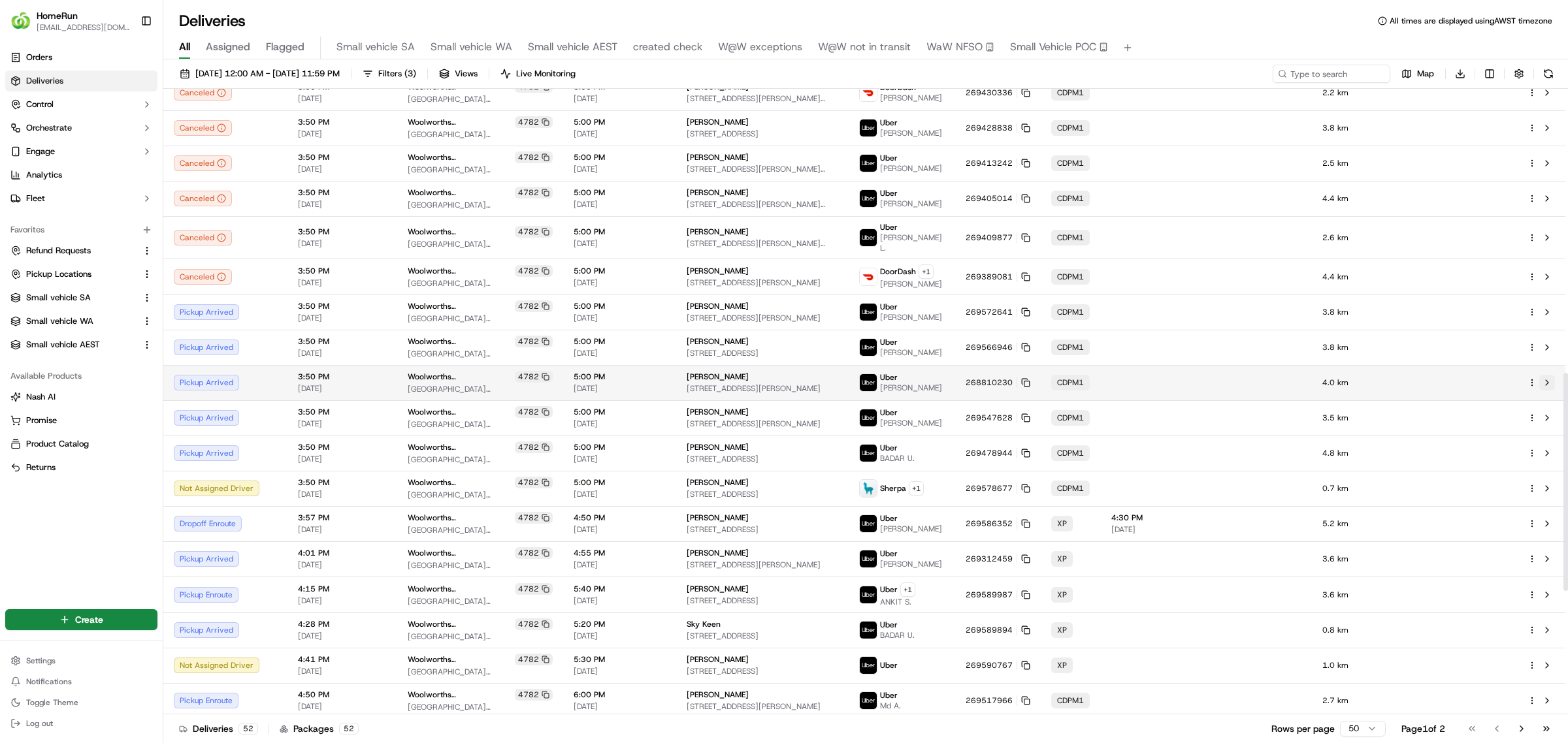
click at [1548, 377] on button at bounding box center [1546, 382] width 16 height 16
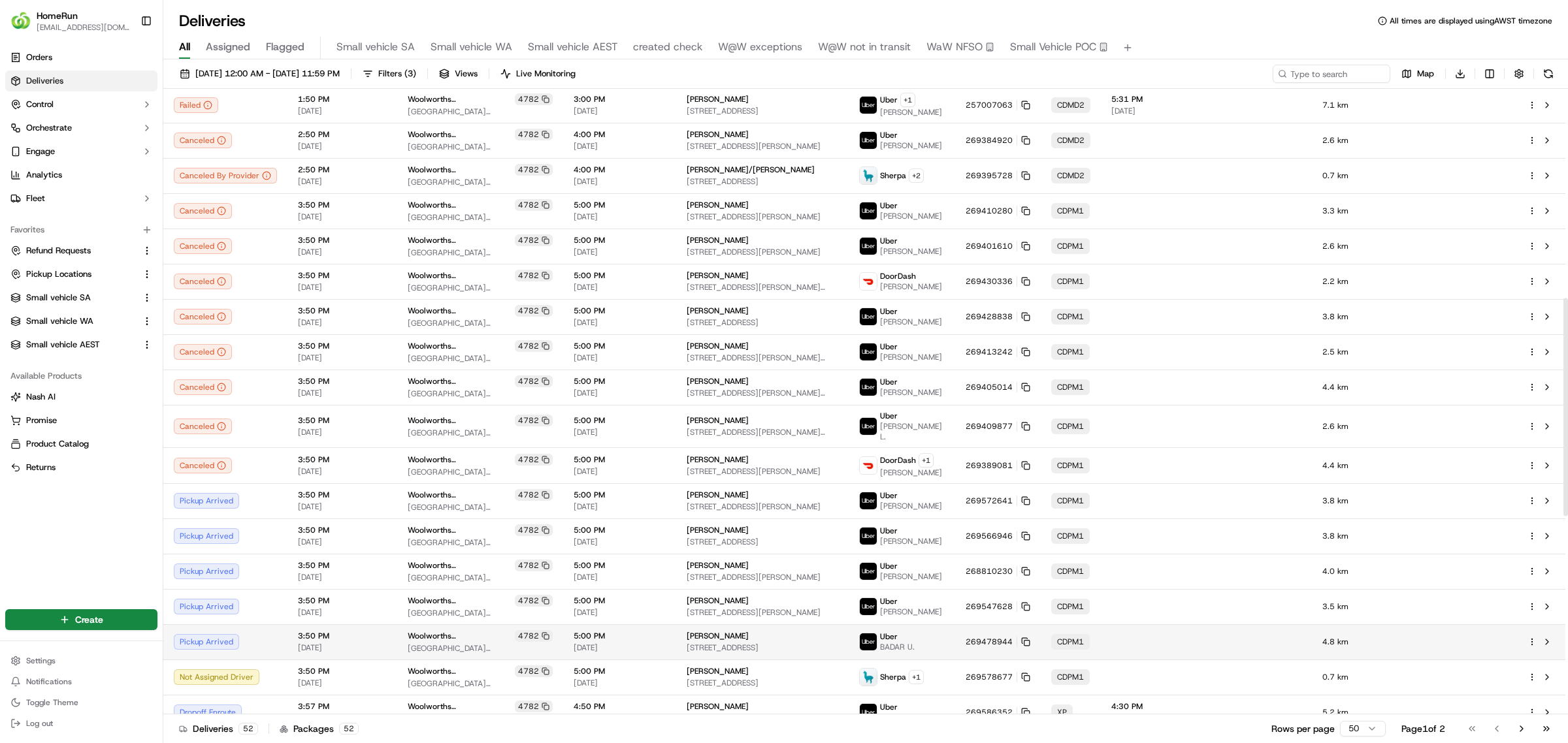
scroll to position [602, 0]
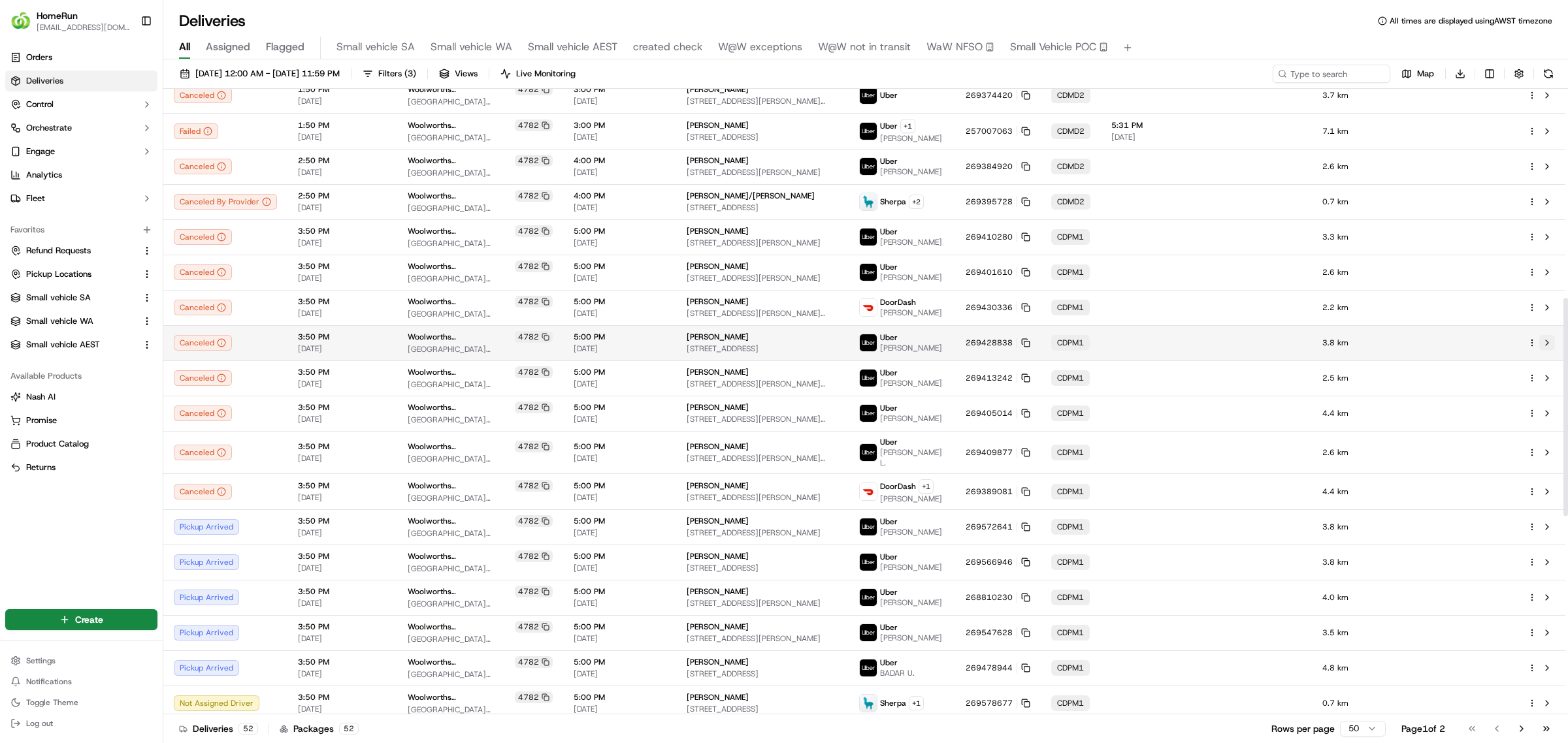
click at [1543, 336] on button at bounding box center [1546, 343] width 16 height 16
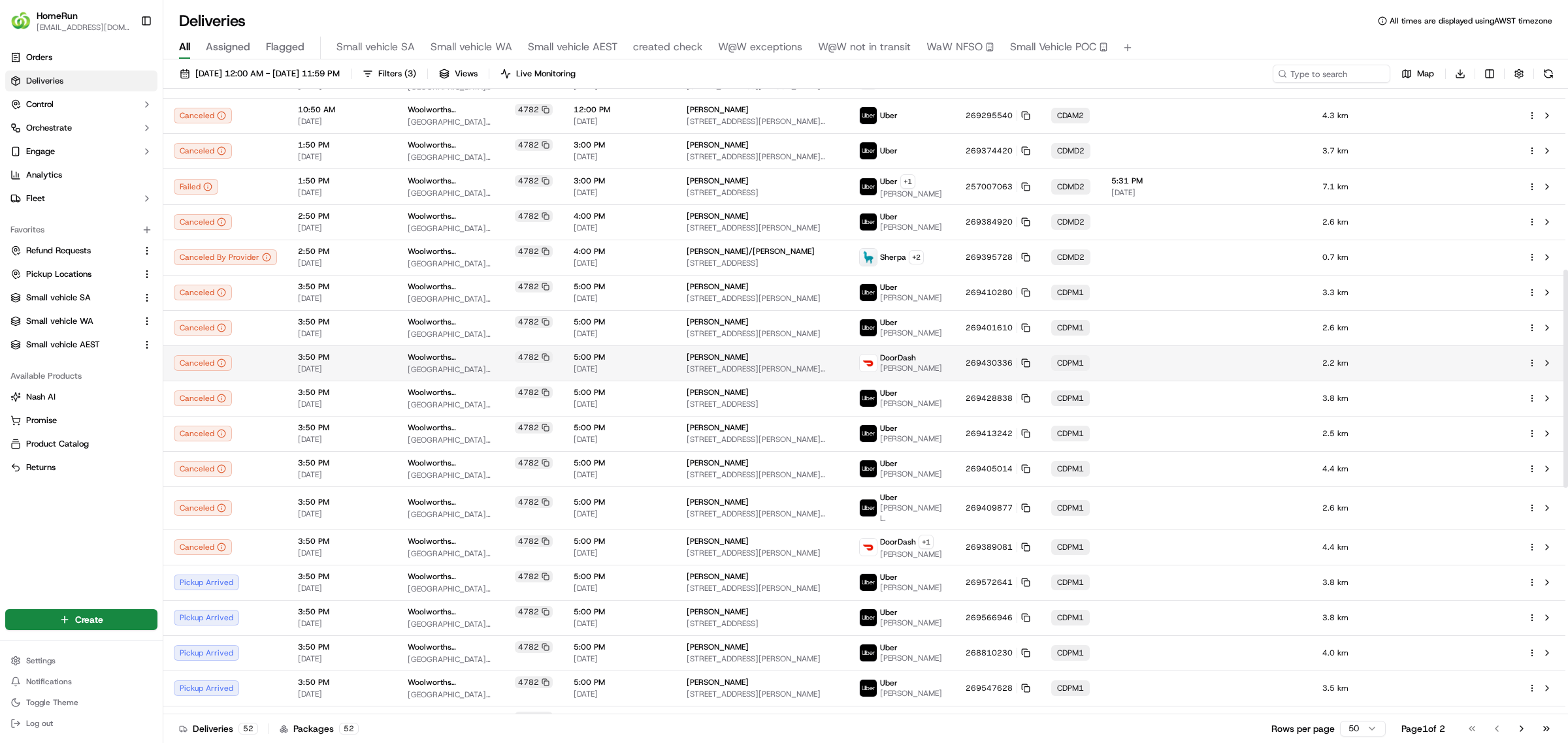
scroll to position [519, 0]
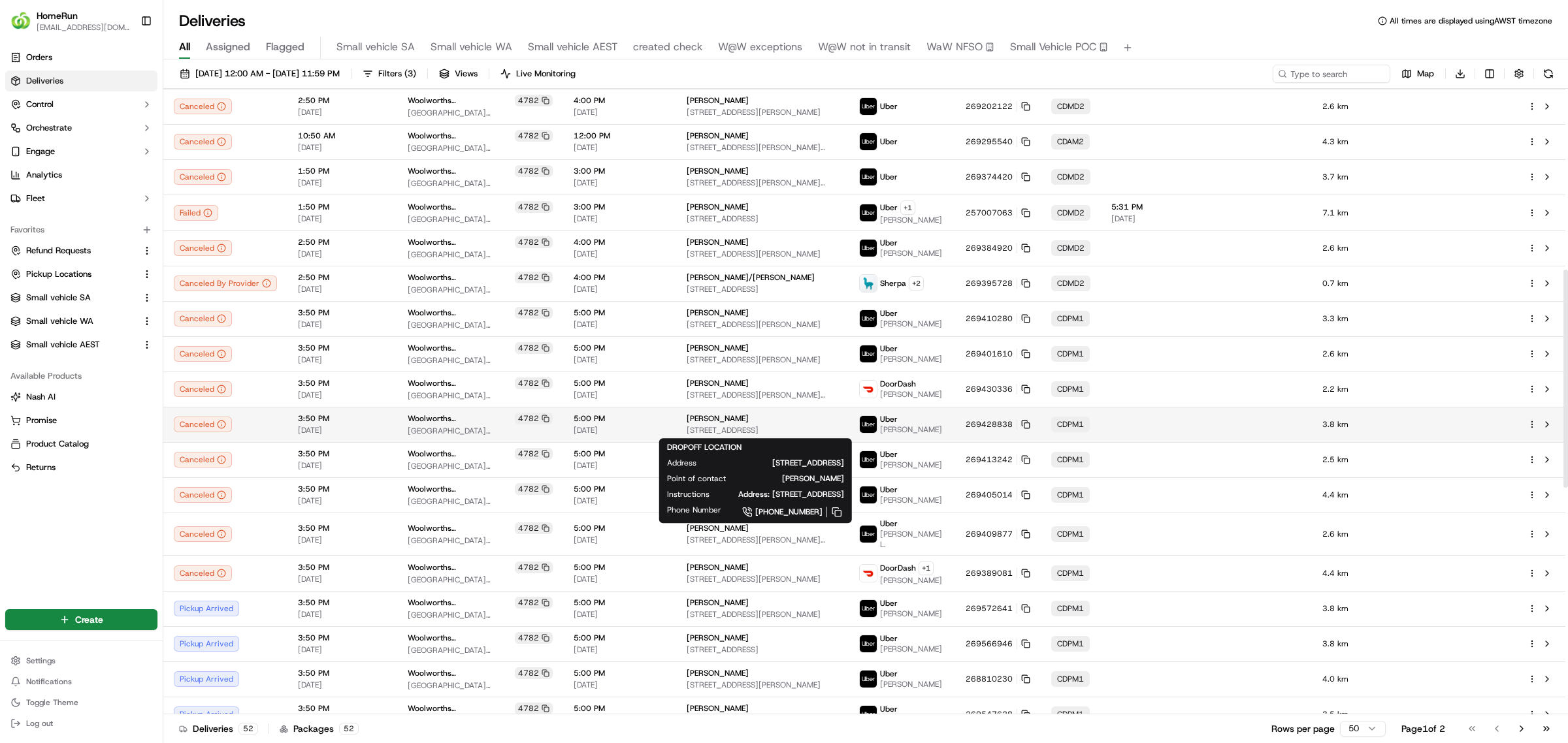
click at [729, 423] on span "[PERSON_NAME]" at bounding box center [717, 419] width 62 height 10
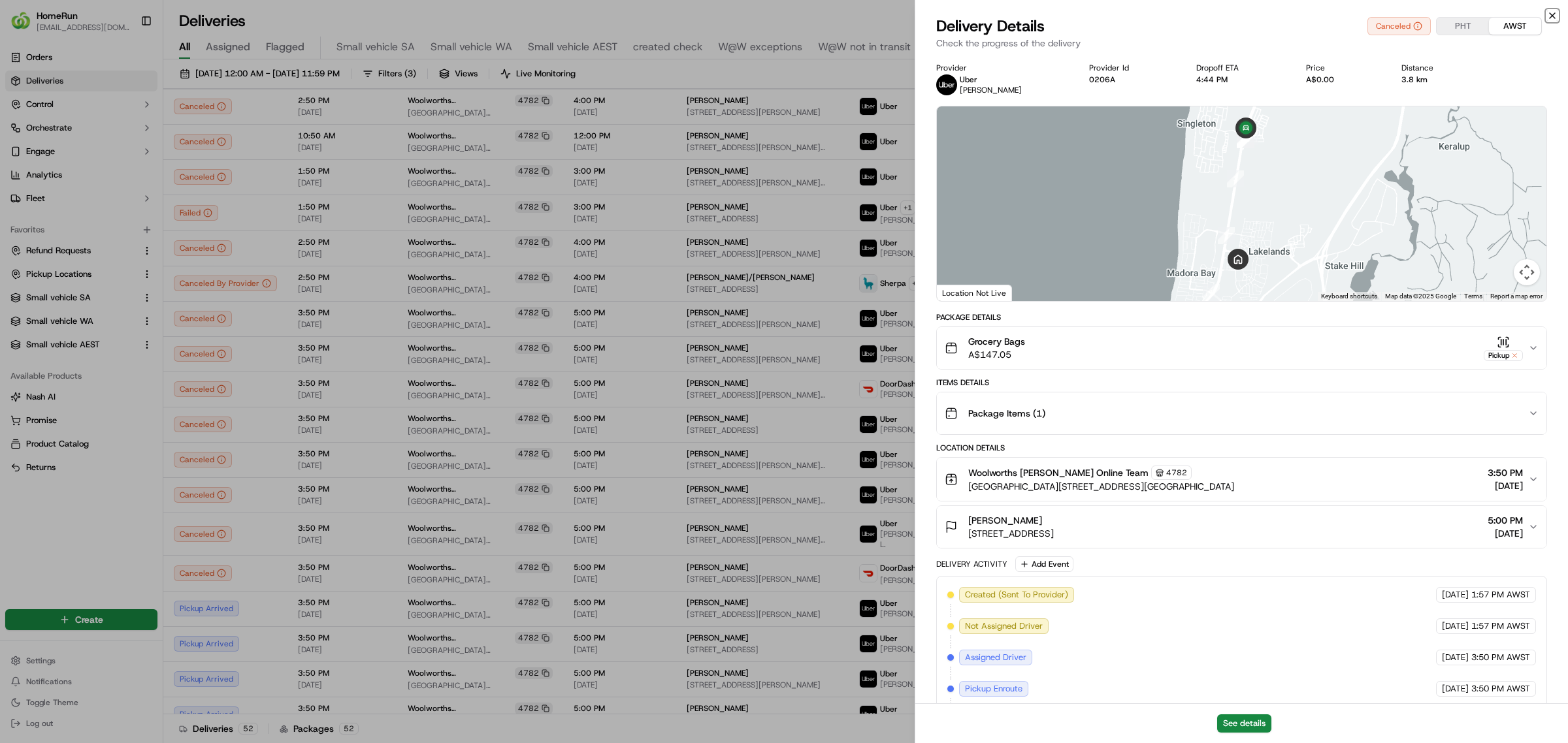
click at [1550, 13] on icon "button" at bounding box center [1552, 15] width 10 height 10
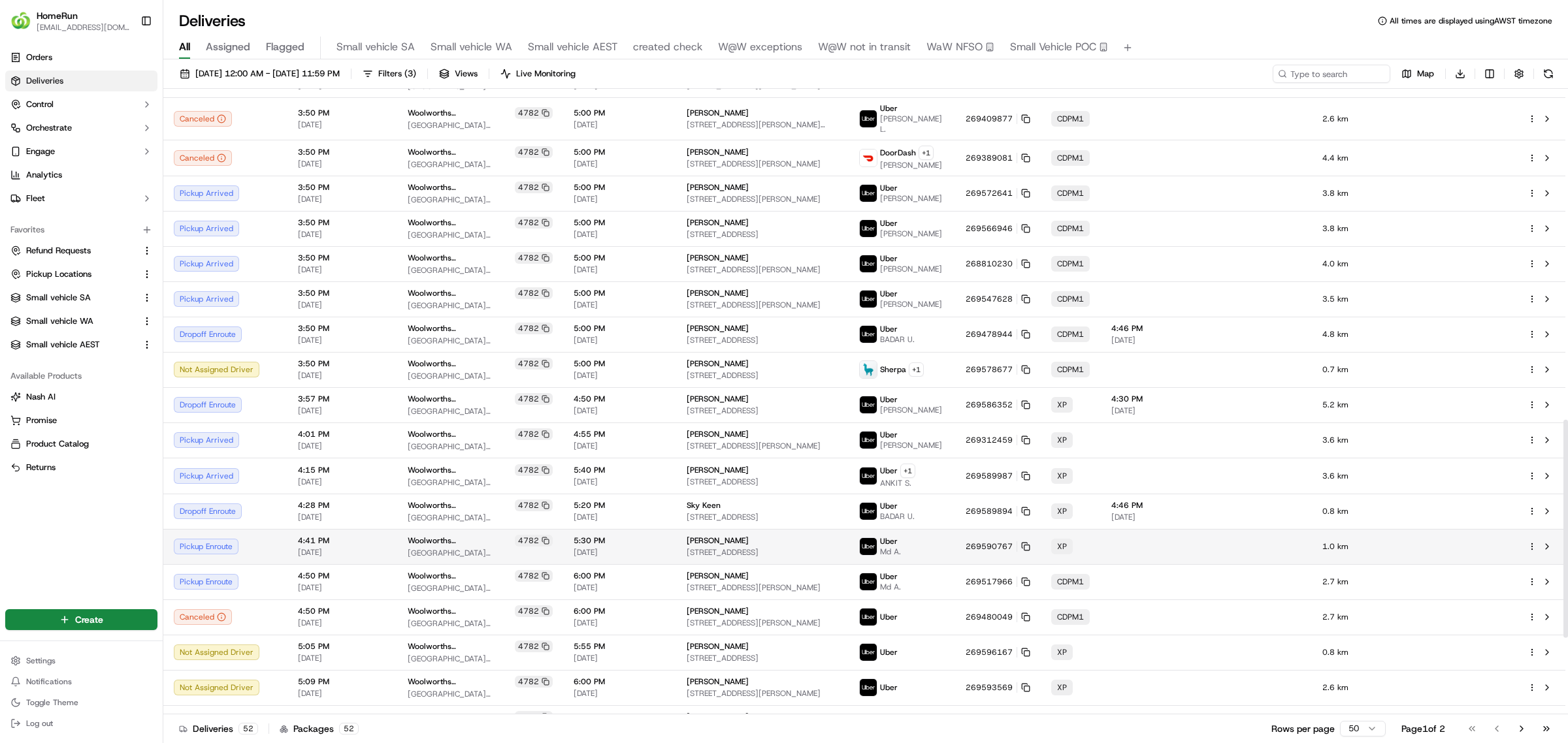
scroll to position [928, 0]
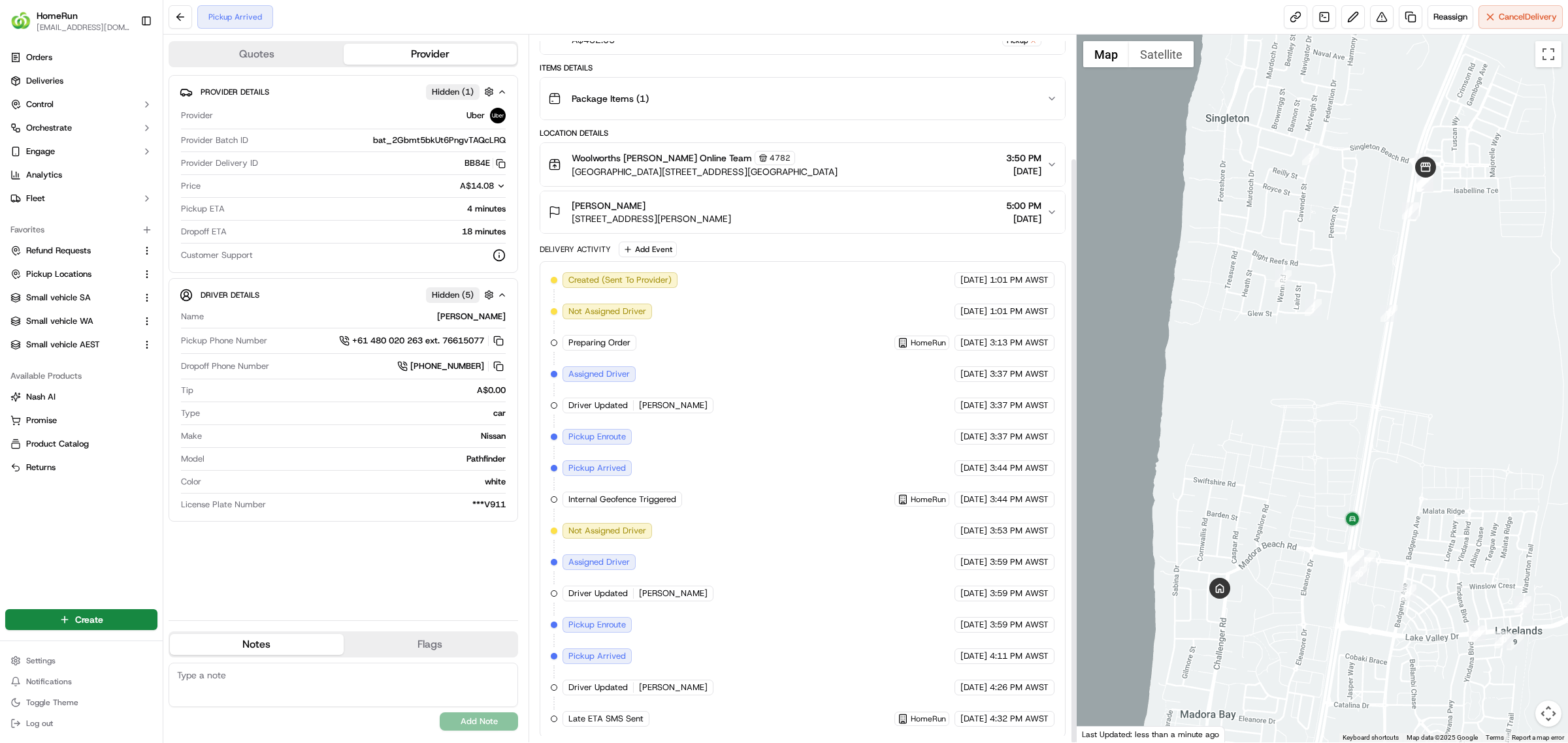
scroll to position [148, 0]
click at [368, 577] on div "Provider Details Hidden ( 1 ) Provider Uber Provider Batch ID bat_2Gbmt5bkUt6Pn…" at bounding box center [343, 343] width 350 height 535
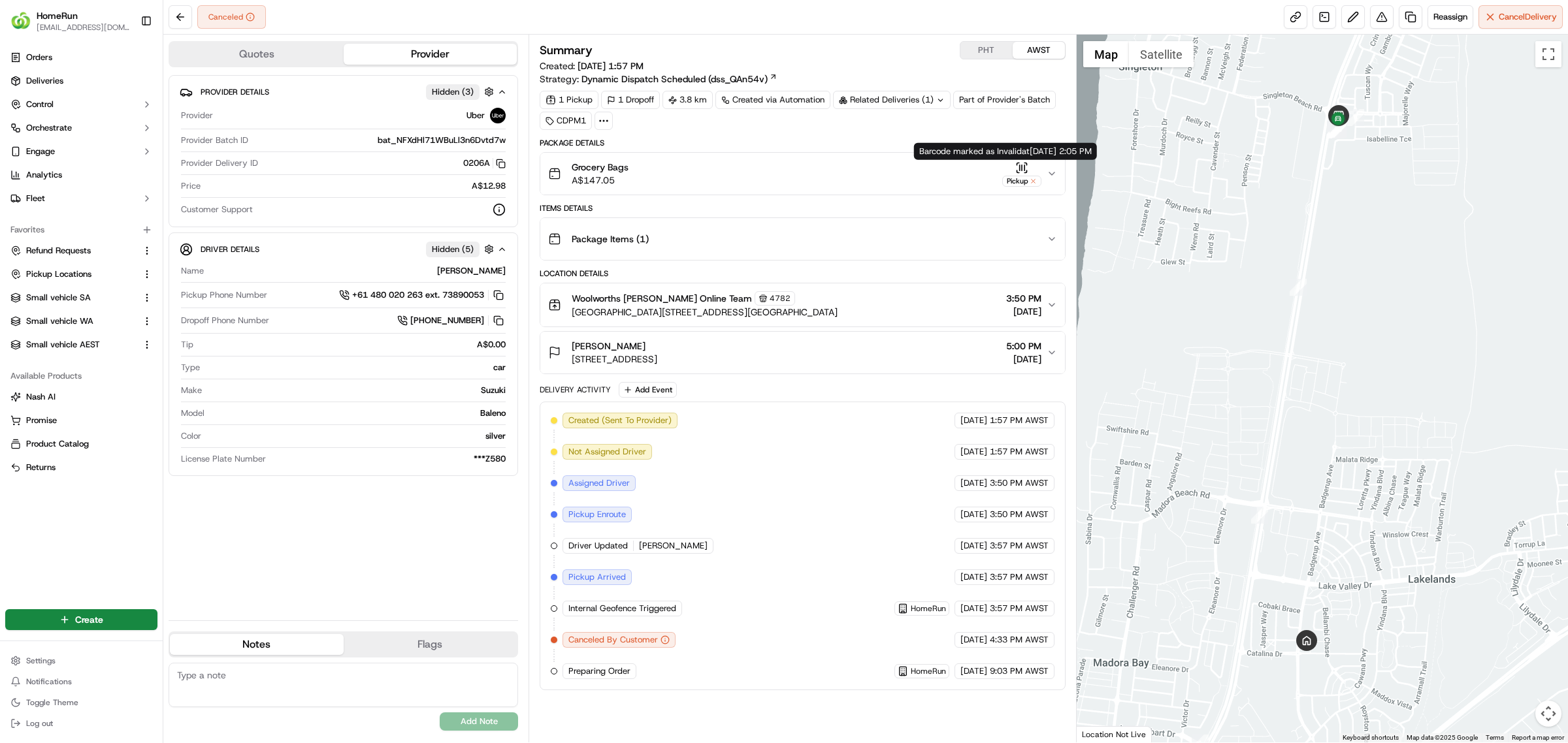
click at [1053, 171] on icon "button" at bounding box center [1051, 173] width 10 height 10
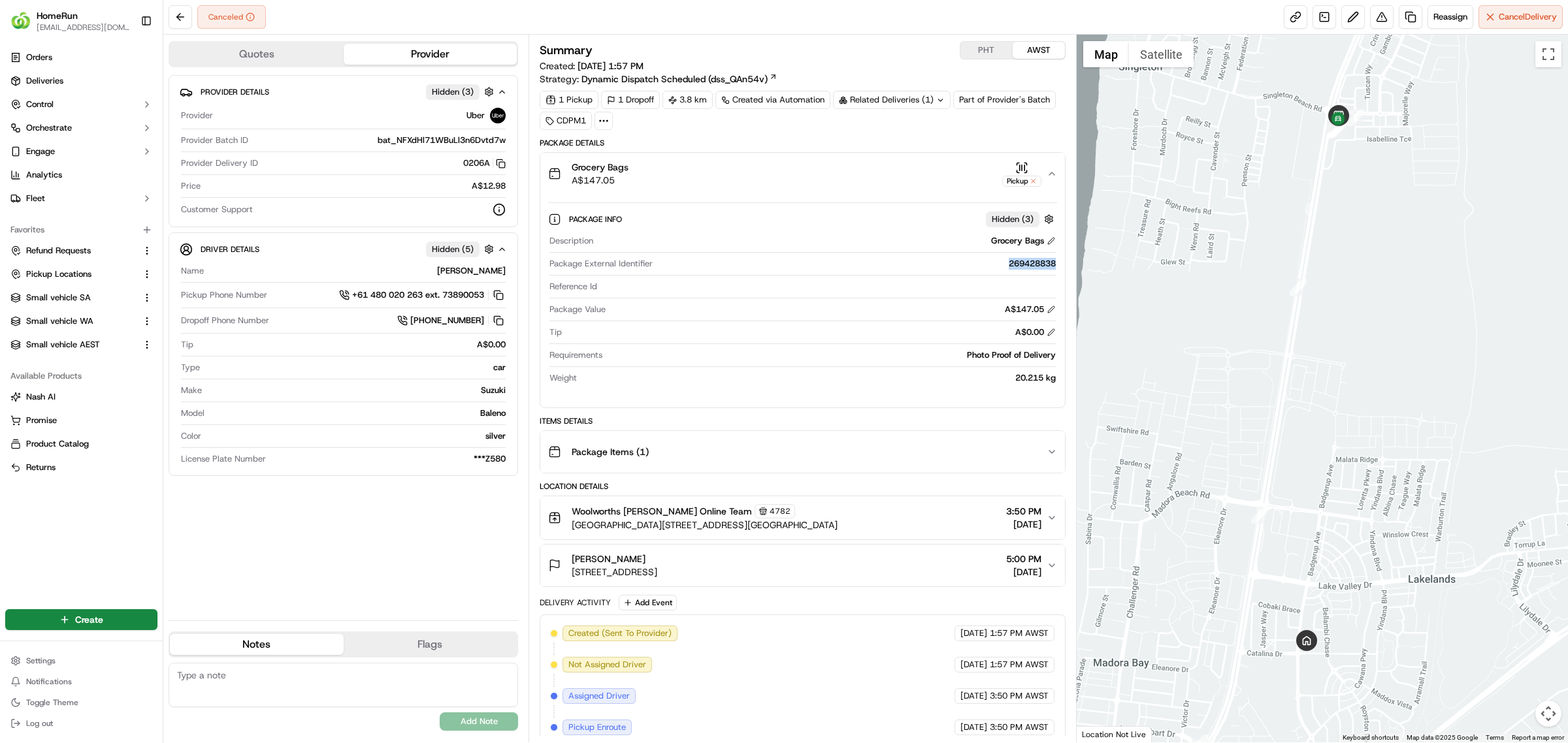
drag, startPoint x: 1007, startPoint y: 265, endPoint x: 1053, endPoint y: 265, distance: 46.0
click at [1054, 265] on div "269428838" at bounding box center [856, 263] width 398 height 12
copy div "269428838"
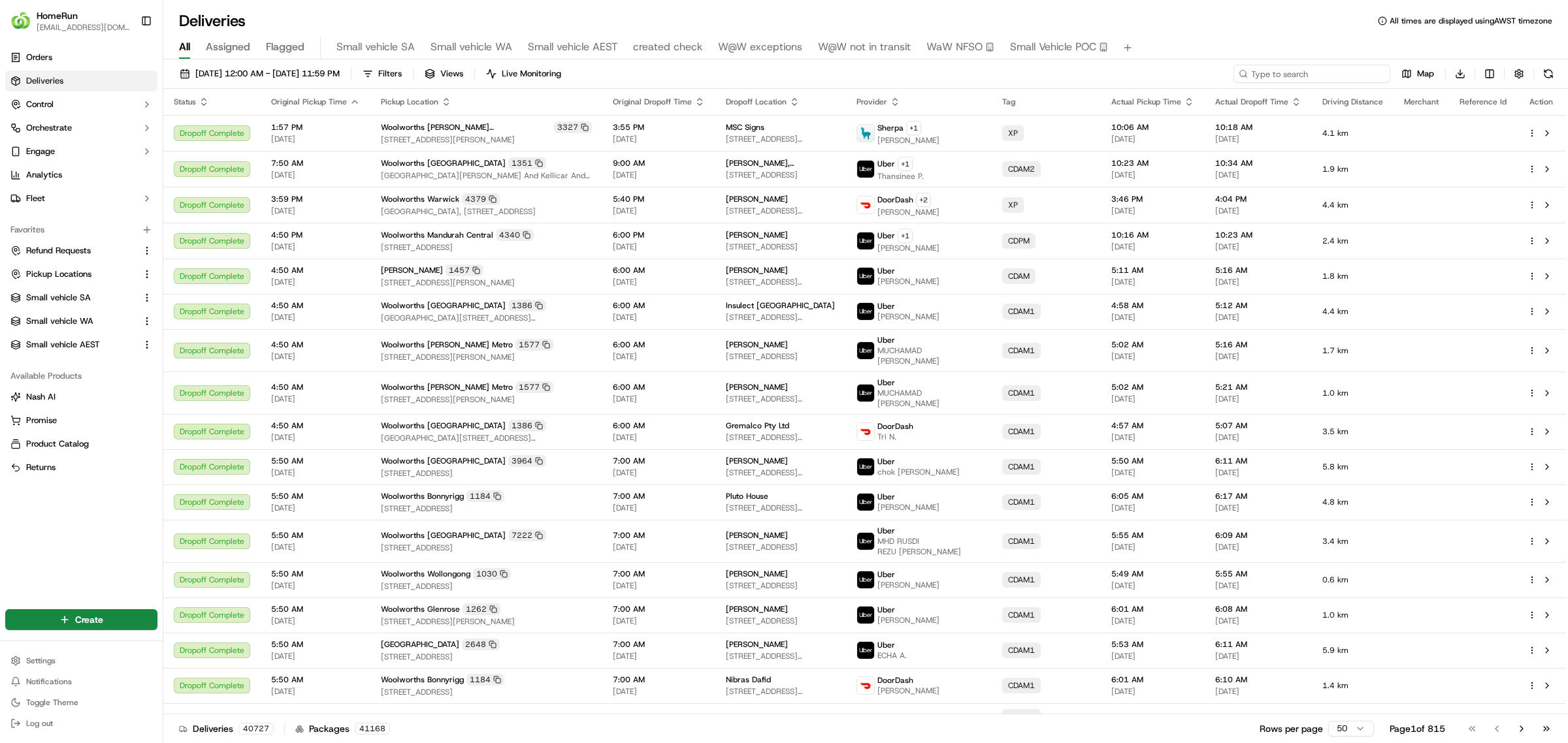
click at [1297, 77] on input at bounding box center [1311, 74] width 157 height 18
paste input "269428838"
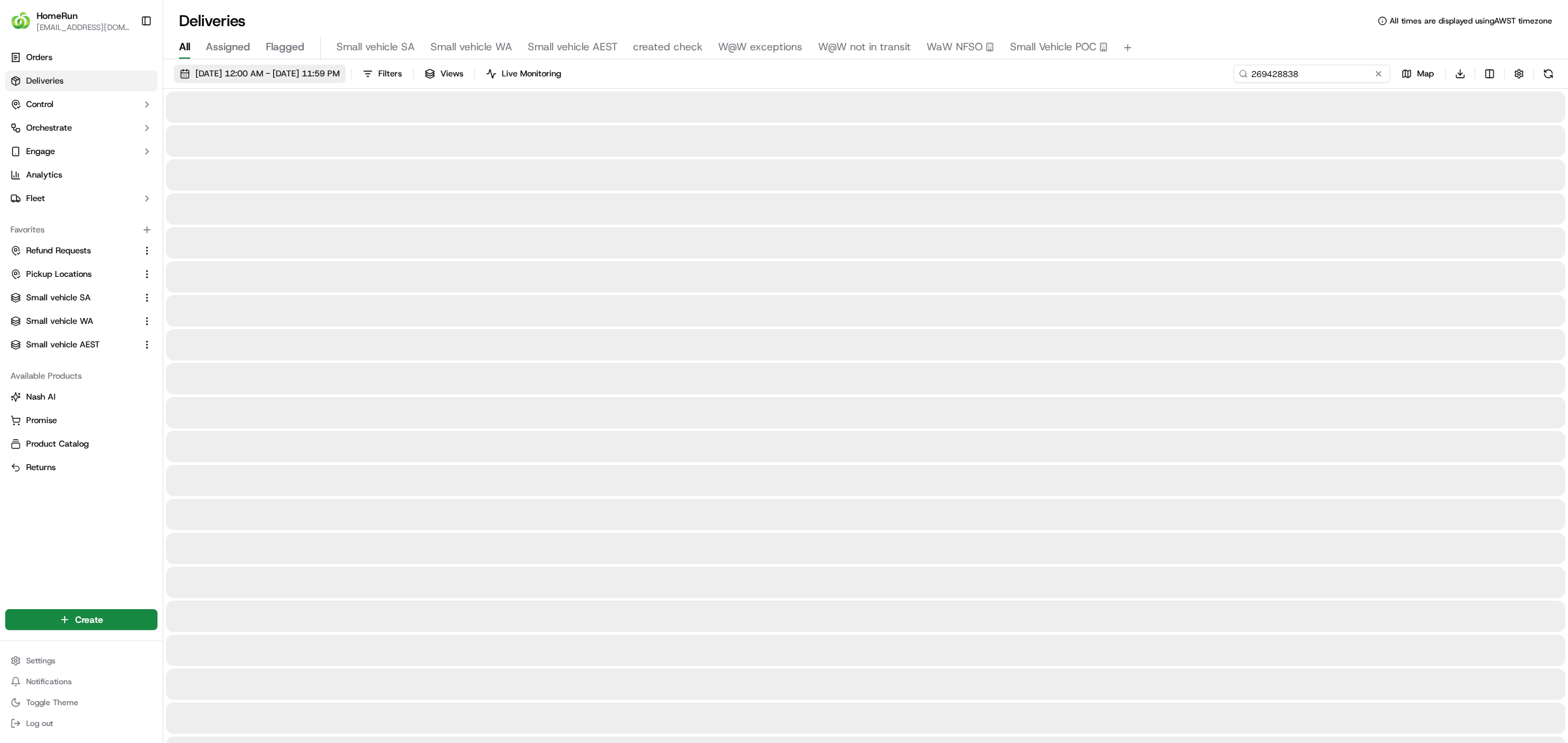
type input "269428838"
click at [311, 67] on button "[DATE] 12:00 AM - [DATE] 11:59 PM" at bounding box center [259, 74] width 172 height 18
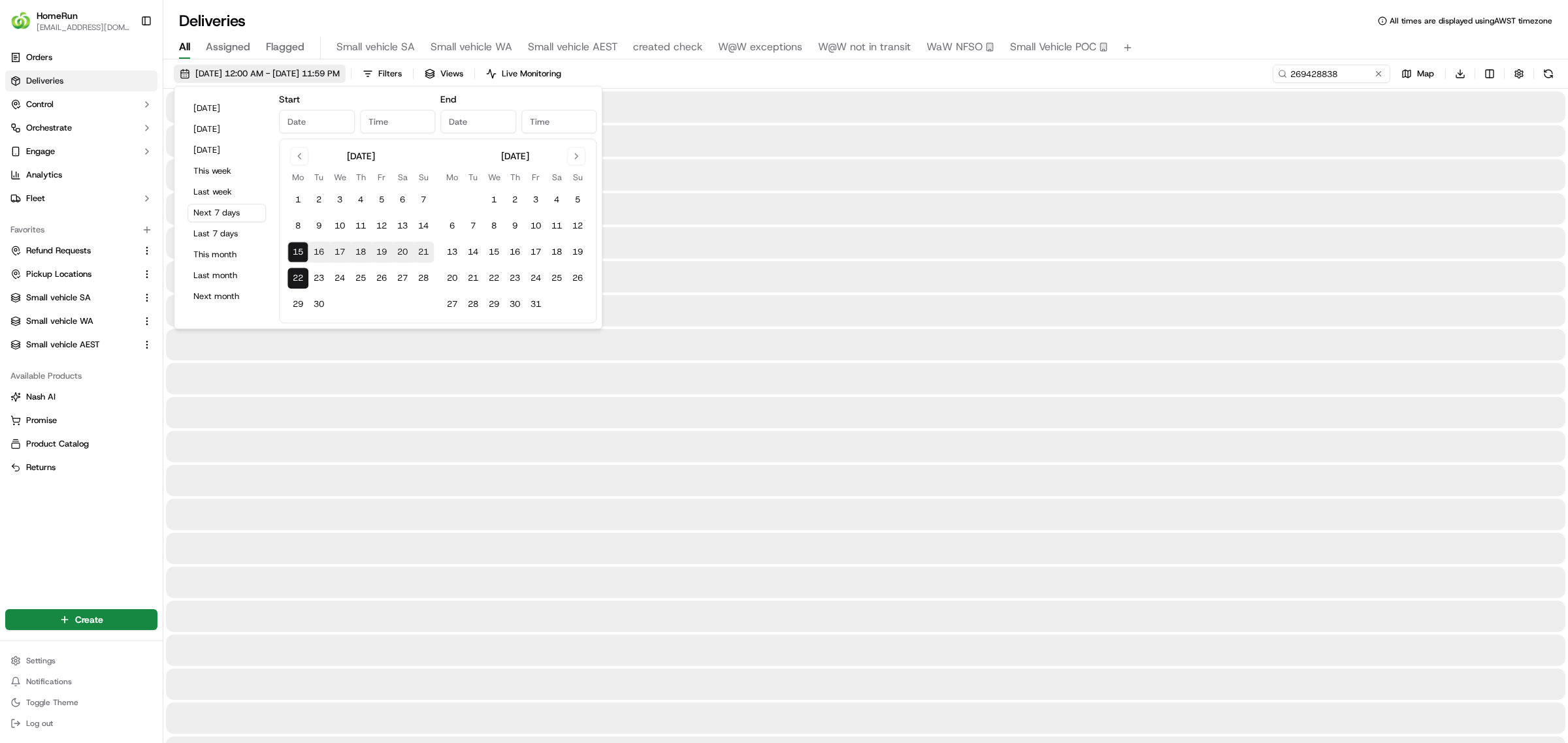
type input "[DATE]"
type input "12:00 AM"
type input "[DATE]"
type input "11:59 PM"
click at [232, 232] on button "Last 7 days" at bounding box center [226, 234] width 79 height 18
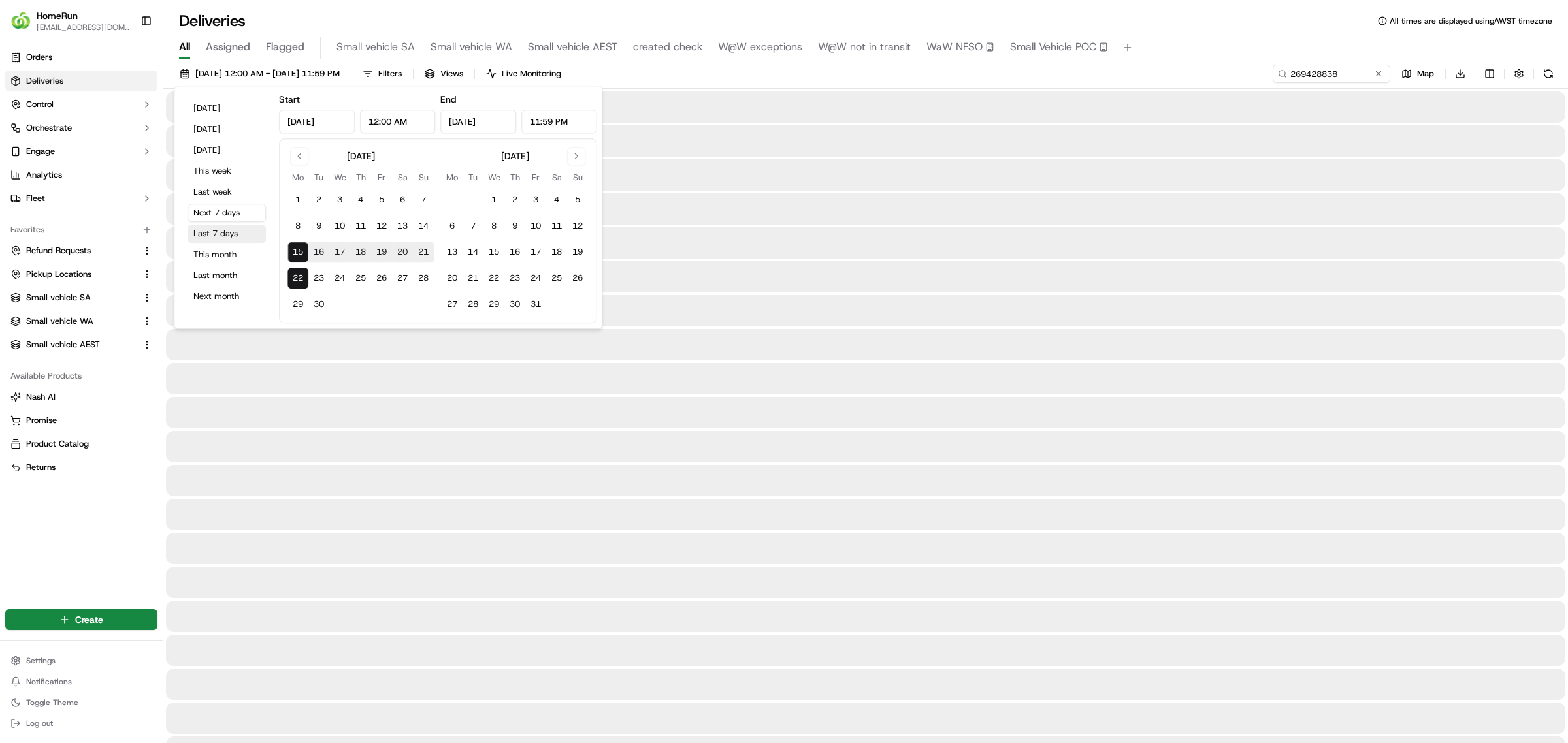
type input "[DATE]"
click at [1143, 72] on div "[DATE] 12:00 AM - [DATE] 11:59 PM Filters Views Live Monitoring 269428838 Map D…" at bounding box center [865, 77] width 1404 height 24
